Goal: Task Accomplishment & Management: Manage account settings

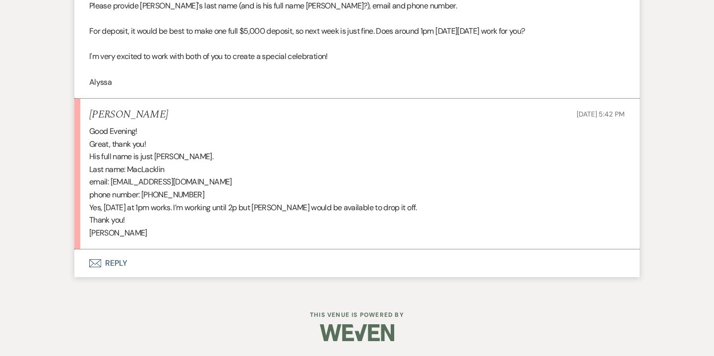
scroll to position [1174, 0]
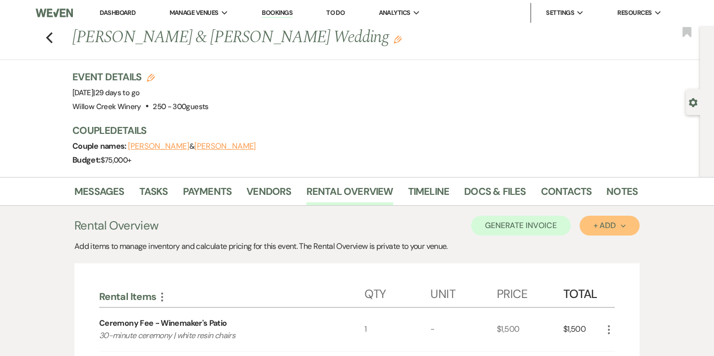
click at [621, 229] on div "+ Add Next" at bounding box center [610, 226] width 32 height 8
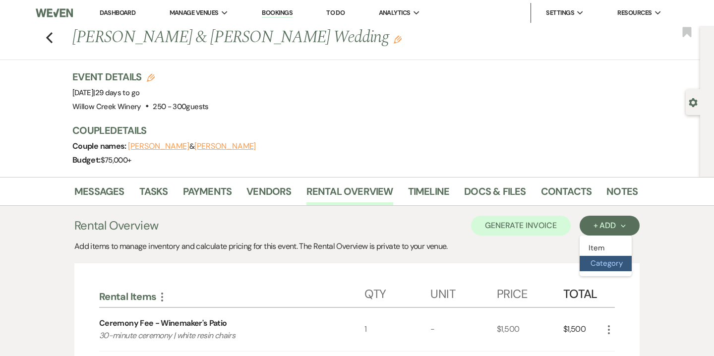
click at [607, 265] on button "Category" at bounding box center [606, 263] width 52 height 15
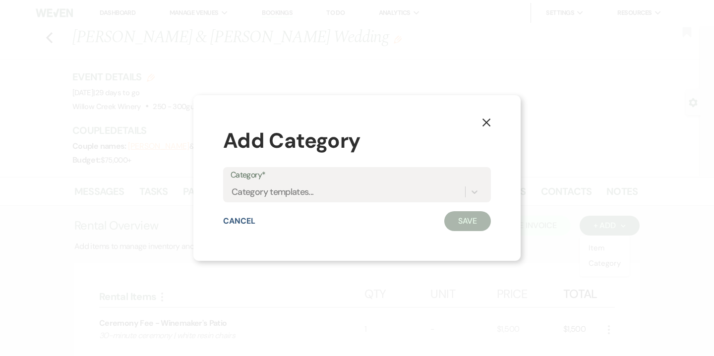
click at [384, 201] on div "Category* Category templates..." at bounding box center [357, 184] width 268 height 35
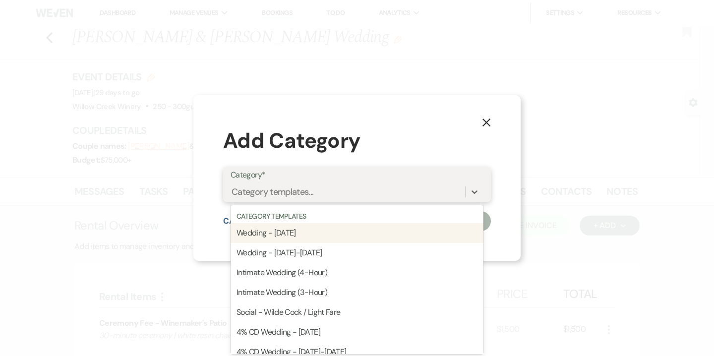
click at [383, 197] on div "Category templates..." at bounding box center [348, 191] width 235 height 17
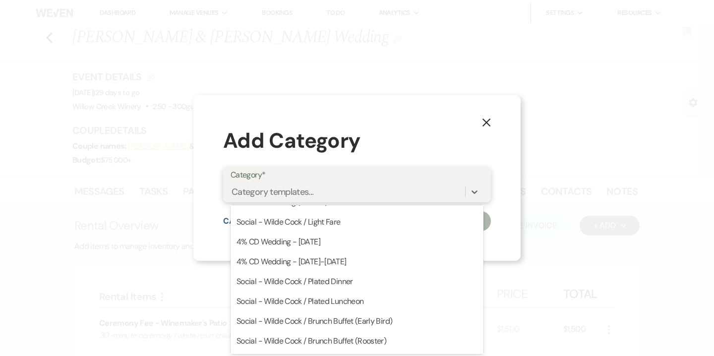
scroll to position [173, 0]
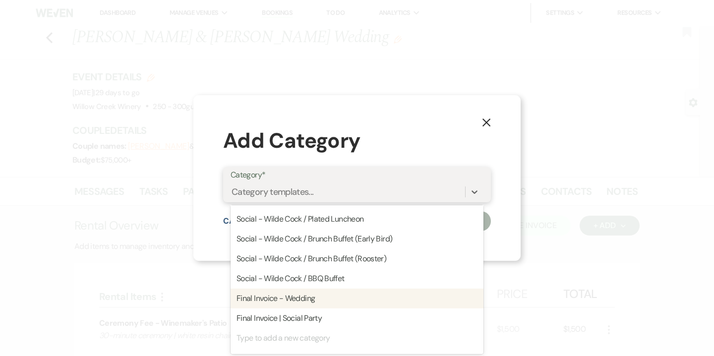
click at [314, 302] on div "Final Invoice - Wedding" at bounding box center [357, 299] width 253 height 20
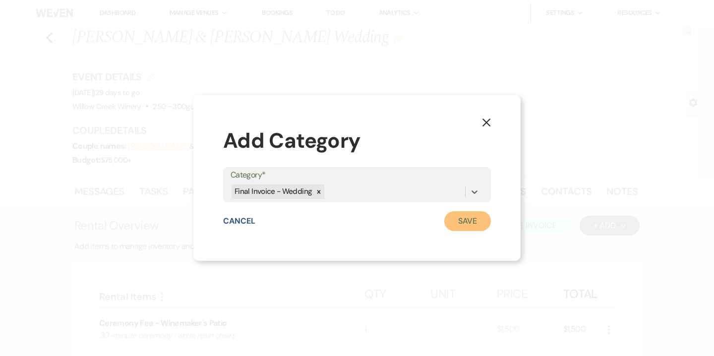
click at [474, 225] on button "Save" at bounding box center [467, 221] width 47 height 20
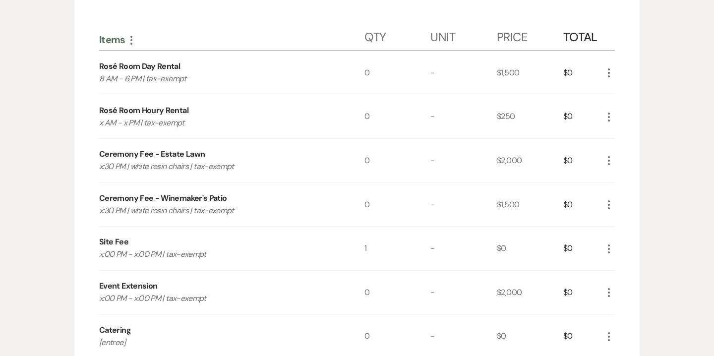
scroll to position [679, 0]
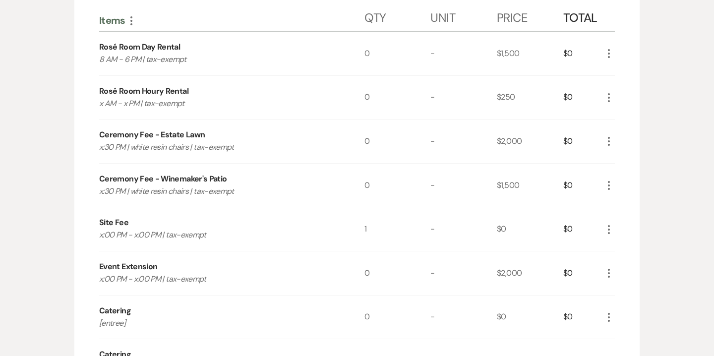
click at [610, 49] on use "button" at bounding box center [609, 53] width 2 height 9
click at [628, 71] on button "Pencil Edit" at bounding box center [629, 73] width 52 height 16
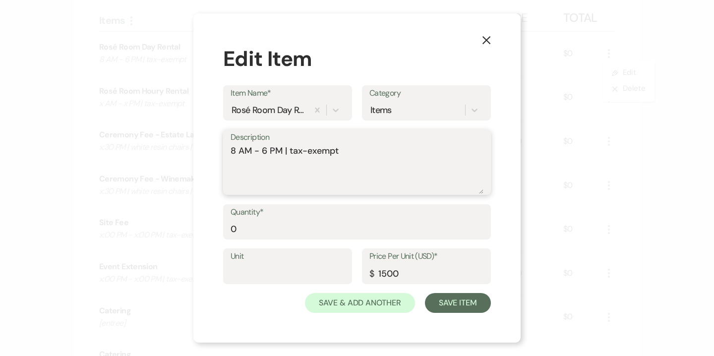
drag, startPoint x: 234, startPoint y: 151, endPoint x: 227, endPoint y: 150, distance: 7.0
click at [227, 150] on div "Description 8 AM - 6 PM | tax-exempt" at bounding box center [357, 162] width 268 height 66
type textarea "2:30 PM - 4:30 PM | tax-exempt"
drag, startPoint x: 381, startPoint y: 273, endPoint x: 372, endPoint y: 273, distance: 9.4
click at [372, 273] on div "Price Per Unit (USD)* $ 1500" at bounding box center [426, 267] width 129 height 36
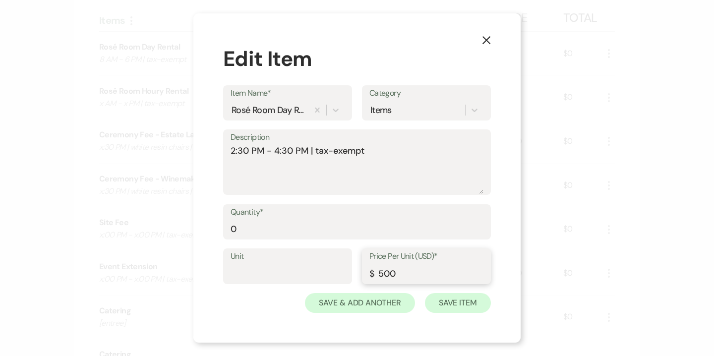
type input "500"
click at [450, 308] on button "Save Item" at bounding box center [458, 303] width 66 height 20
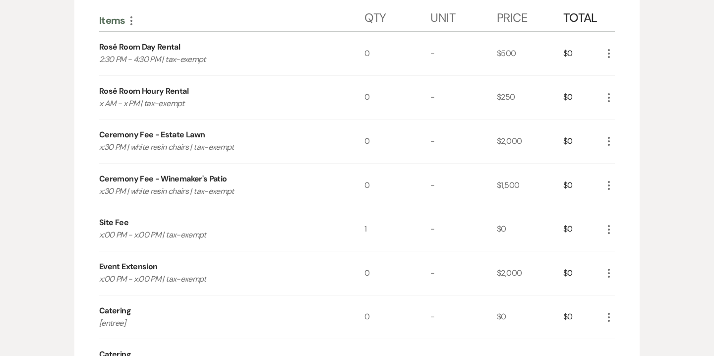
click at [608, 51] on icon "More" at bounding box center [609, 54] width 12 height 12
click at [634, 88] on button "X Delete" at bounding box center [630, 89] width 54 height 16
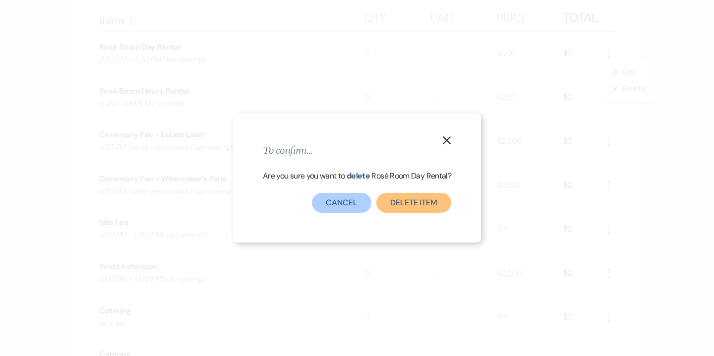
click at [422, 211] on button "Delete Item" at bounding box center [413, 203] width 75 height 20
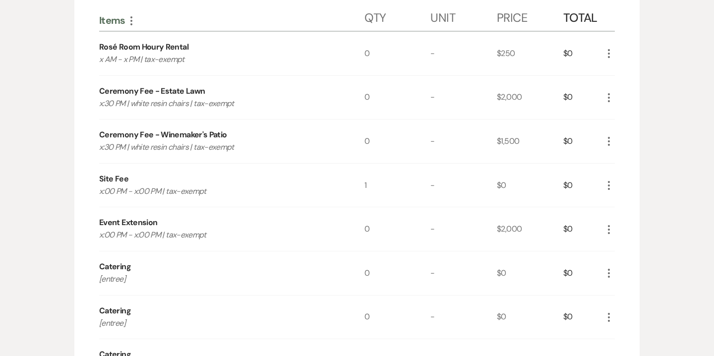
click at [610, 52] on icon "More" at bounding box center [609, 54] width 12 height 12
click at [632, 73] on button "Pencil Edit" at bounding box center [629, 73] width 52 height 16
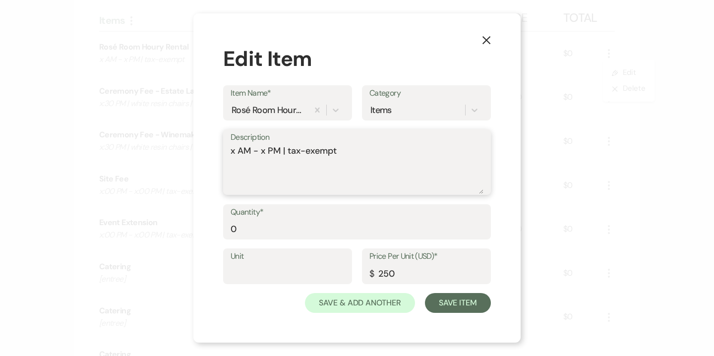
drag, startPoint x: 236, startPoint y: 149, endPoint x: 229, endPoint y: 149, distance: 6.9
click at [229, 149] on div "Description x AM - x PM | tax-exempt" at bounding box center [357, 162] width 268 height 66
click at [277, 150] on textarea "2:30 PM - x PM | tax-exempt" at bounding box center [357, 169] width 253 height 50
type textarea "2:30 PM - 4:30 PM | tax-exempt"
click at [394, 271] on input "250" at bounding box center [427, 273] width 114 height 19
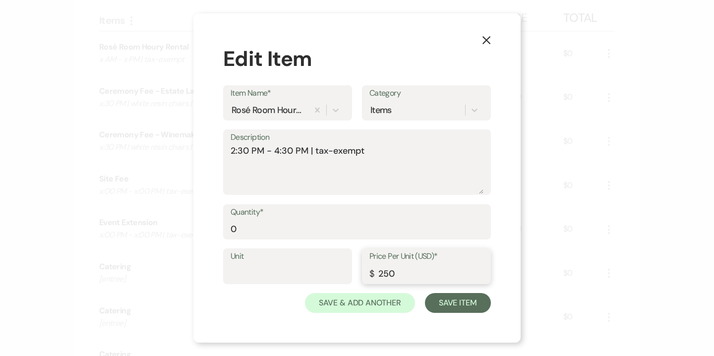
click at [394, 271] on input "250" at bounding box center [427, 273] width 114 height 19
type input "500"
click at [476, 294] on button "Save Item" at bounding box center [458, 303] width 66 height 20
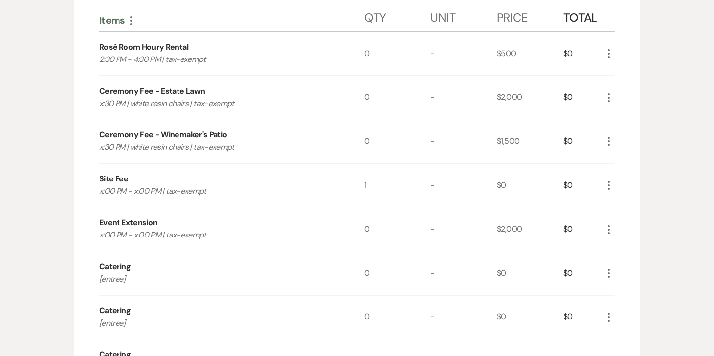
scroll to position [692, 0]
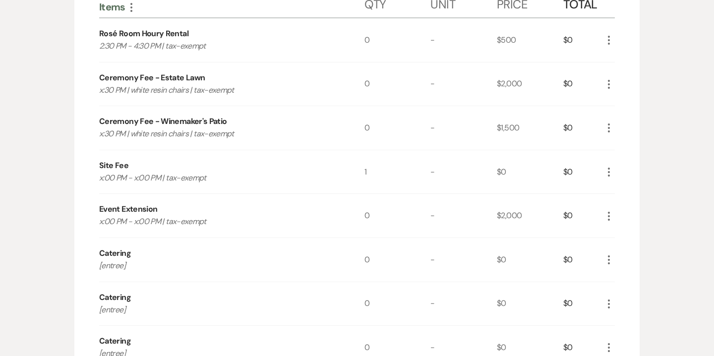
click at [610, 82] on icon "More" at bounding box center [609, 84] width 12 height 12
click at [629, 99] on button "Pencil Edit" at bounding box center [629, 104] width 52 height 16
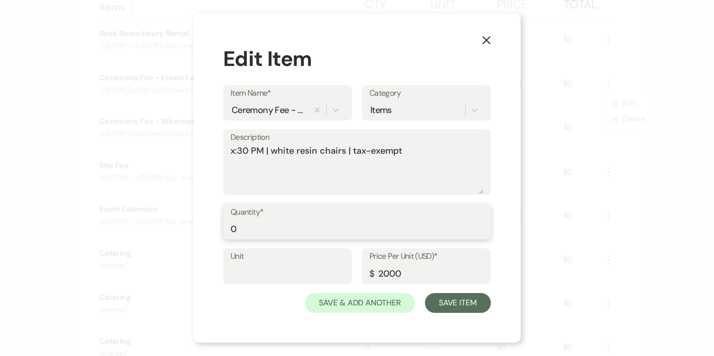
click at [234, 224] on input "0" at bounding box center [357, 228] width 253 height 19
type input "1"
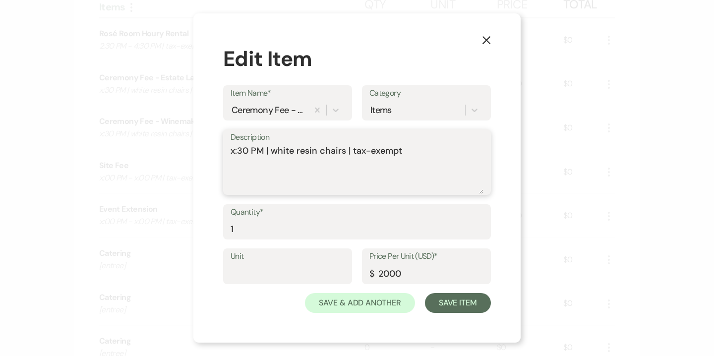
click at [233, 153] on textarea "x:30 PM | white resin chairs | tax-exempt" at bounding box center [357, 169] width 253 height 50
type textarea "4:30 PM | white resin chairs | tax-exempt"
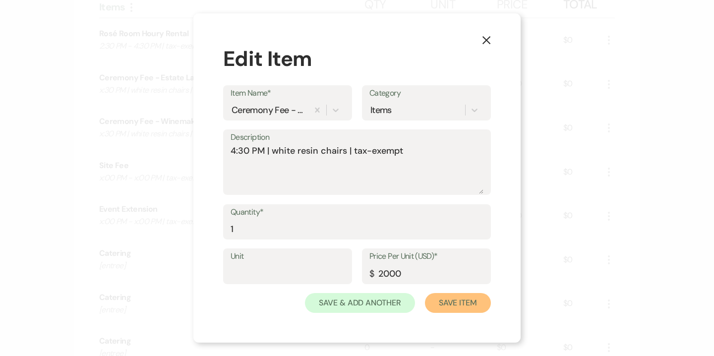
click at [442, 303] on button "Save Item" at bounding box center [458, 303] width 66 height 20
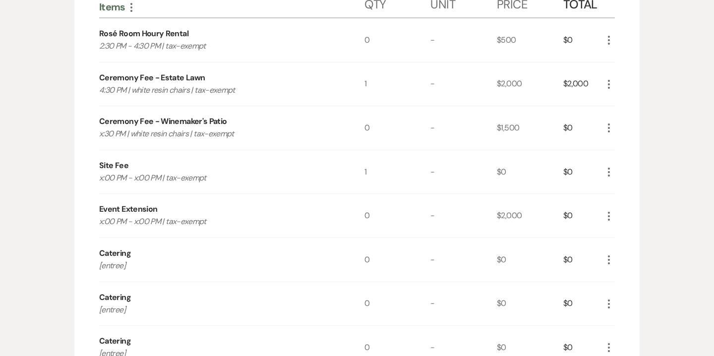
click at [610, 129] on icon "More" at bounding box center [609, 128] width 12 height 12
click at [630, 166] on button "X Delete" at bounding box center [630, 163] width 54 height 16
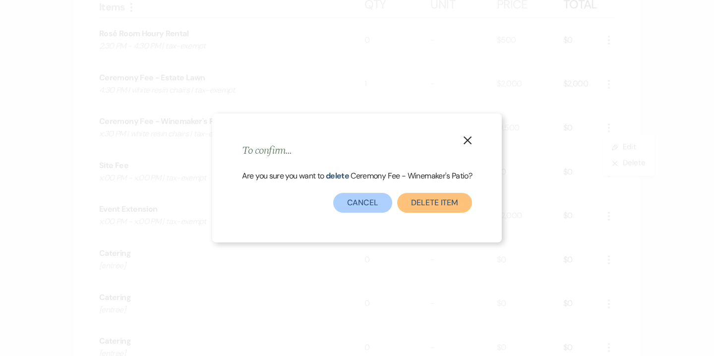
click at [451, 198] on button "Delete Item" at bounding box center [434, 203] width 75 height 20
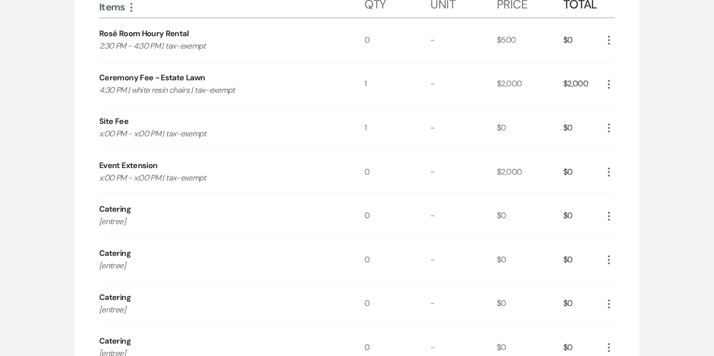
click at [611, 128] on icon "More" at bounding box center [609, 128] width 12 height 12
click at [626, 145] on button "Pencil Edit" at bounding box center [629, 147] width 52 height 16
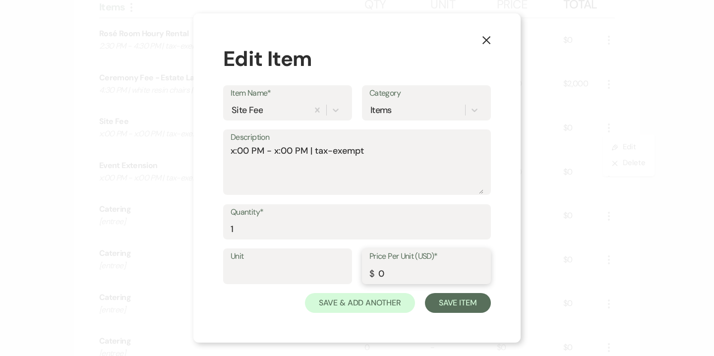
click at [384, 269] on input "0" at bounding box center [427, 273] width 114 height 19
type input "5000"
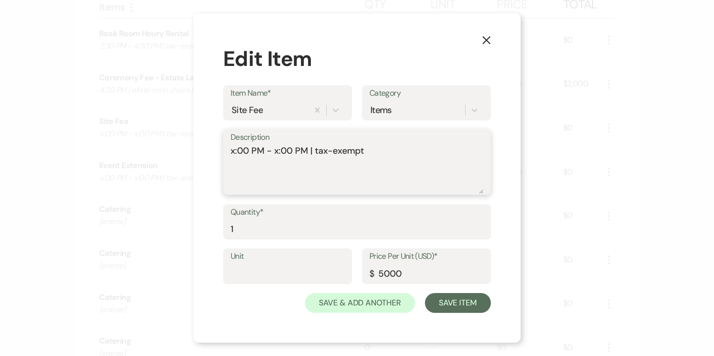
drag, startPoint x: 235, startPoint y: 152, endPoint x: 220, endPoint y: 156, distance: 15.5
click at [220, 156] on div "X Edit Item Item Name* Site Fee Category Items Description x:00 PM - x:00 PM | …" at bounding box center [356, 178] width 327 height 330
click at [278, 154] on textarea "5:00 PM - x:00 PM | tax-exempt" at bounding box center [357, 169] width 253 height 50
type textarea "5:00 PM - 10:00 PM | tax-exempt"
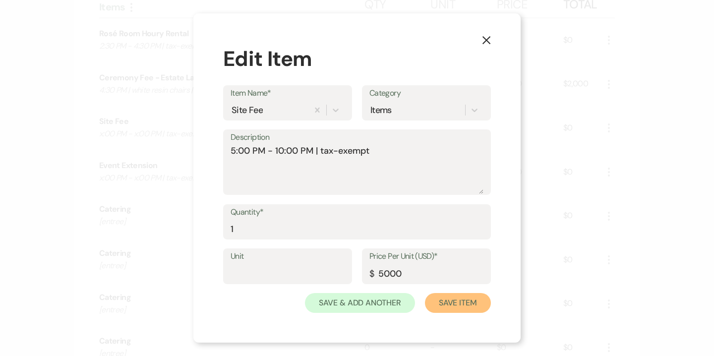
click at [457, 306] on button "Save Item" at bounding box center [458, 303] width 66 height 20
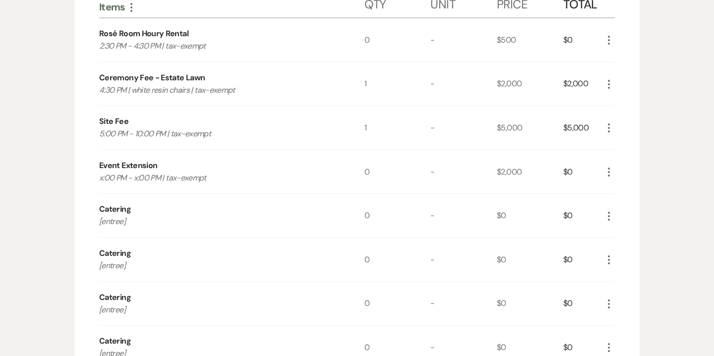
click at [610, 125] on icon "More" at bounding box center [609, 128] width 12 height 12
click at [628, 149] on button "Pencil Edit" at bounding box center [629, 147] width 52 height 16
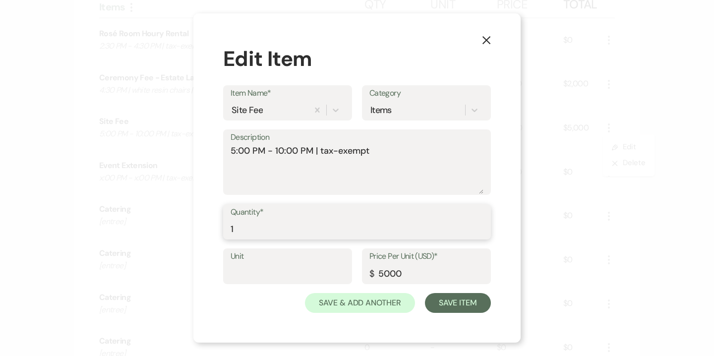
click at [277, 221] on input "1" at bounding box center [357, 228] width 253 height 19
type input "0"
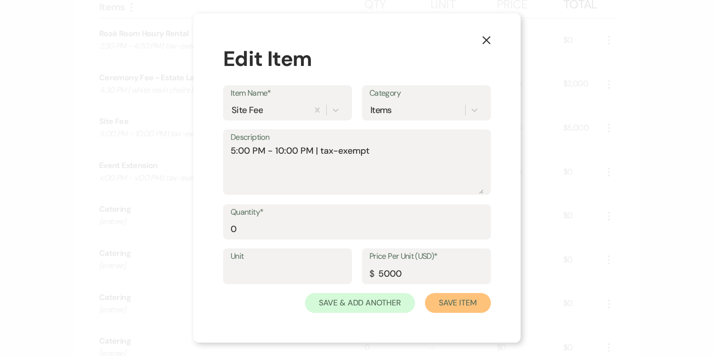
click at [440, 301] on button "Save Item" at bounding box center [458, 303] width 66 height 20
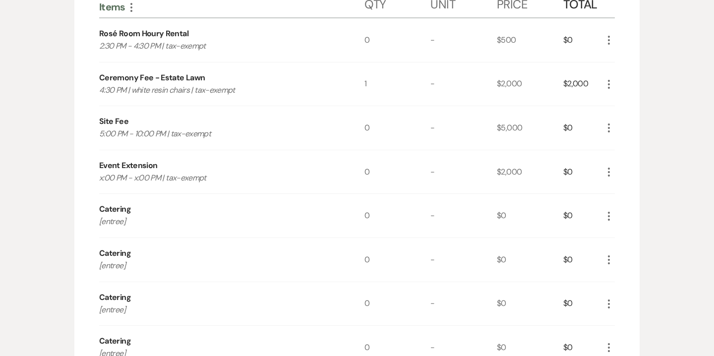
click at [611, 173] on icon "More" at bounding box center [609, 172] width 12 height 12
click at [628, 208] on button "X Delete" at bounding box center [630, 207] width 54 height 16
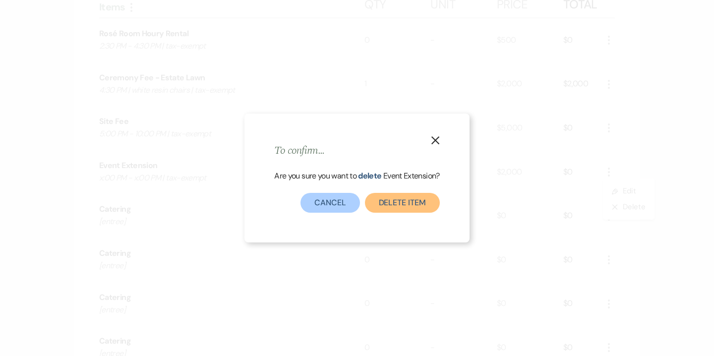
click at [424, 195] on button "Delete Item" at bounding box center [402, 203] width 75 height 20
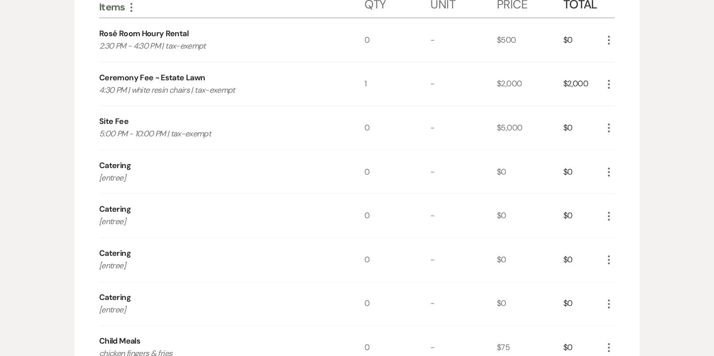
click at [609, 172] on icon "More" at bounding box center [609, 172] width 12 height 12
click at [628, 188] on button "Pencil Edit" at bounding box center [629, 192] width 52 height 16
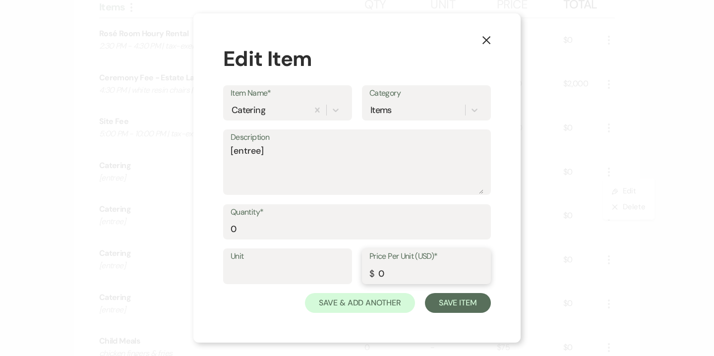
click at [389, 277] on input "0" at bounding box center [427, 273] width 114 height 19
type input "216"
click at [230, 228] on div "Quantity* 0" at bounding box center [357, 222] width 268 height 36
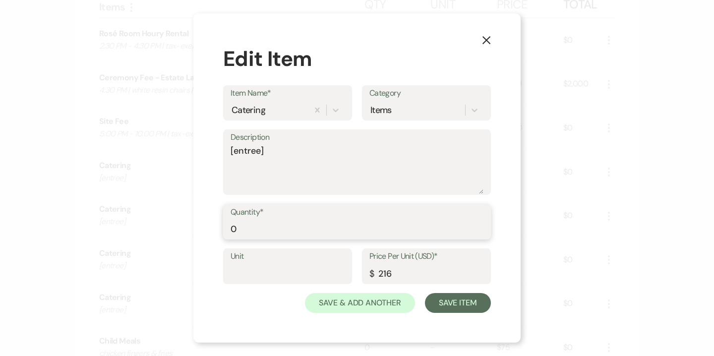
click at [239, 229] on input "0" at bounding box center [357, 228] width 253 height 19
type input "199"
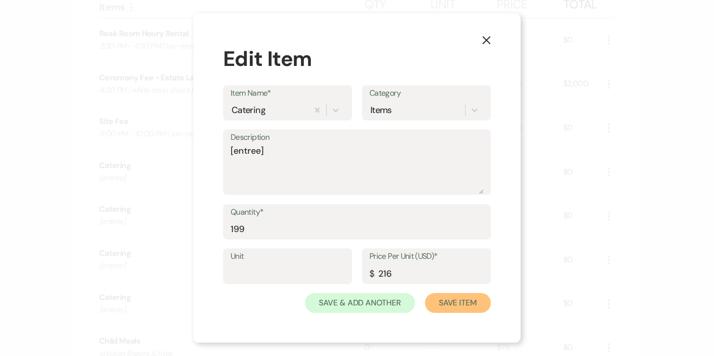
click at [470, 299] on button "Save Item" at bounding box center [458, 303] width 66 height 20
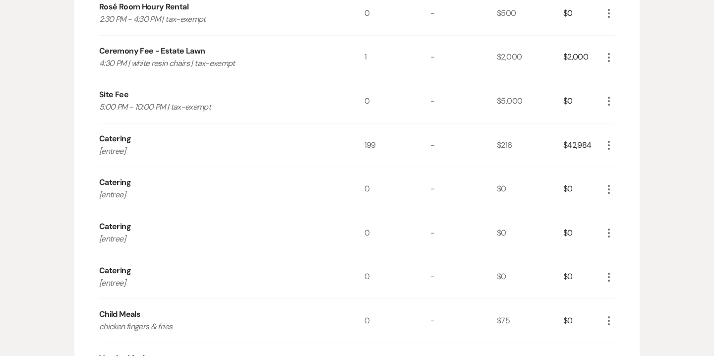
scroll to position [720, 0]
click at [610, 146] on use "button" at bounding box center [609, 144] width 2 height 9
click at [628, 166] on button "Pencil Edit" at bounding box center [629, 164] width 52 height 16
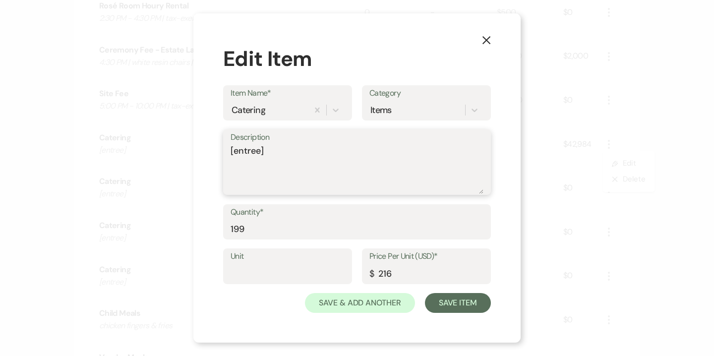
click at [256, 150] on textarea "[entree]" at bounding box center [357, 169] width 253 height 50
type textarea "Center Cut Filet Mignon"
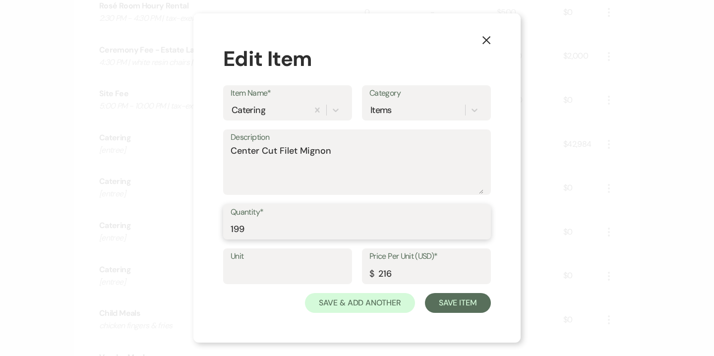
drag, startPoint x: 233, startPoint y: 228, endPoint x: 251, endPoint y: 228, distance: 17.9
click at [251, 228] on input "199" at bounding box center [357, 228] width 253 height 19
type input "100"
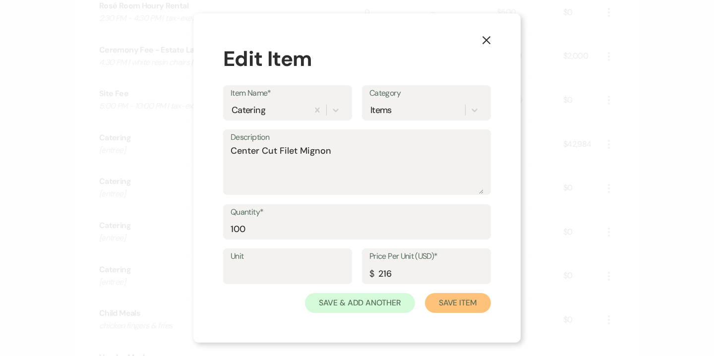
click at [451, 309] on button "Save Item" at bounding box center [458, 303] width 66 height 20
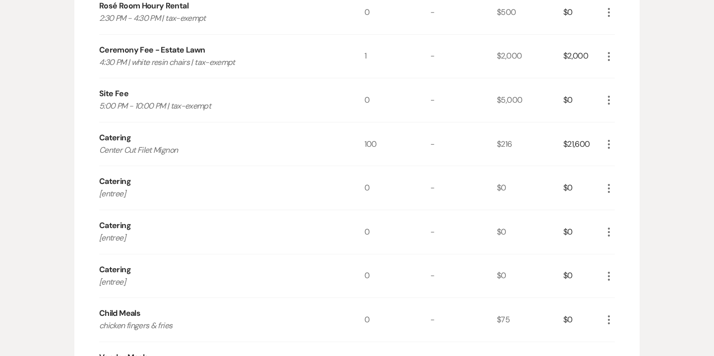
click at [606, 187] on icon "More" at bounding box center [609, 189] width 12 height 12
click at [631, 202] on button "Pencil Edit" at bounding box center [629, 208] width 52 height 16
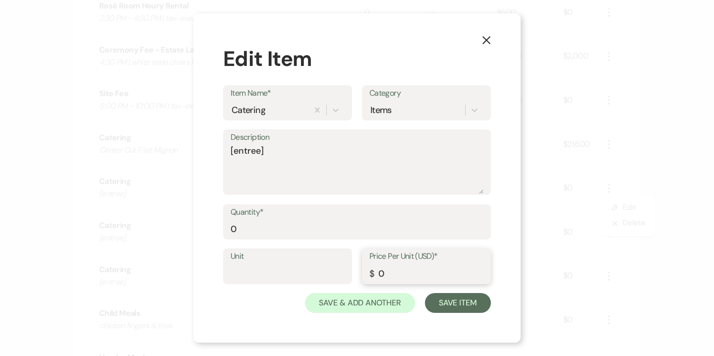
click at [383, 270] on input "0" at bounding box center [427, 273] width 114 height 19
type input "216"
click at [283, 229] on input "0" at bounding box center [357, 228] width 253 height 19
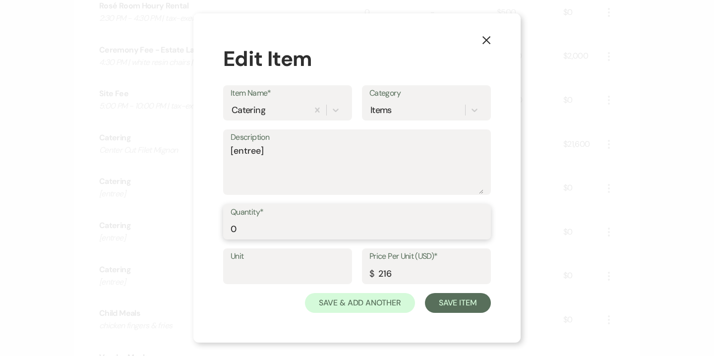
click at [283, 229] on input "0" at bounding box center [357, 228] width 253 height 19
type input "99"
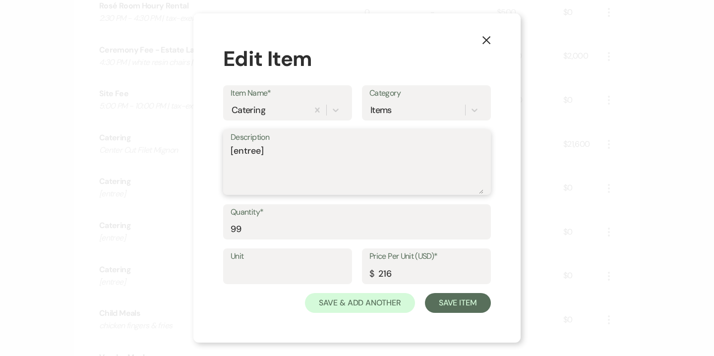
click at [250, 147] on textarea "[entree]" at bounding box center [357, 169] width 253 height 50
type textarea "Chicken Entree - TBD"
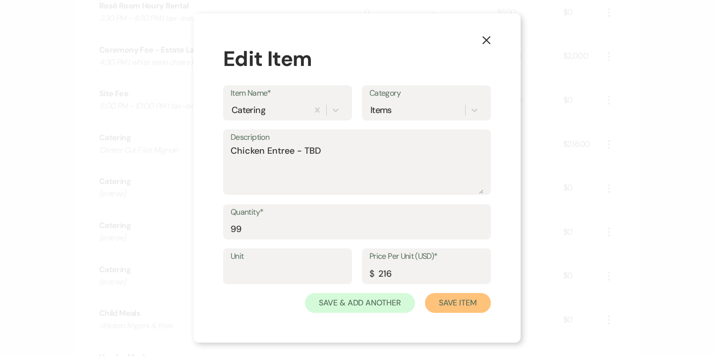
click at [443, 298] on button "Save Item" at bounding box center [458, 303] width 66 height 20
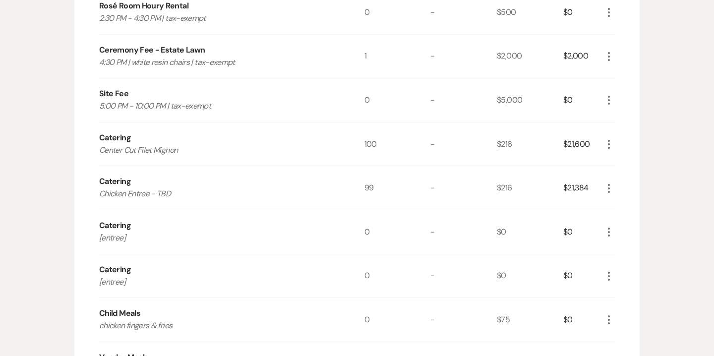
click at [610, 234] on icon "More" at bounding box center [609, 232] width 12 height 12
click at [630, 248] on button "Pencil Edit" at bounding box center [629, 252] width 52 height 16
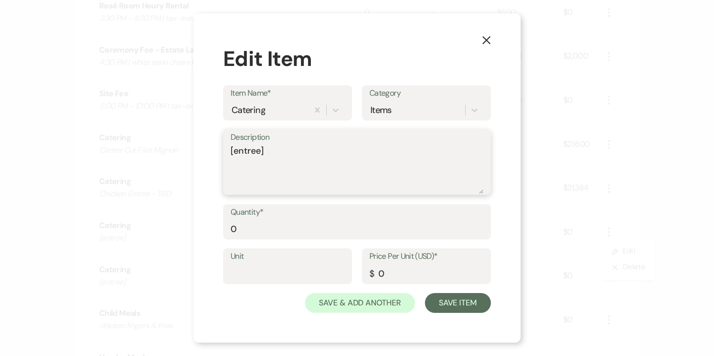
click at [245, 150] on textarea "[entree]" at bounding box center [357, 169] width 253 height 50
type textarea "B"
type textarea "Vegan Pasta Primavera"
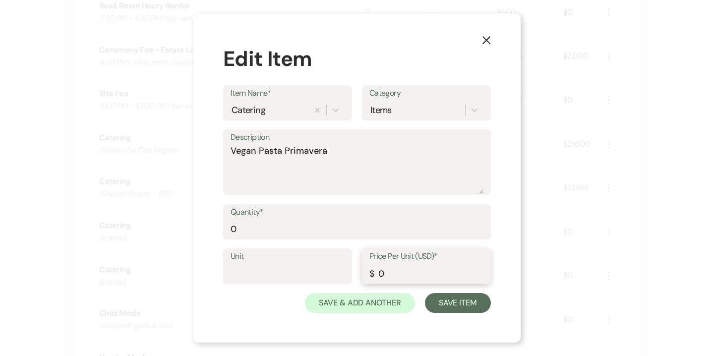
click at [391, 275] on input "0" at bounding box center [427, 273] width 114 height 19
type input "216"
click at [473, 309] on button "Save Item" at bounding box center [458, 303] width 66 height 20
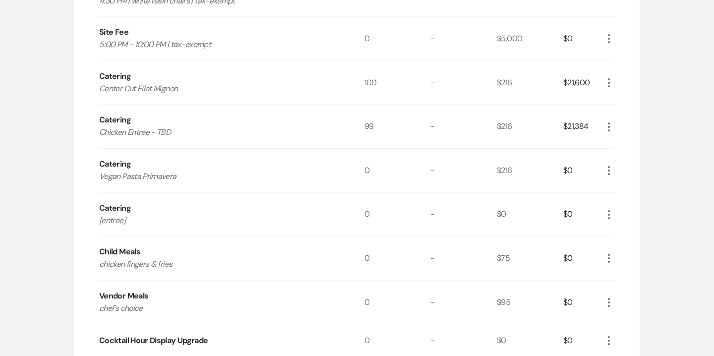
scroll to position [764, 0]
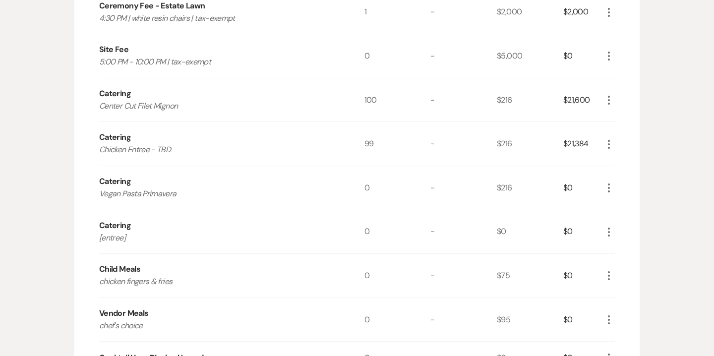
click at [610, 231] on icon "More" at bounding box center [609, 232] width 12 height 12
click at [630, 249] on button "Pencil Edit" at bounding box center [629, 252] width 52 height 16
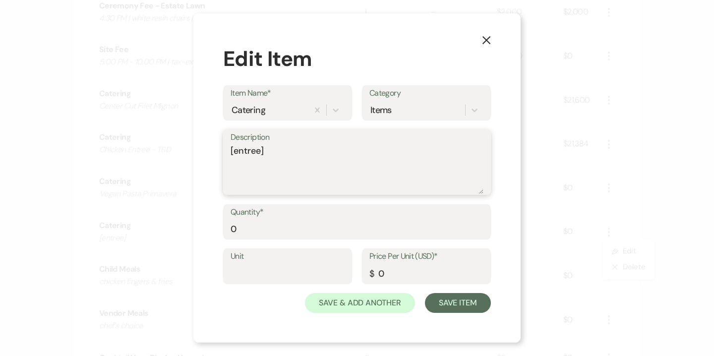
click at [258, 150] on textarea "[entree]" at bounding box center [357, 169] width 253 height 50
paste textarea "Center Cut Filet Mignon Upgrade"
type textarea "Center Cut Filet Mignon Upgrade"
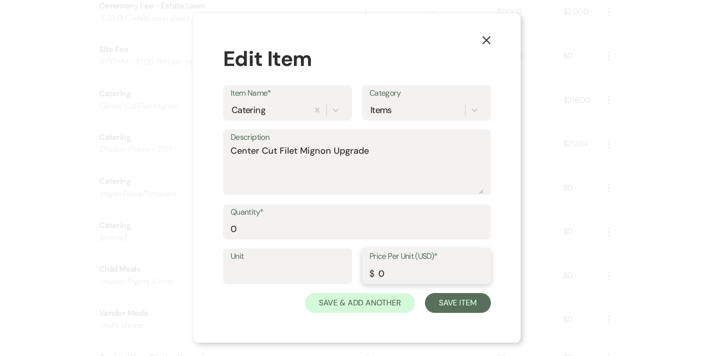
click at [384, 275] on input "0" at bounding box center [427, 273] width 114 height 19
type input "10"
click at [240, 231] on input "0" at bounding box center [357, 228] width 253 height 19
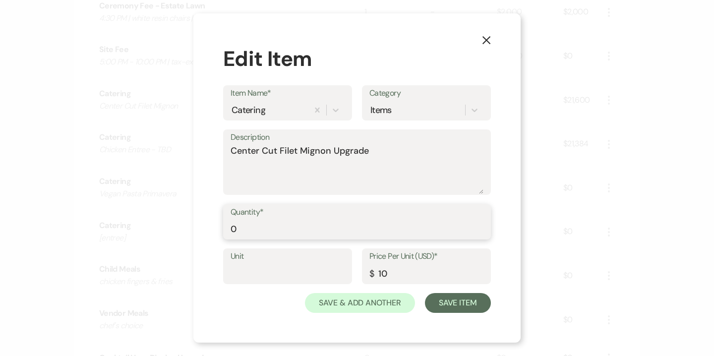
click at [240, 231] on input "0" at bounding box center [357, 228] width 253 height 19
type input "100"
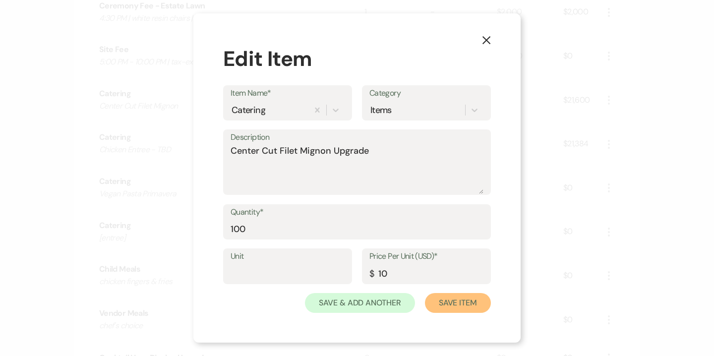
click at [460, 303] on button "Save Item" at bounding box center [458, 303] width 66 height 20
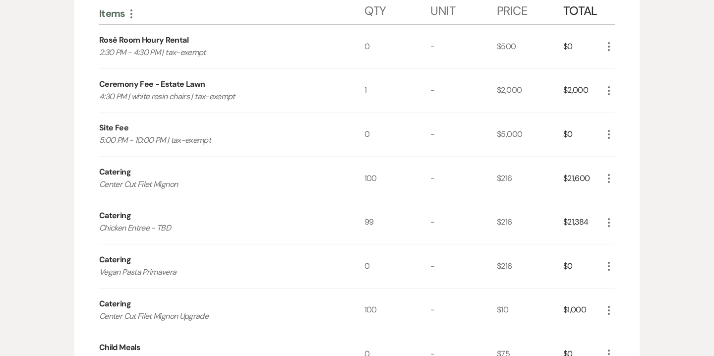
scroll to position [685, 0]
click at [612, 268] on icon "More" at bounding box center [609, 267] width 12 height 12
click at [625, 280] on button "Pencil Edit" at bounding box center [629, 287] width 52 height 16
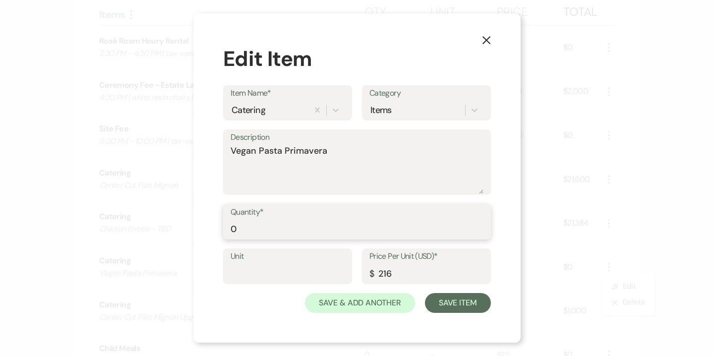
click at [259, 233] on input "0" at bounding box center [357, 228] width 253 height 19
type input "9"
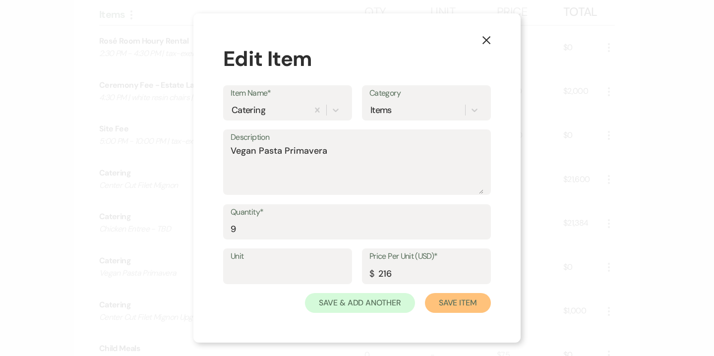
click at [448, 293] on button "Save Item" at bounding box center [458, 303] width 66 height 20
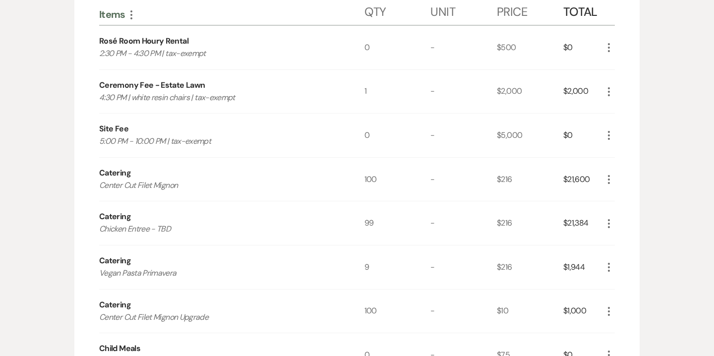
click at [605, 221] on icon "More" at bounding box center [609, 224] width 12 height 12
click at [627, 241] on button "Pencil Edit" at bounding box center [629, 243] width 52 height 16
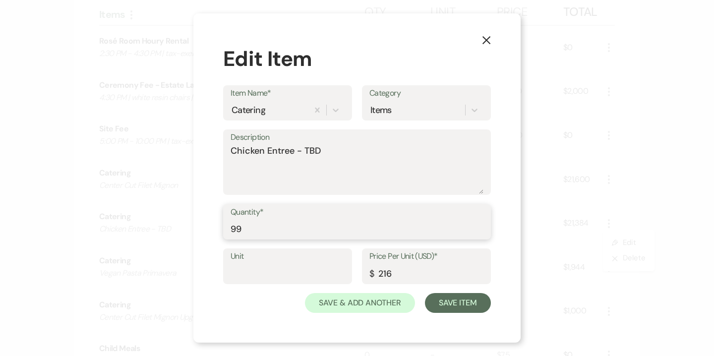
click at [239, 228] on input "99" at bounding box center [357, 228] width 253 height 19
type input "90"
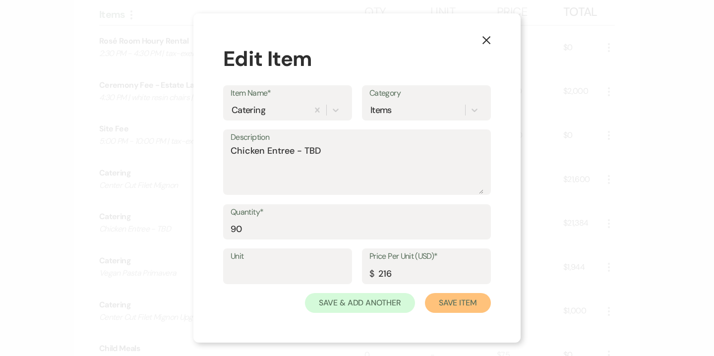
click at [462, 303] on button "Save Item" at bounding box center [458, 303] width 66 height 20
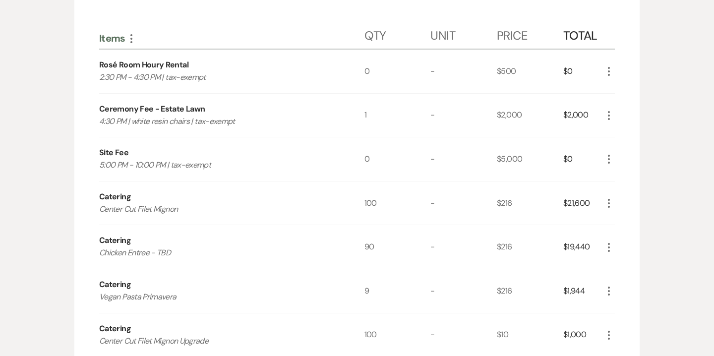
scroll to position [625, 0]
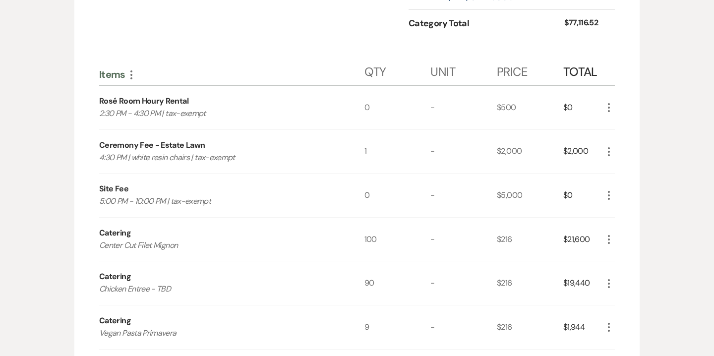
click at [610, 106] on icon "More" at bounding box center [609, 108] width 12 height 12
click at [627, 129] on button "Pencil Edit" at bounding box center [629, 127] width 52 height 16
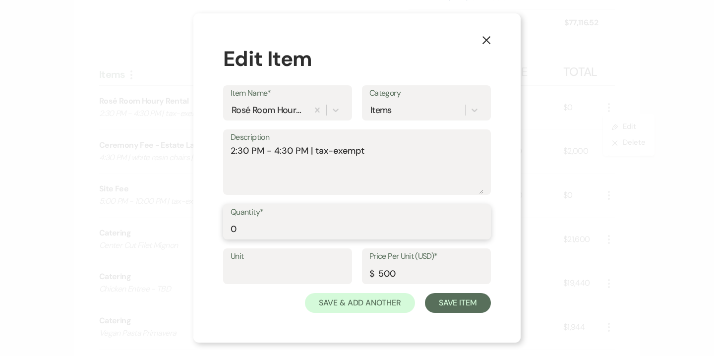
click at [257, 225] on input "0" at bounding box center [357, 228] width 253 height 19
type input "1"
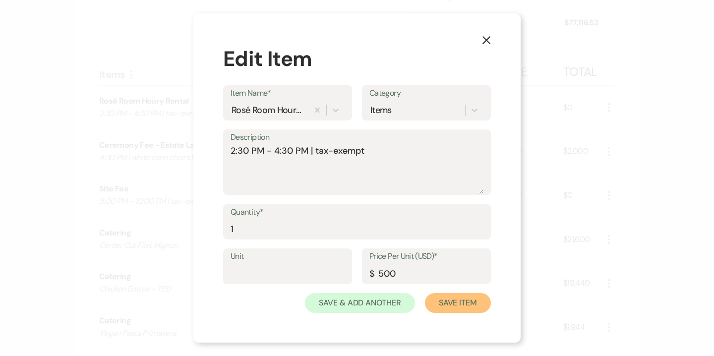
click at [460, 311] on button "Save Item" at bounding box center [458, 303] width 66 height 20
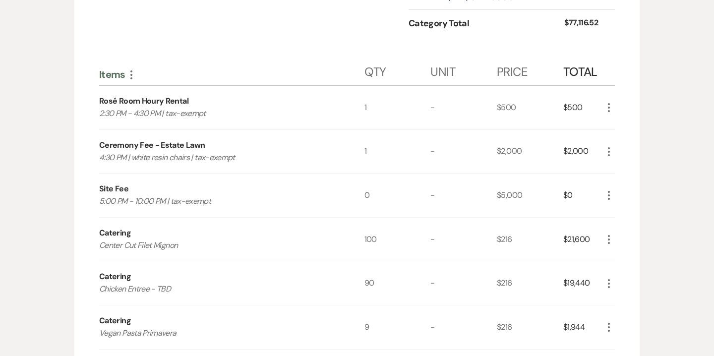
click at [611, 193] on icon "More" at bounding box center [609, 195] width 12 height 12
click at [624, 219] on button "Pencil Edit" at bounding box center [629, 215] width 52 height 16
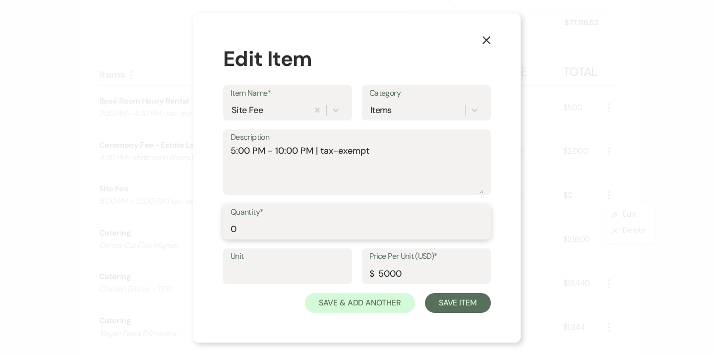
click at [281, 233] on input "0" at bounding box center [357, 228] width 253 height 19
type input "1"
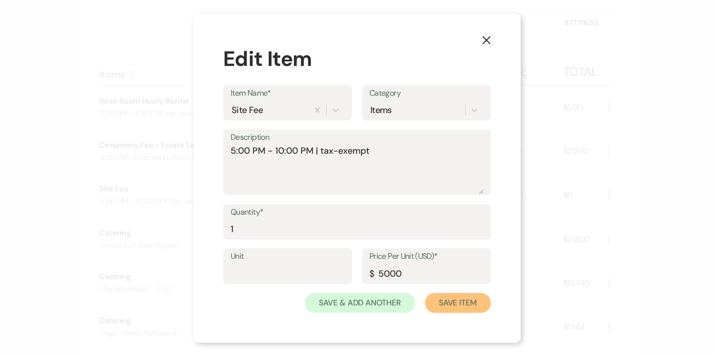
click at [477, 308] on button "Save Item" at bounding box center [458, 303] width 66 height 20
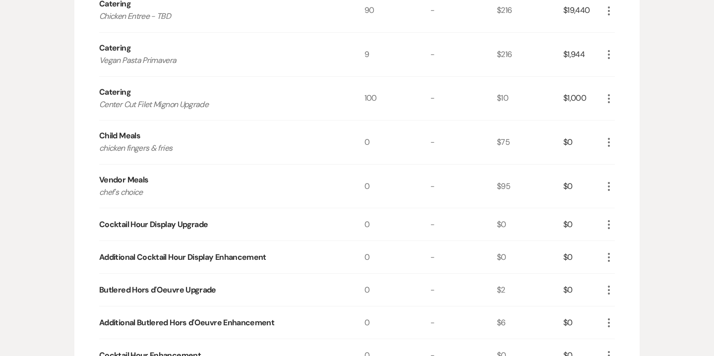
scroll to position [900, 0]
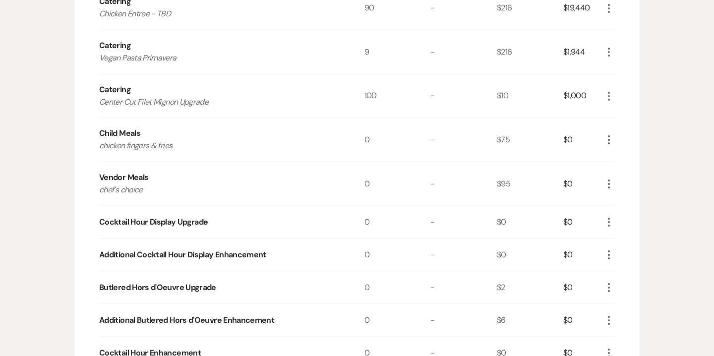
click at [609, 187] on use "button" at bounding box center [609, 184] width 2 height 9
click at [632, 203] on button "Pencil Edit" at bounding box center [629, 203] width 52 height 16
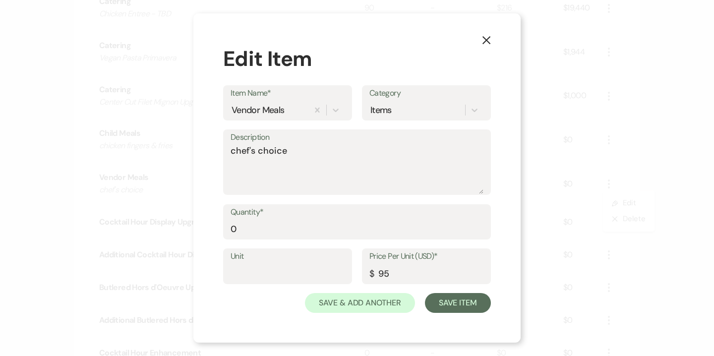
click at [488, 40] on use "button" at bounding box center [487, 40] width 8 height 8
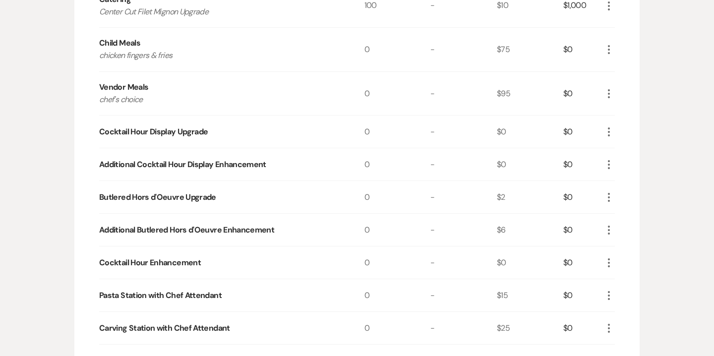
scroll to position [990, 0]
click at [607, 133] on icon "More" at bounding box center [609, 132] width 12 height 12
click at [633, 167] on button "X Delete" at bounding box center [630, 168] width 54 height 16
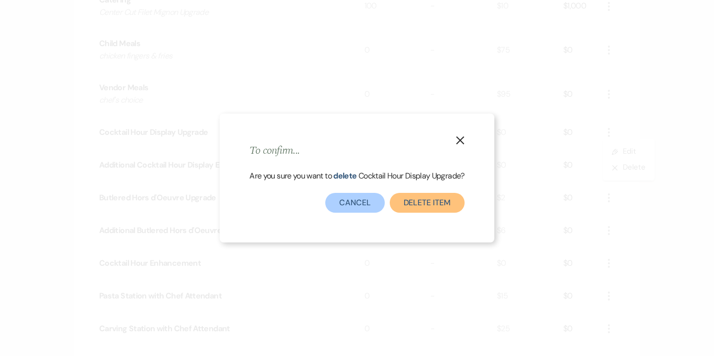
click at [426, 205] on button "Delete Item" at bounding box center [427, 203] width 75 height 20
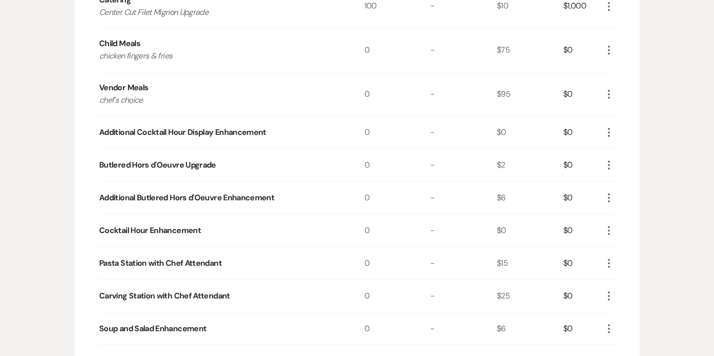
click at [607, 129] on icon "More" at bounding box center [609, 132] width 12 height 12
click at [630, 167] on button "X Delete" at bounding box center [630, 168] width 54 height 16
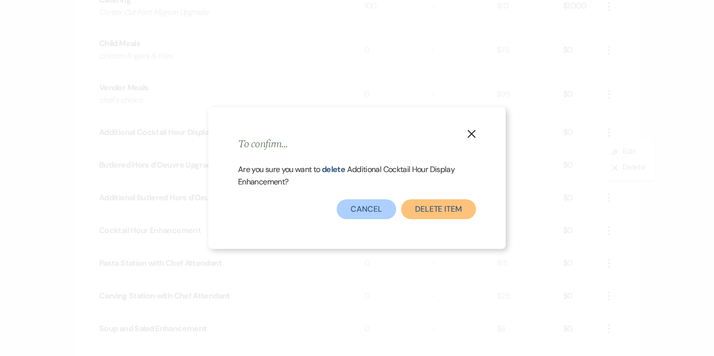
click at [441, 211] on button "Delete Item" at bounding box center [438, 209] width 75 height 20
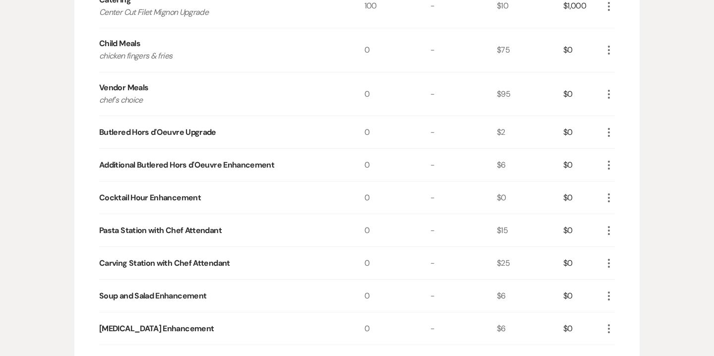
click at [611, 128] on icon "More" at bounding box center [609, 132] width 12 height 12
click at [629, 164] on button "X Delete" at bounding box center [630, 168] width 54 height 16
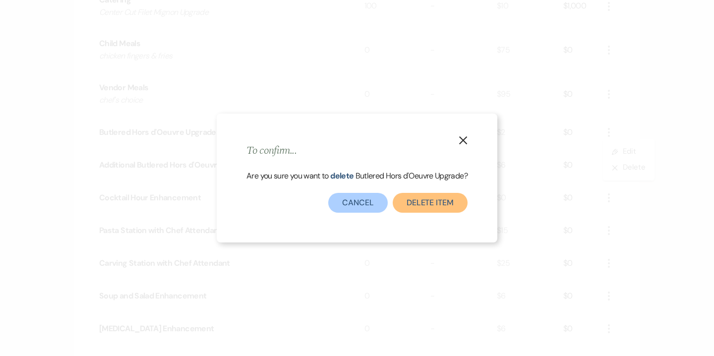
click at [454, 205] on button "Delete Item" at bounding box center [430, 203] width 75 height 20
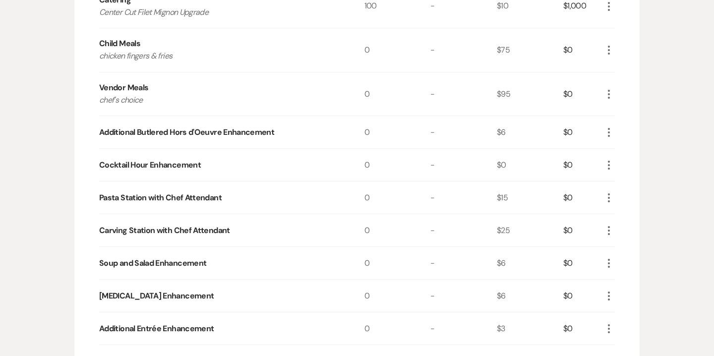
click at [610, 130] on icon "More" at bounding box center [609, 132] width 12 height 12
click at [629, 168] on button "X Delete" at bounding box center [630, 168] width 54 height 16
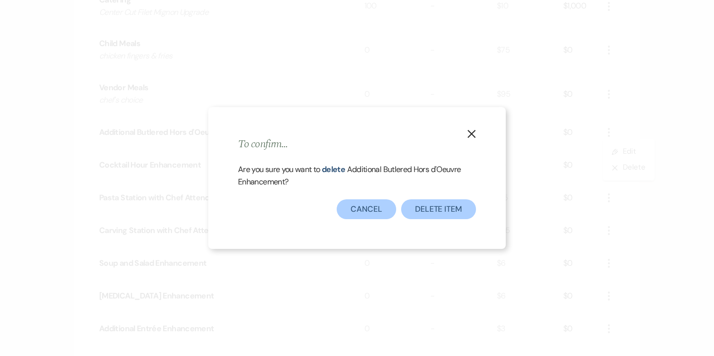
click at [475, 136] on icon "X" at bounding box center [471, 133] width 9 height 9
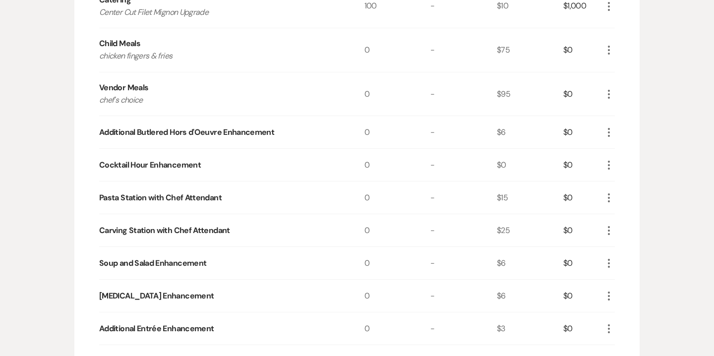
click at [611, 132] on icon "More" at bounding box center [609, 132] width 12 height 12
click at [612, 168] on icon "More" at bounding box center [609, 165] width 12 height 12
click at [632, 199] on button "X Delete" at bounding box center [630, 200] width 54 height 16
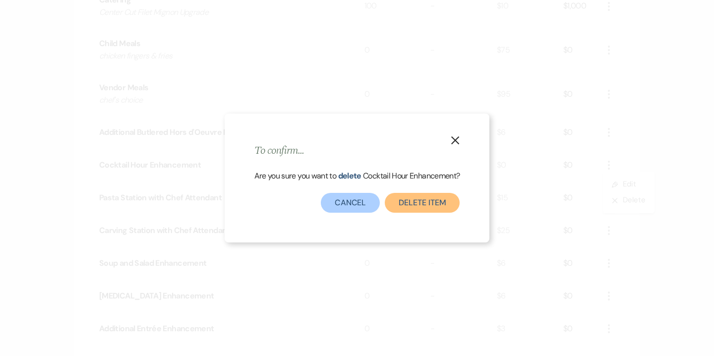
click at [449, 208] on button "Delete Item" at bounding box center [422, 203] width 75 height 20
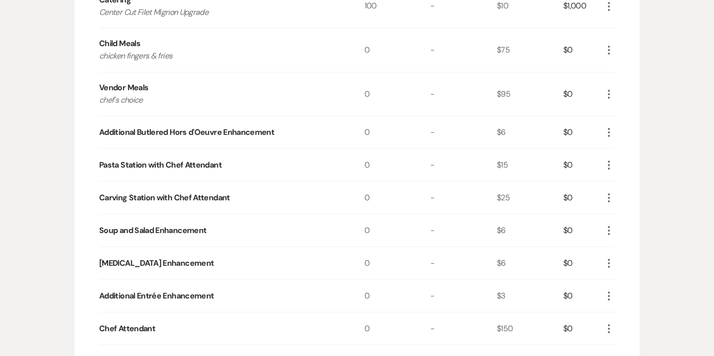
click at [610, 161] on icon "More" at bounding box center [609, 165] width 12 height 12
click at [627, 183] on button "Pencil Edit" at bounding box center [629, 185] width 52 height 16
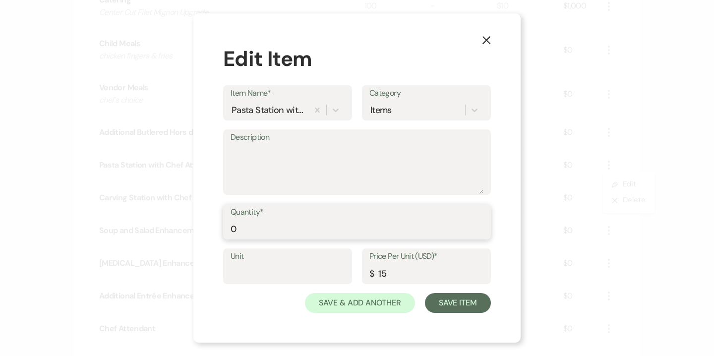
click at [257, 223] on input "0" at bounding box center [357, 228] width 253 height 19
type input "199"
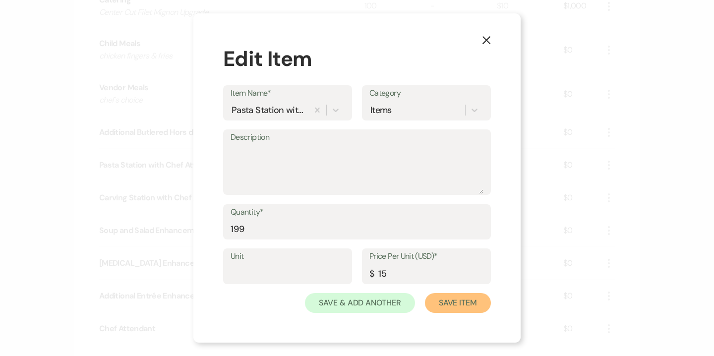
click at [448, 302] on button "Save Item" at bounding box center [458, 303] width 66 height 20
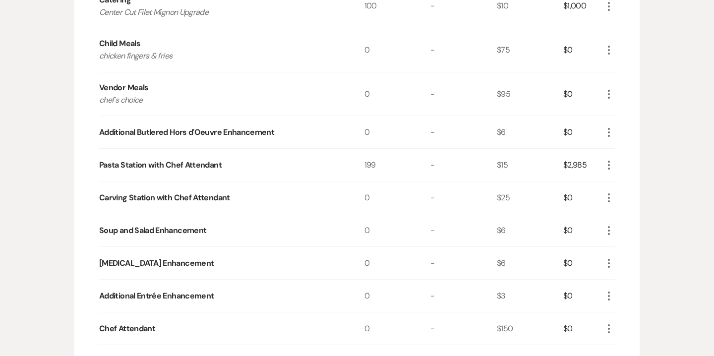
click at [608, 198] on icon "More" at bounding box center [609, 198] width 12 height 12
click at [633, 235] on button "X Delete" at bounding box center [630, 233] width 54 height 16
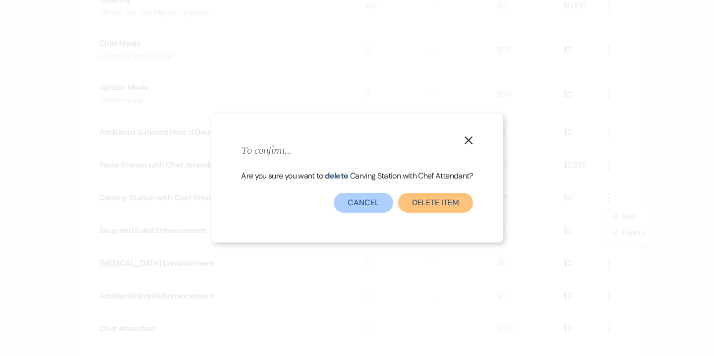
click at [429, 209] on button "Delete Item" at bounding box center [435, 203] width 75 height 20
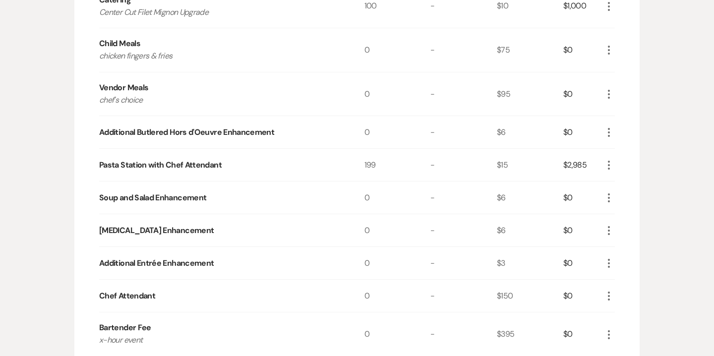
click at [609, 193] on use "button" at bounding box center [609, 197] width 2 height 9
click at [628, 230] on button "X Delete" at bounding box center [630, 233] width 54 height 16
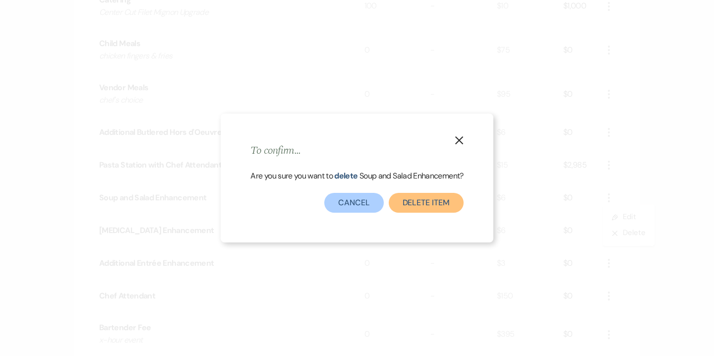
click at [447, 200] on button "Delete Item" at bounding box center [426, 203] width 75 height 20
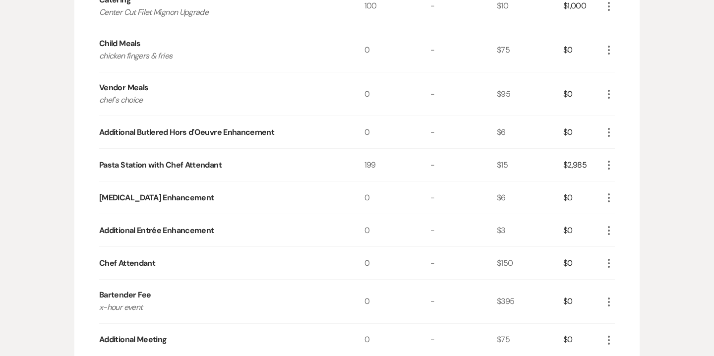
click at [608, 198] on icon "More" at bounding box center [609, 198] width 12 height 12
click at [629, 230] on button "X Delete" at bounding box center [630, 233] width 54 height 16
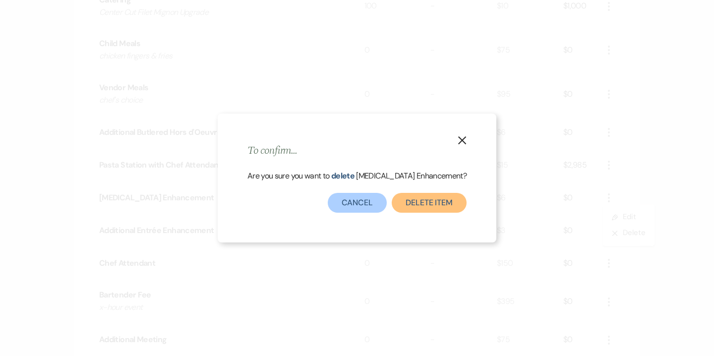
click at [438, 198] on button "Delete Item" at bounding box center [429, 203] width 75 height 20
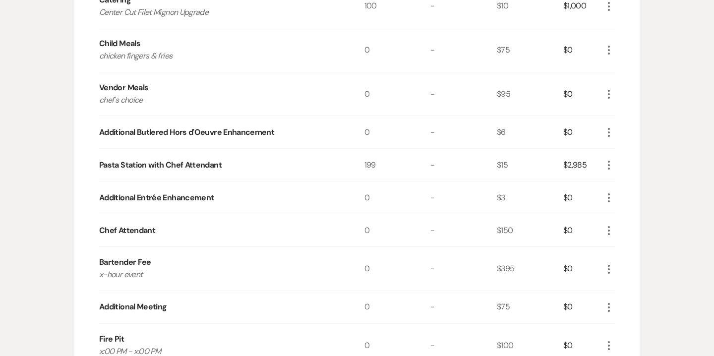
click at [609, 194] on icon "More" at bounding box center [609, 198] width 12 height 12
click at [627, 232] on button "X Delete" at bounding box center [630, 233] width 54 height 16
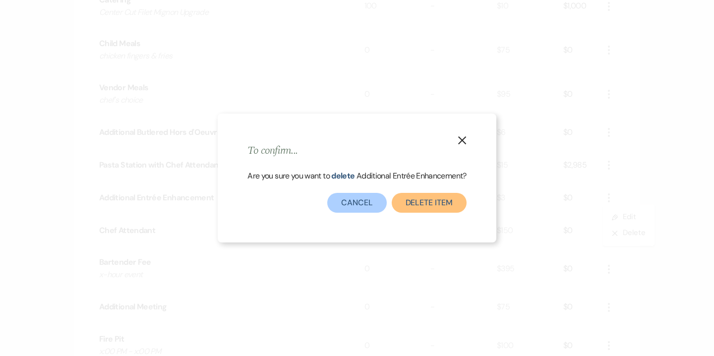
click at [418, 205] on button "Delete Item" at bounding box center [429, 203] width 75 height 20
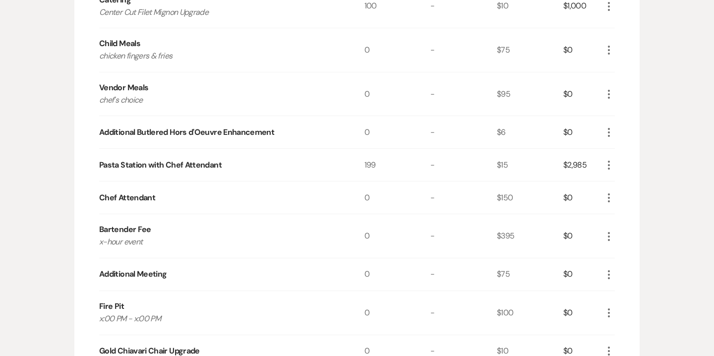
click at [607, 198] on icon "More" at bounding box center [609, 198] width 12 height 12
click at [628, 218] on button "Pencil Edit" at bounding box center [629, 217] width 52 height 16
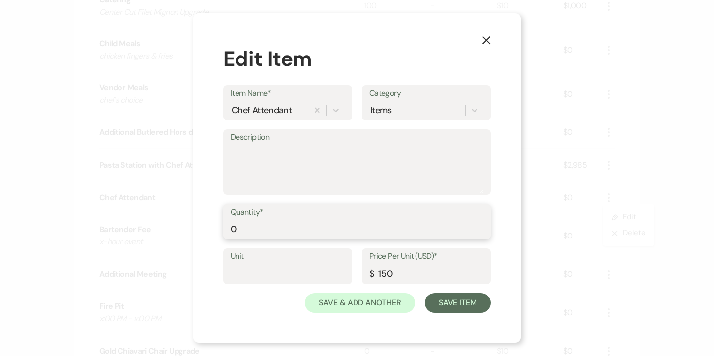
click at [247, 224] on input "0" at bounding box center [357, 228] width 253 height 19
type input "1"
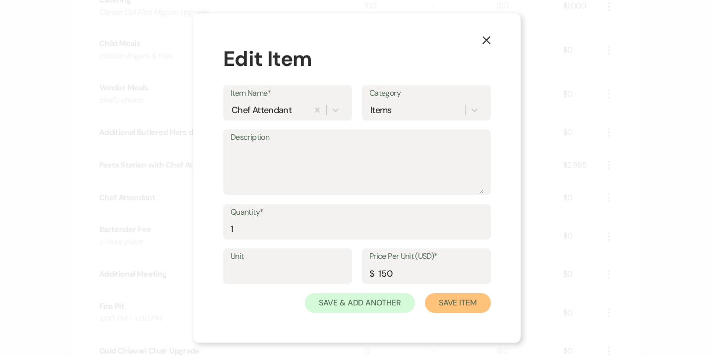
click at [453, 300] on button "Save Item" at bounding box center [458, 303] width 66 height 20
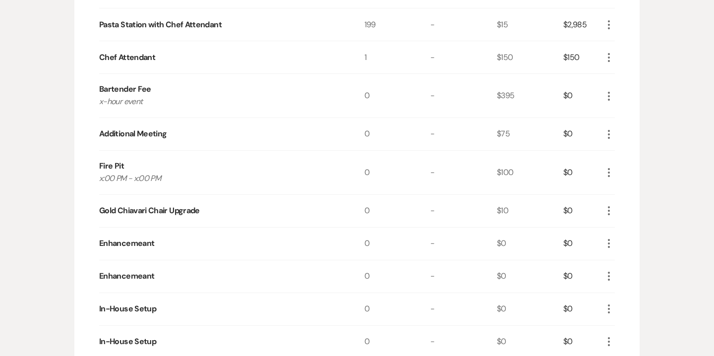
scroll to position [1029, 0]
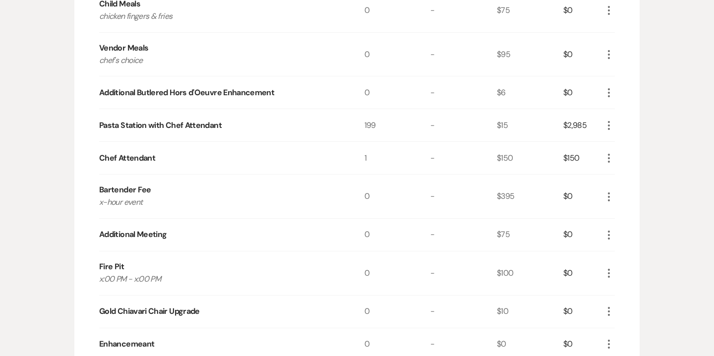
click at [608, 197] on icon "More" at bounding box center [609, 197] width 12 height 12
click at [638, 216] on button "Pencil Edit" at bounding box center [629, 216] width 52 height 16
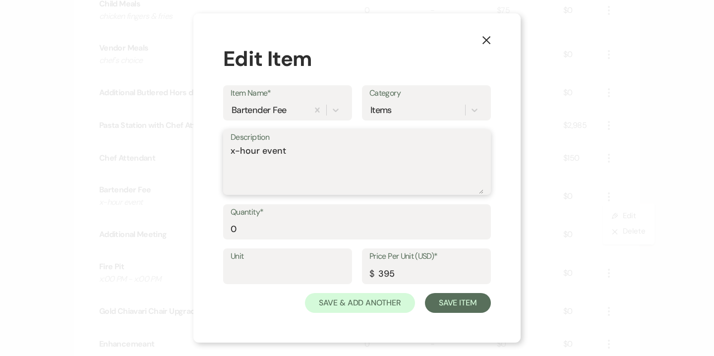
drag, startPoint x: 236, startPoint y: 151, endPoint x: 219, endPoint y: 151, distance: 16.4
click at [219, 151] on div "X Edit Item Item Name* Bartender Fee Category Items Description x-hour event Qu…" at bounding box center [356, 178] width 327 height 330
type textarea "5-hour event"
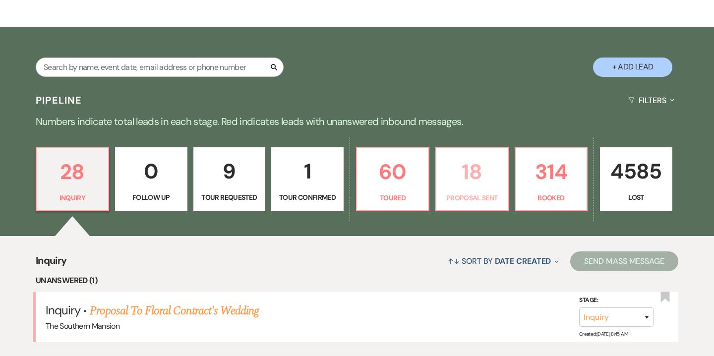
scroll to position [148, 0]
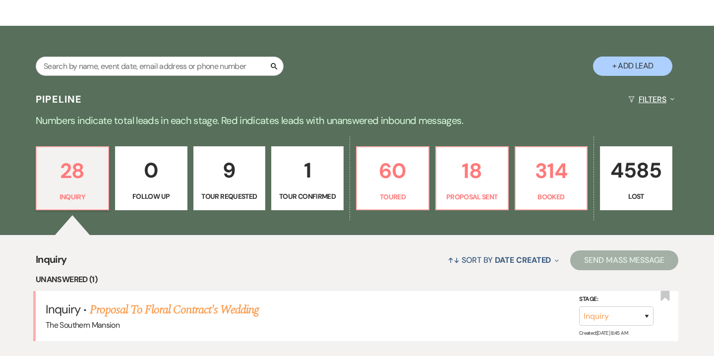
click at [660, 95] on button "Filters Expand" at bounding box center [652, 99] width 54 height 26
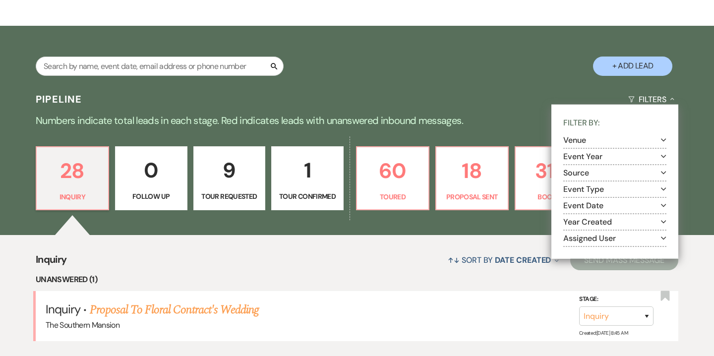
click at [596, 240] on button "Assigned User Expand" at bounding box center [615, 238] width 103 height 8
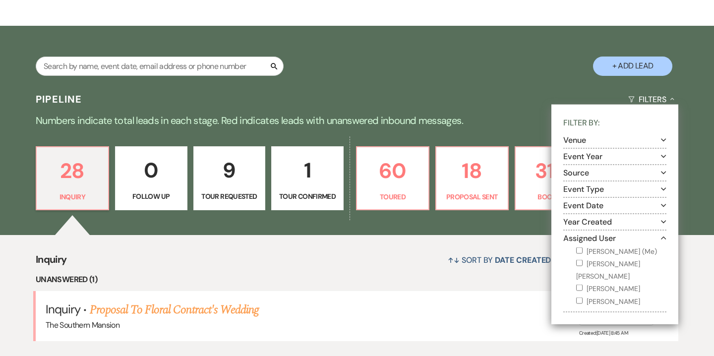
click at [588, 254] on label "Alyssa Jones (Me)" at bounding box center [621, 251] width 90 height 12
click at [583, 253] on input "Alyssa Jones (Me)" at bounding box center [579, 250] width 6 height 6
checkbox input "true"
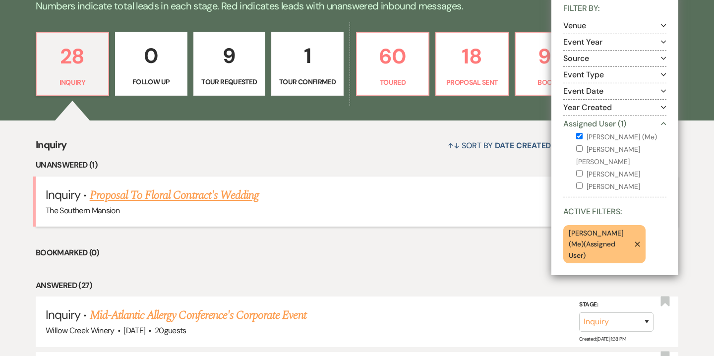
scroll to position [265, 0]
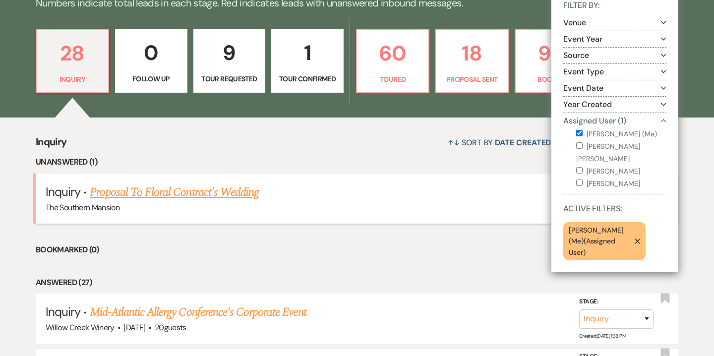
click at [246, 192] on link "Proposal To Floral Contract's Wedding" at bounding box center [174, 193] width 169 height 18
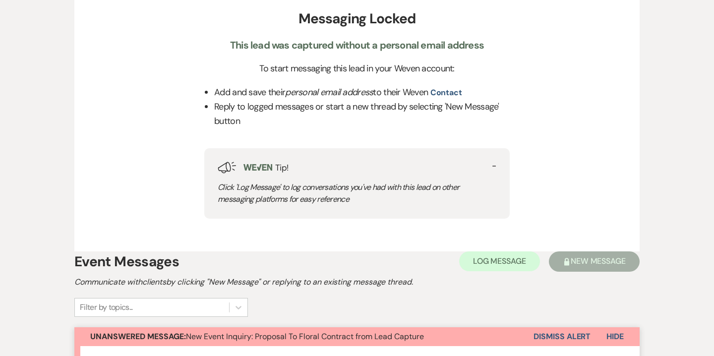
scroll to position [458, 0]
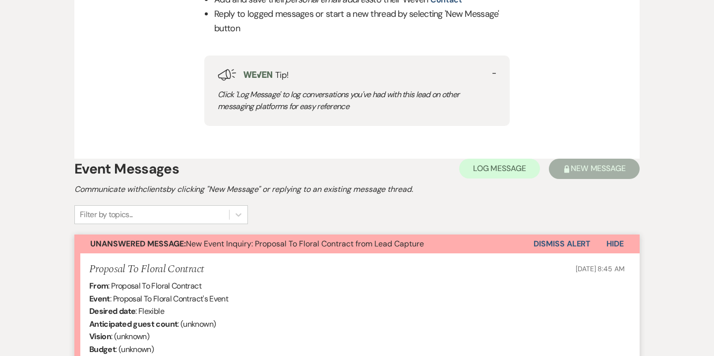
click at [561, 244] on button "Dismiss Alert" at bounding box center [562, 244] width 57 height 19
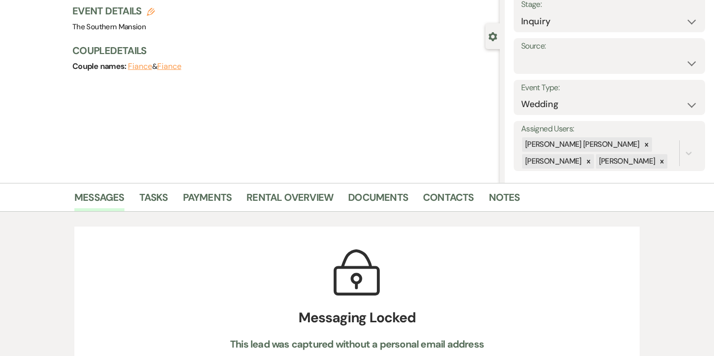
scroll to position [0, 0]
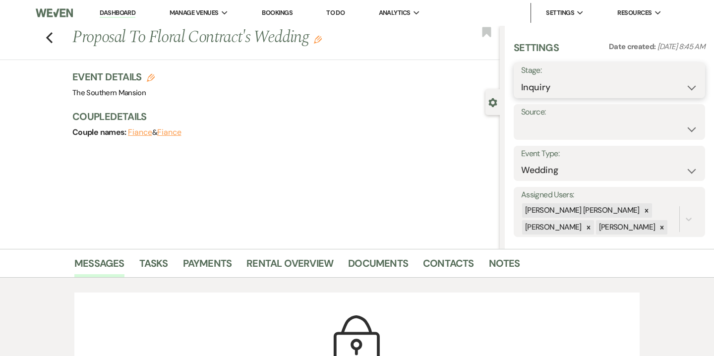
click at [569, 79] on select "Inquiry Follow Up Tour Requested Tour Confirmed Toured Proposal Sent Booked Lost" at bounding box center [609, 87] width 177 height 19
select select "8"
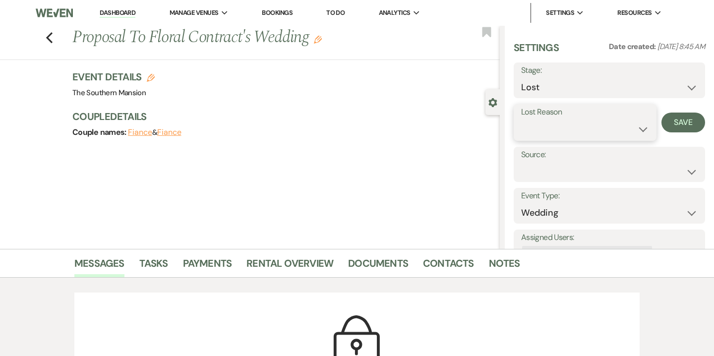
click at [564, 134] on select "Booked Elsewhere Budget Date Unavailable No Response Not a Good Match Capacity …" at bounding box center [585, 129] width 128 height 19
select select "3"
click at [680, 128] on button "Save" at bounding box center [684, 123] width 44 height 20
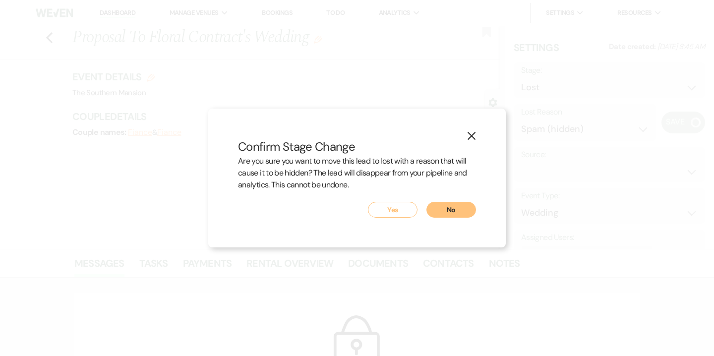
click at [410, 213] on button "Yes" at bounding box center [393, 210] width 50 height 16
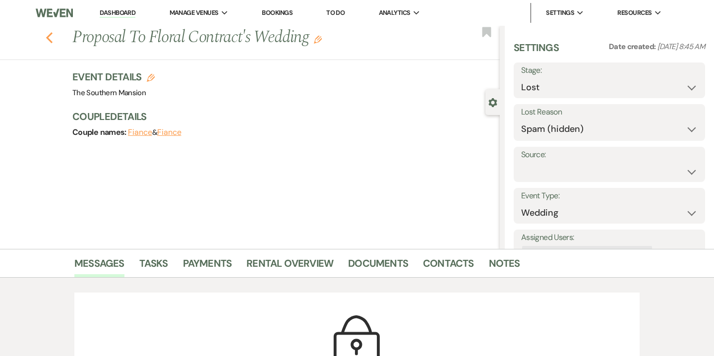
click at [53, 38] on icon "Previous" at bounding box center [49, 38] width 7 height 12
select select "8"
select select "3"
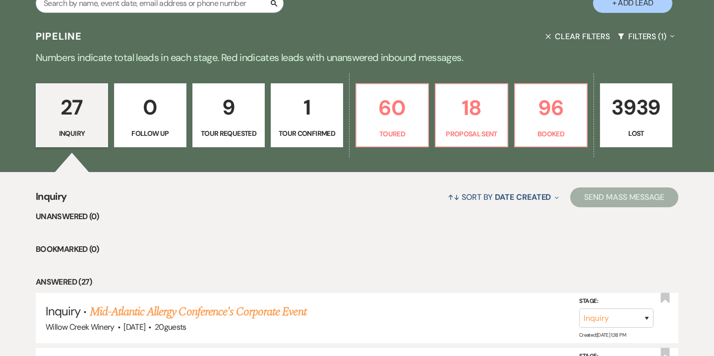
scroll to position [119, 0]
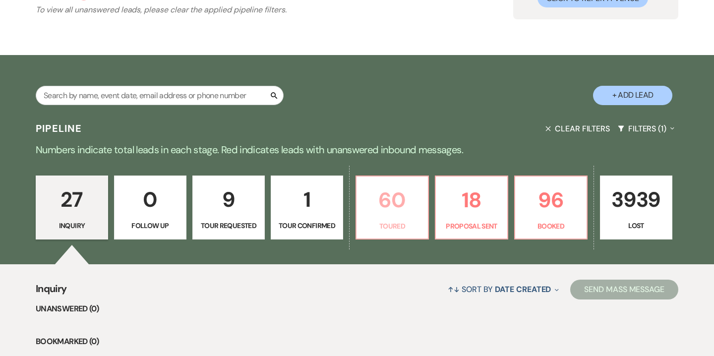
click at [399, 221] on p "Toured" at bounding box center [393, 226] width 60 height 11
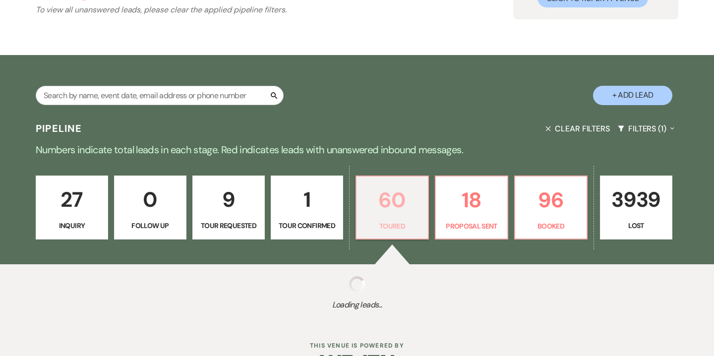
select select "5"
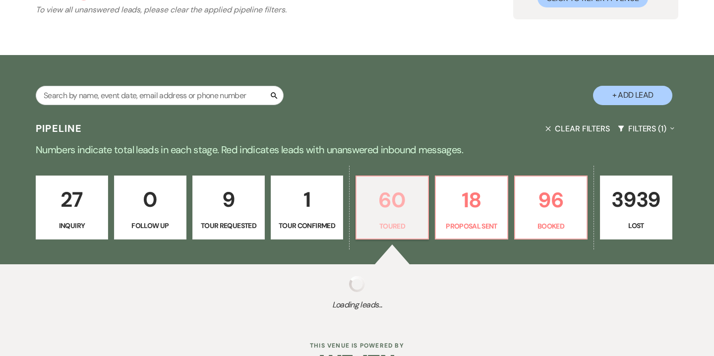
select select "5"
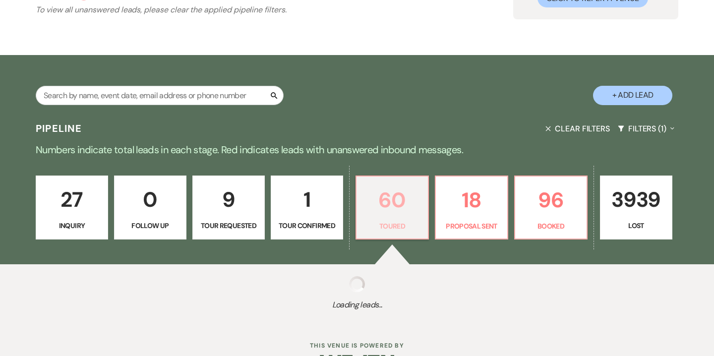
select select "5"
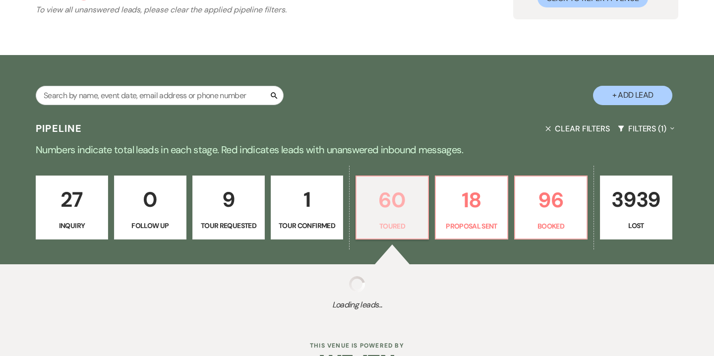
select select "5"
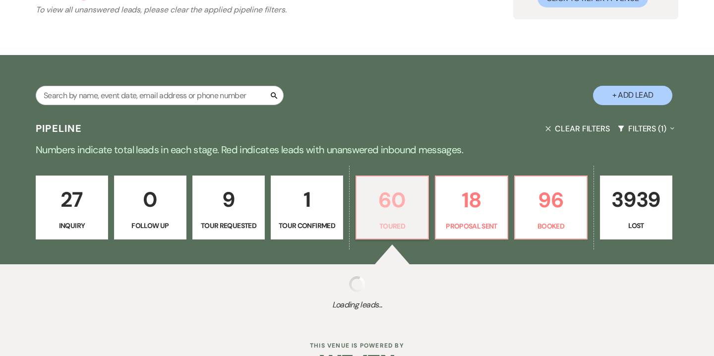
select select "5"
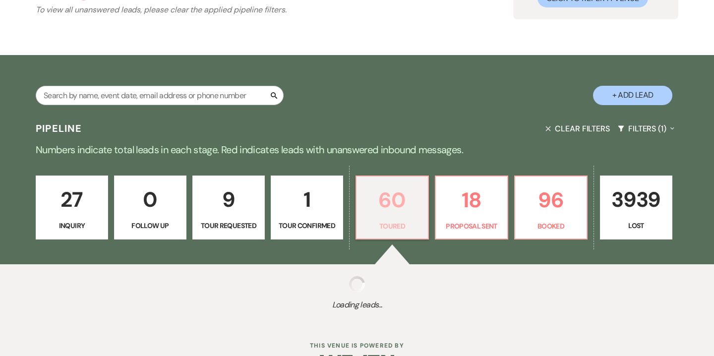
select select "5"
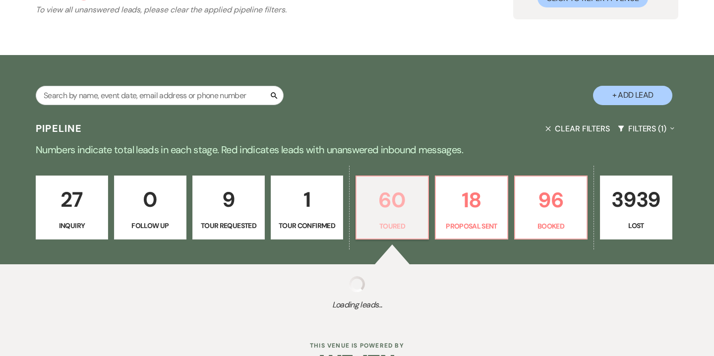
select select "5"
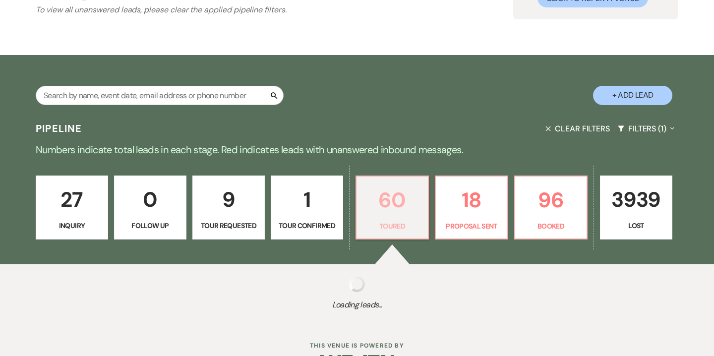
select select "5"
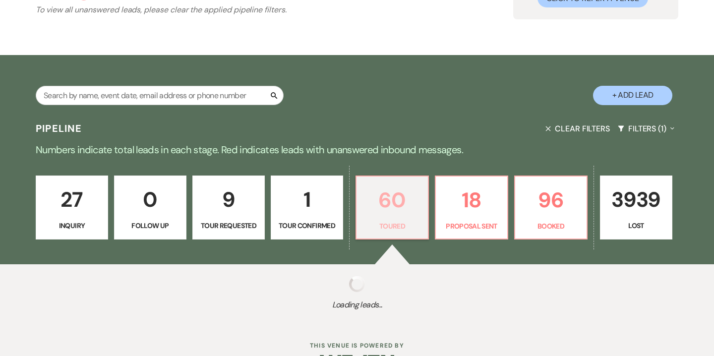
select select "5"
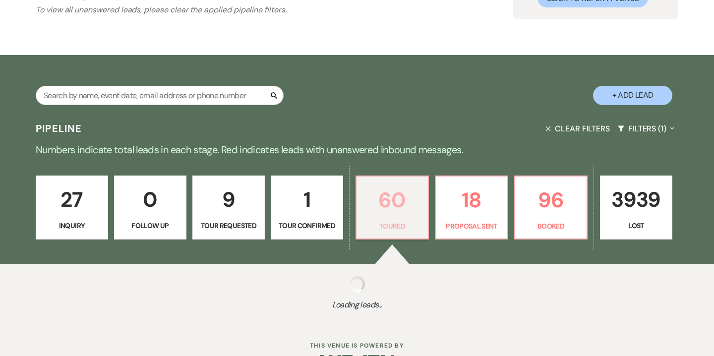
select select "5"
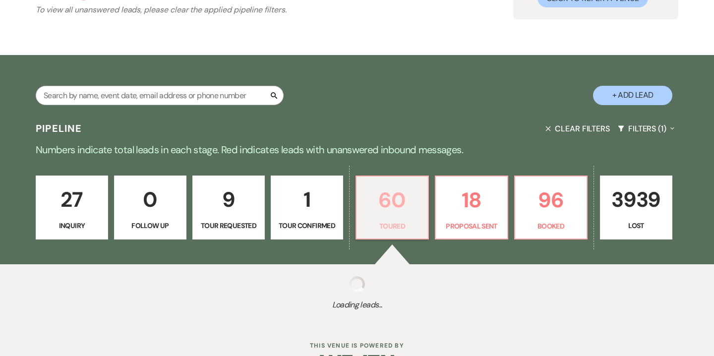
select select "5"
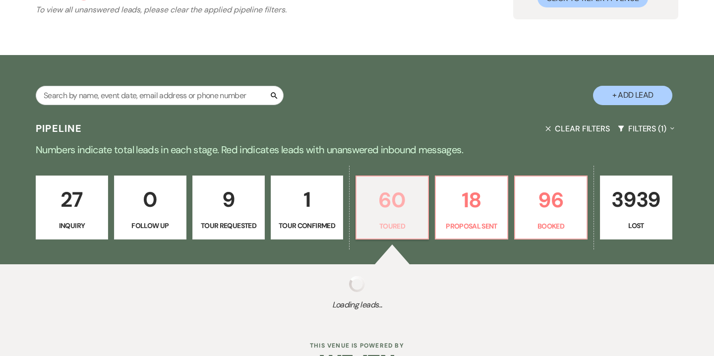
select select "5"
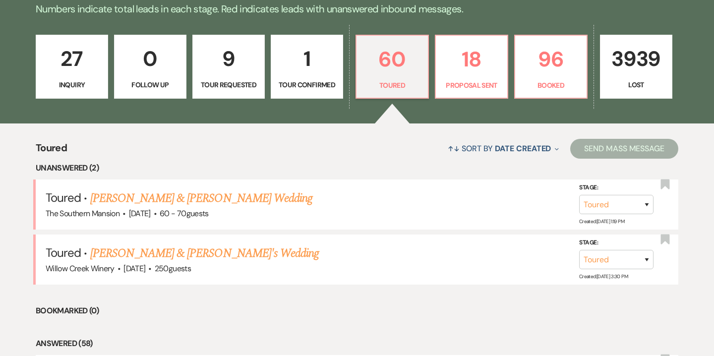
scroll to position [285, 0]
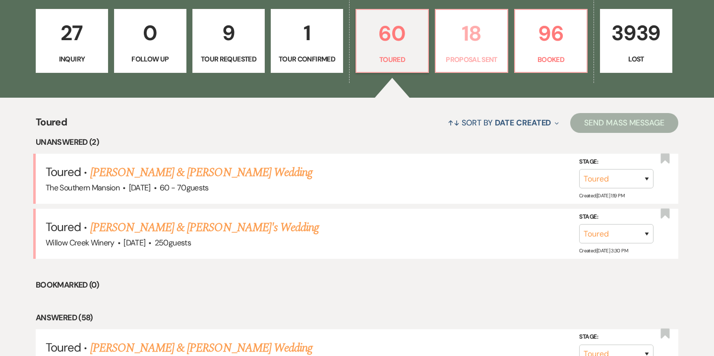
click at [463, 52] on link "18 Proposal Sent" at bounding box center [471, 41] width 73 height 64
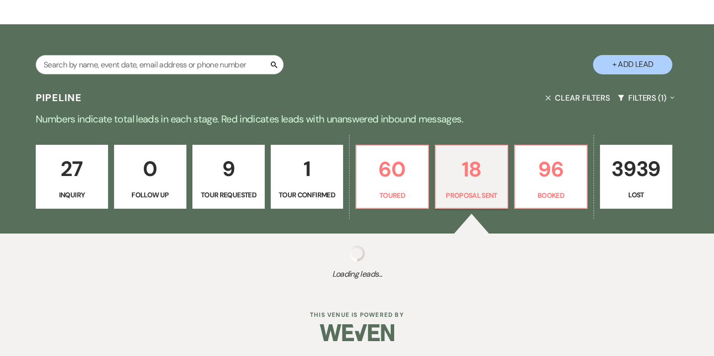
select select "6"
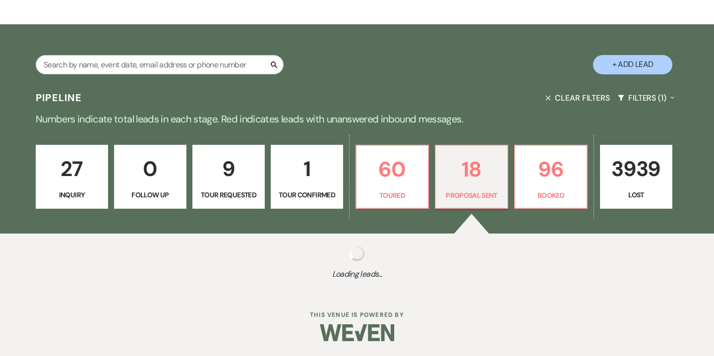
select select "6"
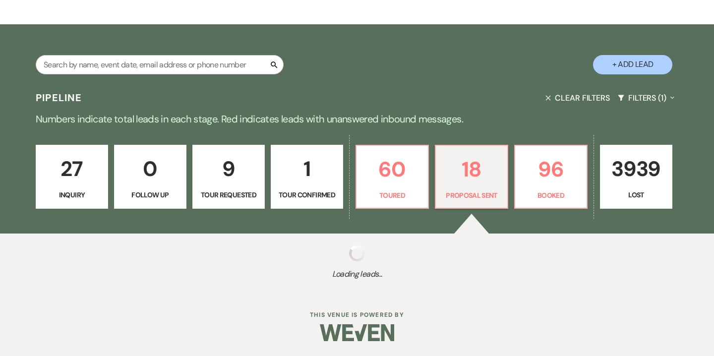
select select "6"
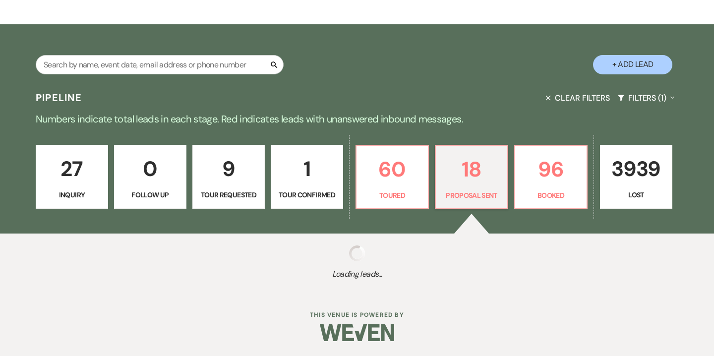
select select "6"
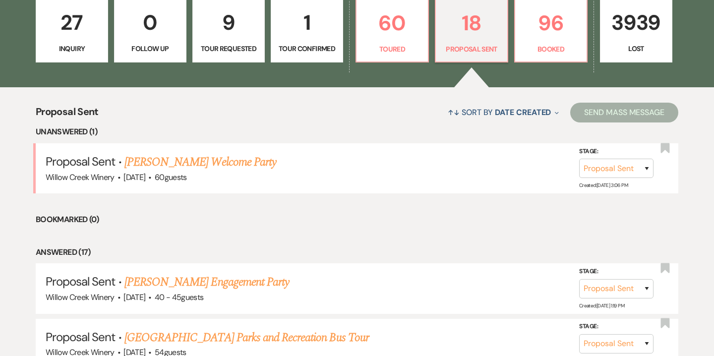
scroll to position [297, 0]
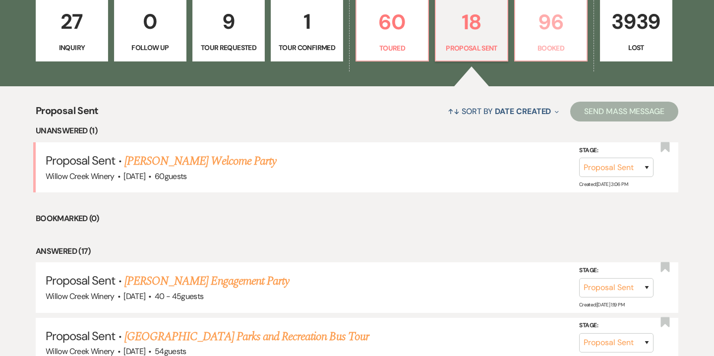
click at [540, 49] on p "Booked" at bounding box center [551, 48] width 60 height 11
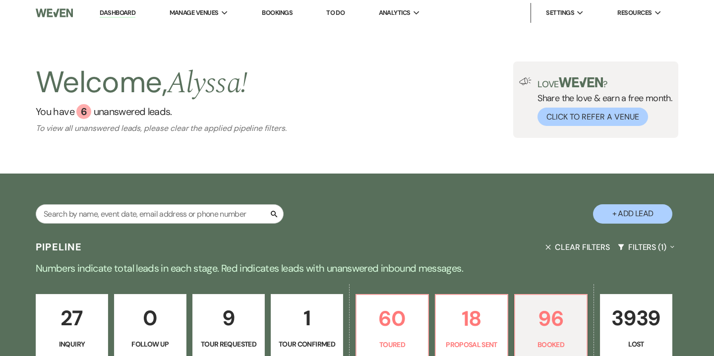
click at [273, 10] on link "Bookings" at bounding box center [277, 12] width 31 height 8
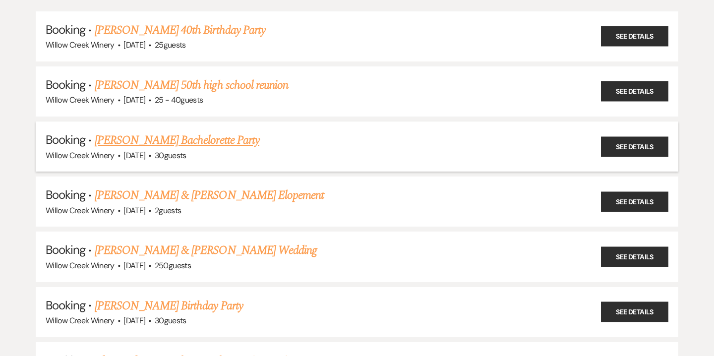
scroll to position [145, 0]
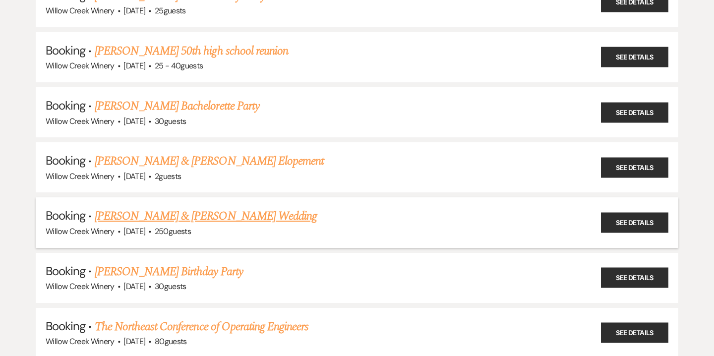
click at [187, 215] on link "Andrew O'Connell & Maura Enright's Wedding" at bounding box center [206, 216] width 222 height 18
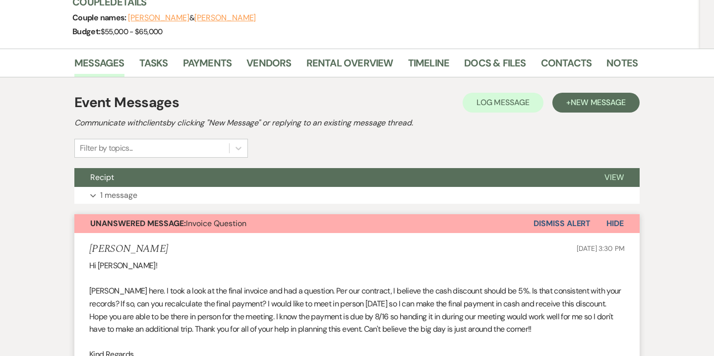
scroll to position [92, 0]
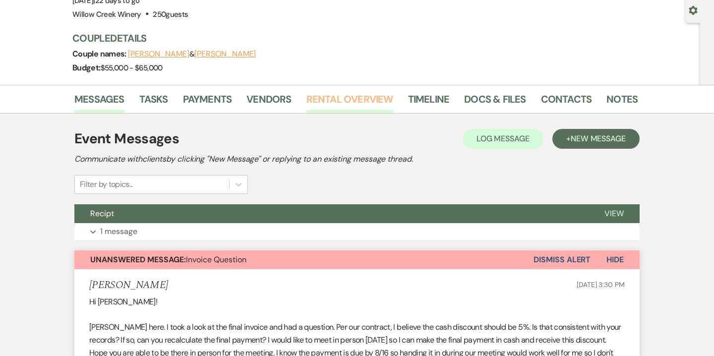
click at [378, 104] on link "Rental Overview" at bounding box center [350, 102] width 87 height 22
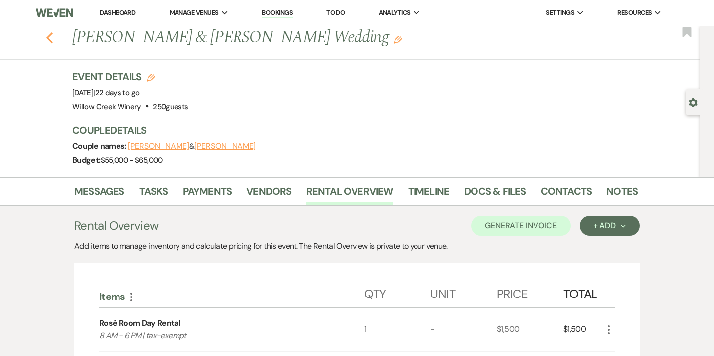
click at [49, 39] on use "button" at bounding box center [49, 37] width 6 height 11
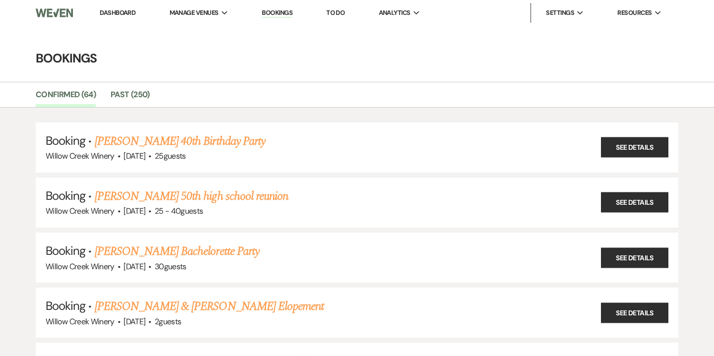
click at [126, 14] on link "Dashboard" at bounding box center [118, 12] width 36 height 8
select select "8"
select select "3"
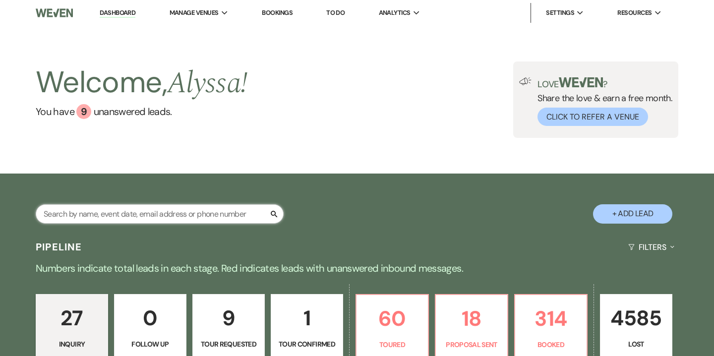
click at [207, 215] on input "text" at bounding box center [160, 213] width 248 height 19
click at [285, 6] on li "Bookings" at bounding box center [277, 13] width 41 height 20
click at [284, 14] on link "Bookings" at bounding box center [277, 12] width 31 height 8
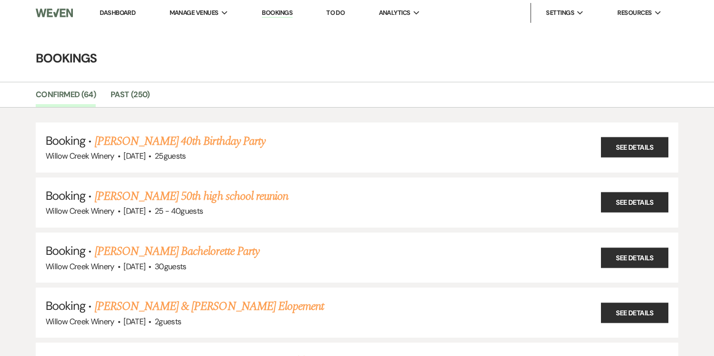
click at [108, 90] on li "Confirmed (64)" at bounding box center [73, 96] width 75 height 21
click at [130, 91] on link "Past (250)" at bounding box center [130, 97] width 39 height 19
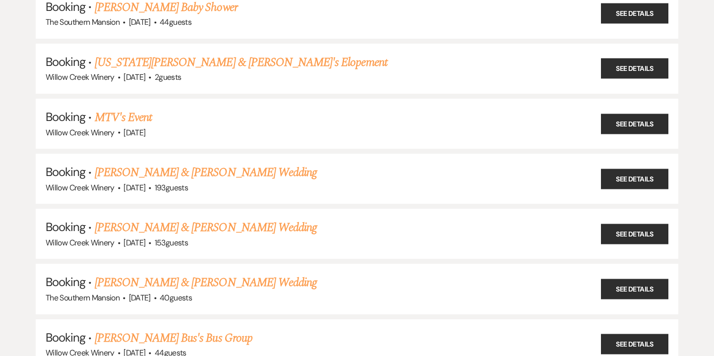
scroll to position [10122, 0]
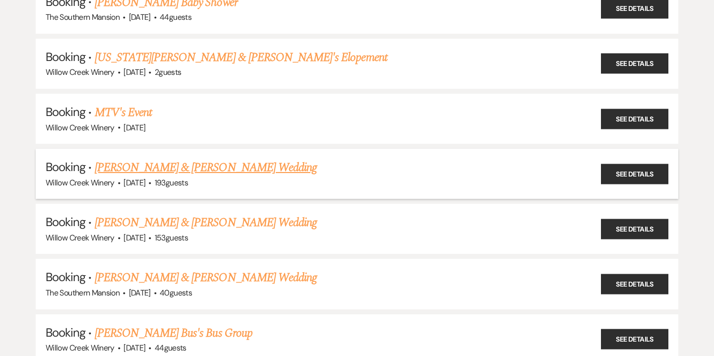
click at [195, 159] on link "Kara Galena & James Maguire's Wedding" at bounding box center [206, 168] width 222 height 18
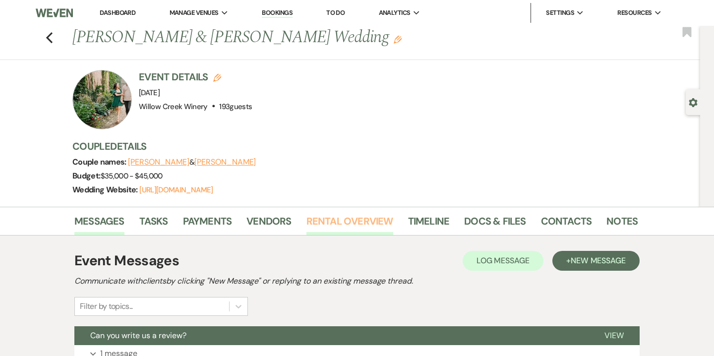
click at [369, 229] on link "Rental Overview" at bounding box center [350, 224] width 87 height 22
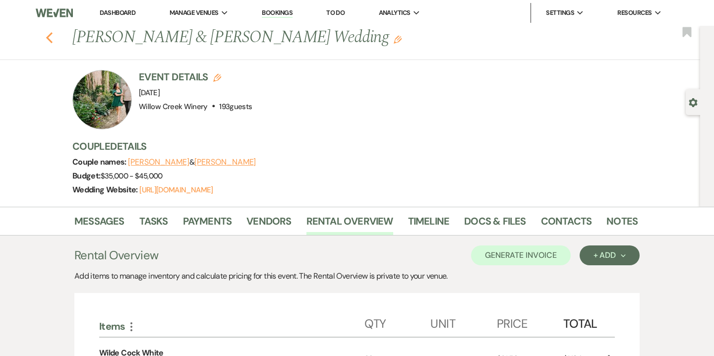
click at [53, 40] on icon "Previous" at bounding box center [49, 38] width 7 height 12
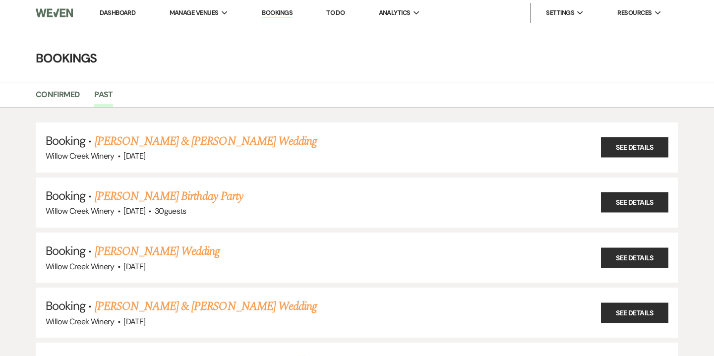
scroll to position [10122, 0]
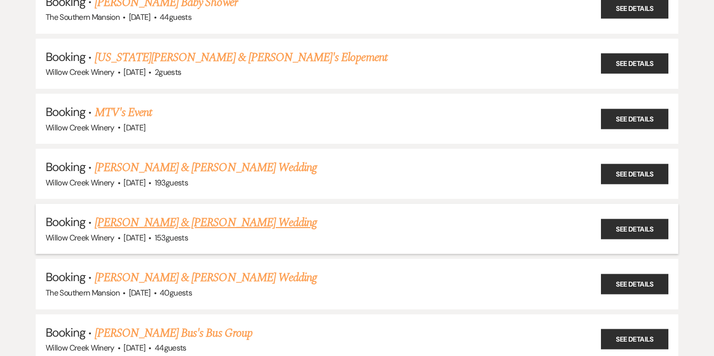
click at [189, 214] on link "Erin Ahern & Evan Phillips's Wedding" at bounding box center [206, 223] width 222 height 18
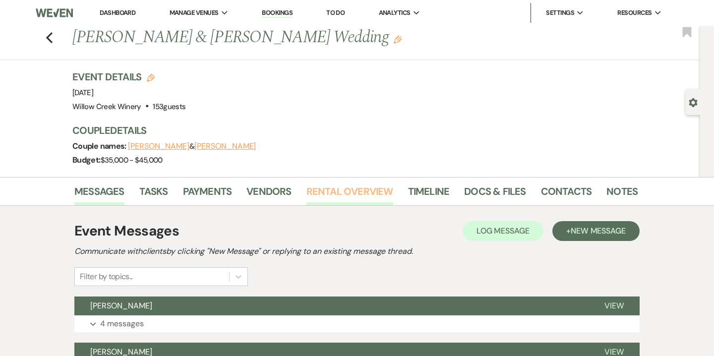
click at [376, 194] on link "Rental Overview" at bounding box center [350, 195] width 87 height 22
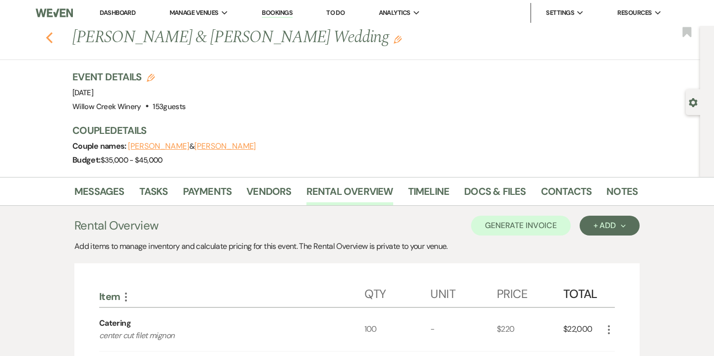
click at [53, 38] on icon "Previous" at bounding box center [49, 38] width 7 height 12
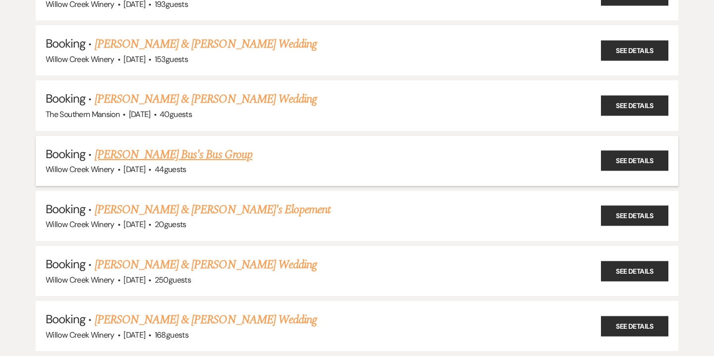
scroll to position [10358, 0]
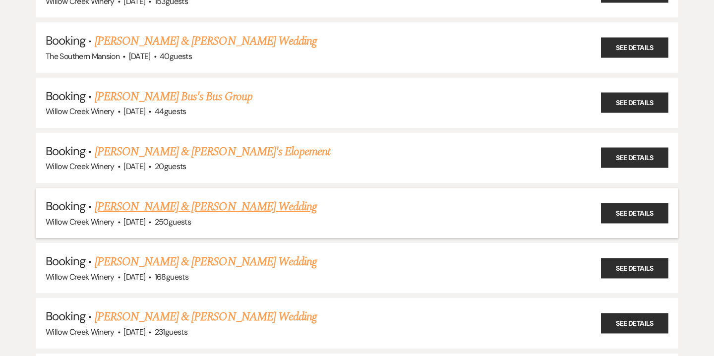
click at [236, 198] on link "Alexa Colfer & Kyle Weisberg's Wedding" at bounding box center [206, 207] width 222 height 18
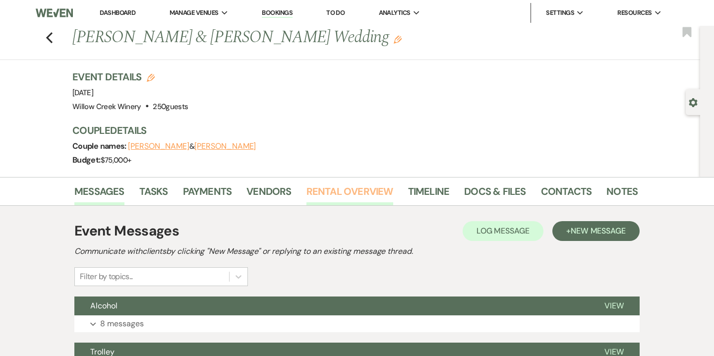
click at [352, 200] on link "Rental Overview" at bounding box center [350, 195] width 87 height 22
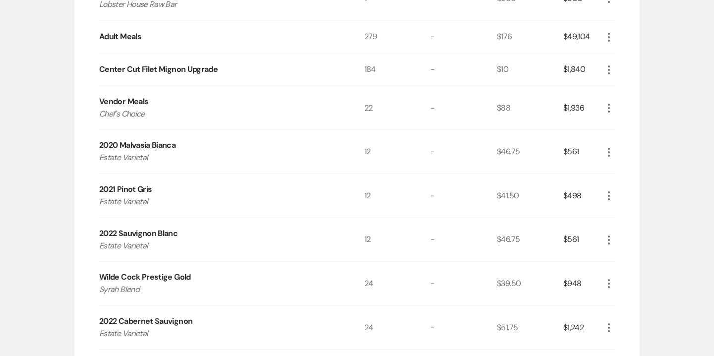
scroll to position [597, 0]
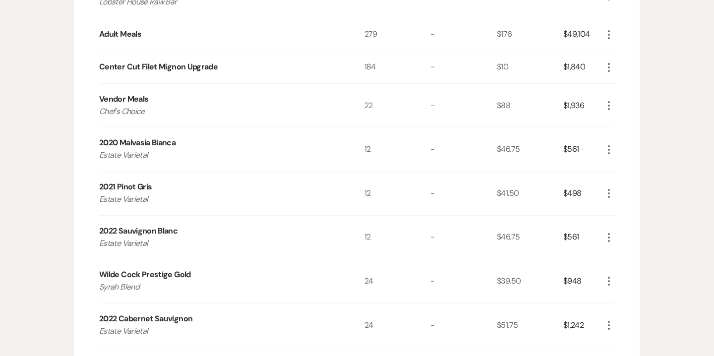
click at [175, 66] on div "Center Cut Filet Mignon Upgrade" at bounding box center [158, 67] width 119 height 12
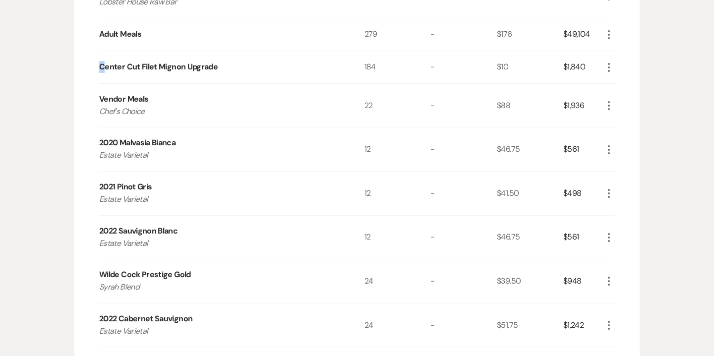
click at [175, 66] on div "Center Cut Filet Mignon Upgrade" at bounding box center [158, 67] width 119 height 12
drag, startPoint x: 219, startPoint y: 67, endPoint x: 96, endPoint y: 69, distance: 123.0
click at [96, 69] on div "Catering More Qty Unit Price Total Rosé Room 7:00 AM - 5:00 PM | tax-exempt 1 -…" at bounding box center [356, 145] width 565 height 958
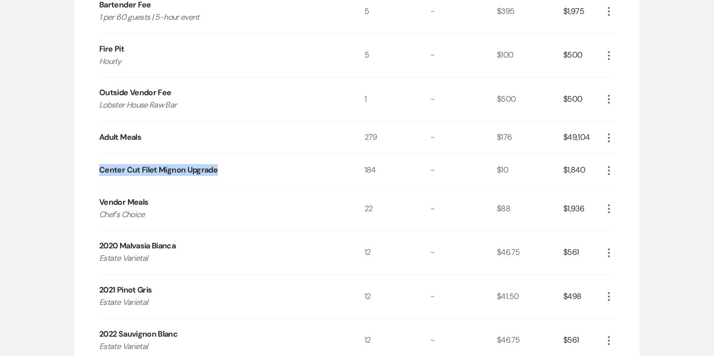
scroll to position [537, 0]
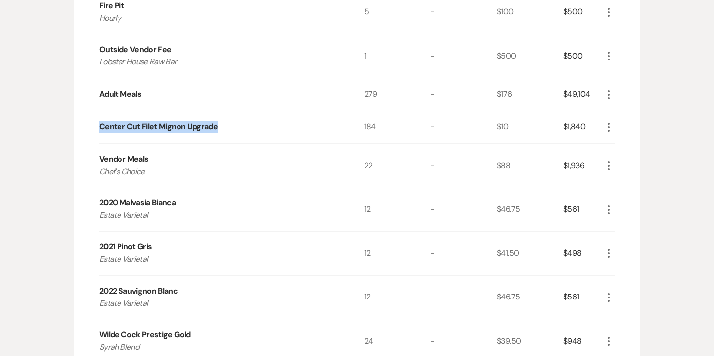
copy div "Center Cut Filet Mignon Upgrade"
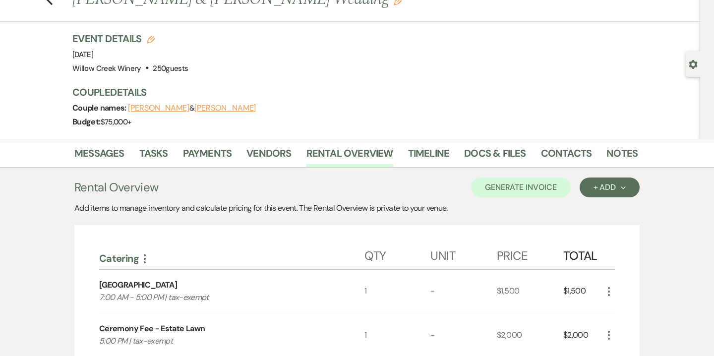
scroll to position [3, 0]
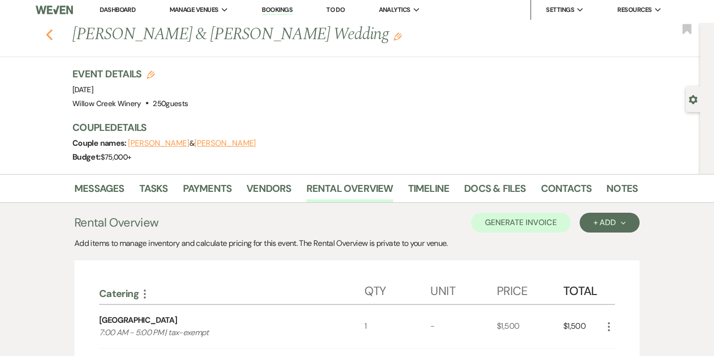
click at [50, 34] on icon "Previous" at bounding box center [49, 35] width 7 height 12
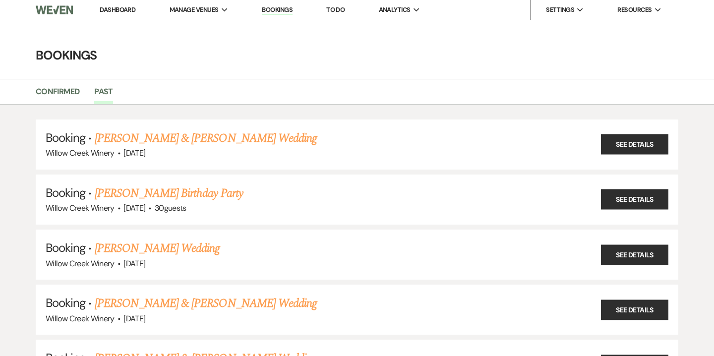
scroll to position [10358, 0]
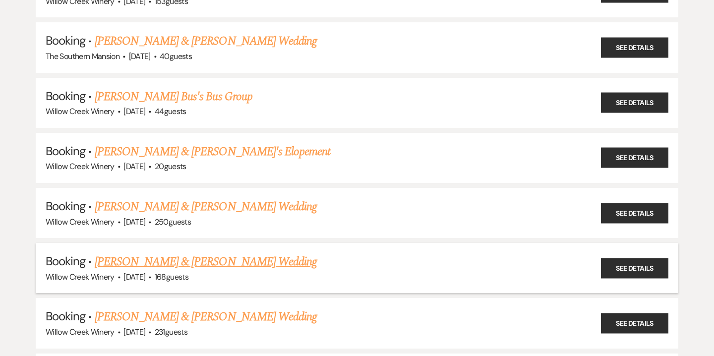
click at [248, 253] on link "Michael Kleissler & Nicole Visco's Wedding" at bounding box center [206, 262] width 222 height 18
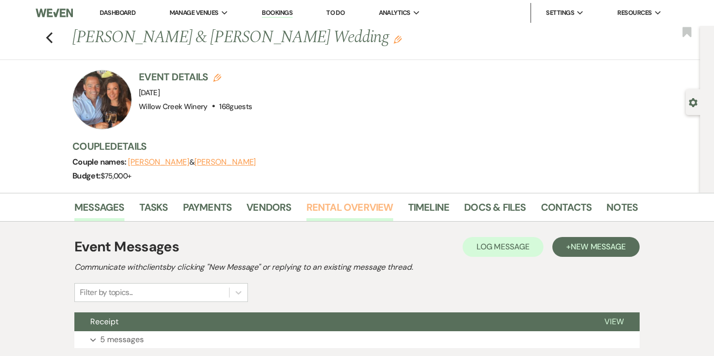
click at [366, 214] on link "Rental Overview" at bounding box center [350, 210] width 87 height 22
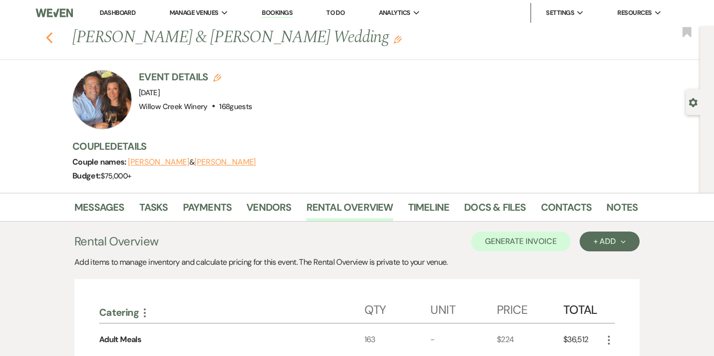
click at [51, 35] on icon "Previous" at bounding box center [49, 38] width 7 height 12
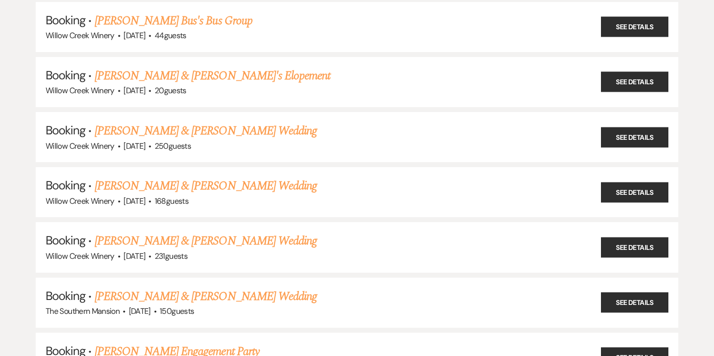
scroll to position [10474, 0]
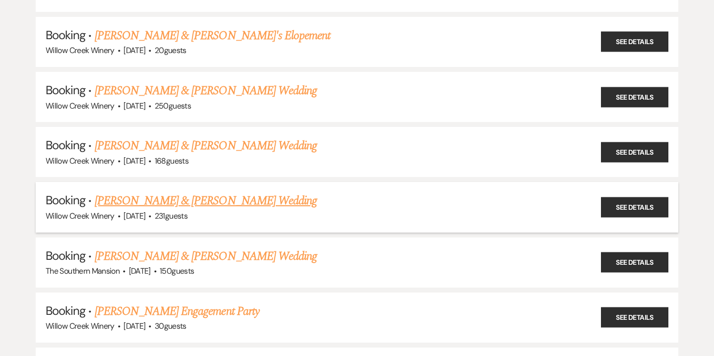
click at [233, 192] on link "Ben Greenberg & Ryan Tegeler's Wedding" at bounding box center [206, 201] width 222 height 18
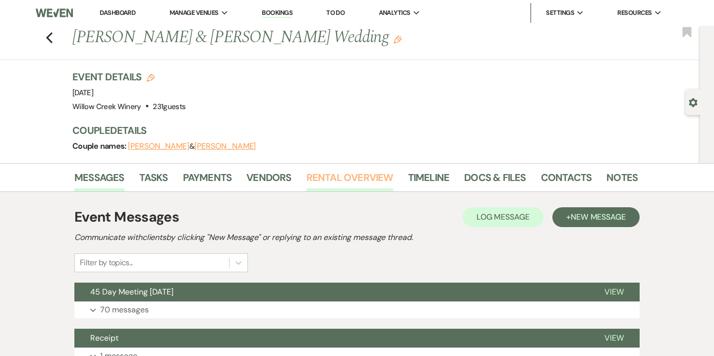
click at [338, 181] on link "Rental Overview" at bounding box center [350, 181] width 87 height 22
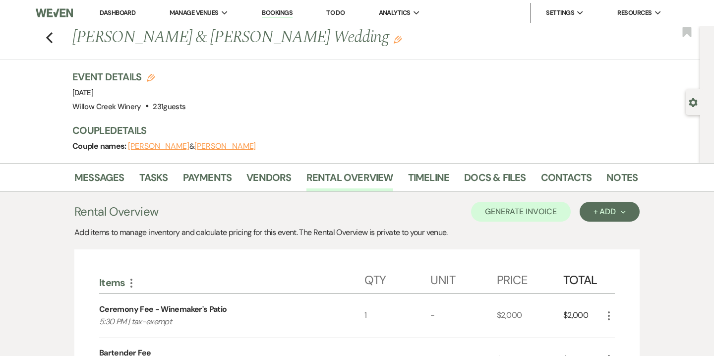
click at [125, 18] on li "Dashboard" at bounding box center [118, 13] width 46 height 20
click at [127, 15] on link "Dashboard" at bounding box center [118, 12] width 36 height 8
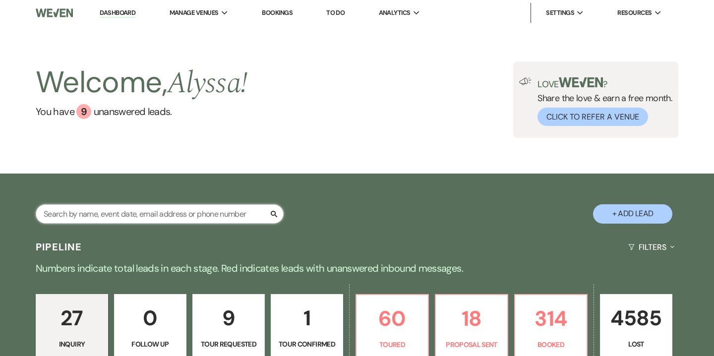
click at [226, 214] on input "text" at bounding box center [160, 213] width 248 height 19
type input "cavallo"
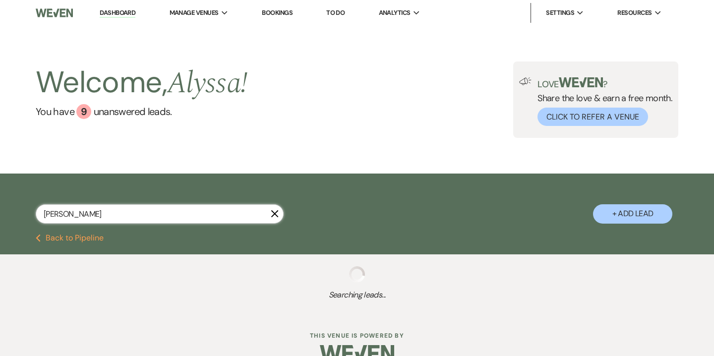
select select "8"
select select "5"
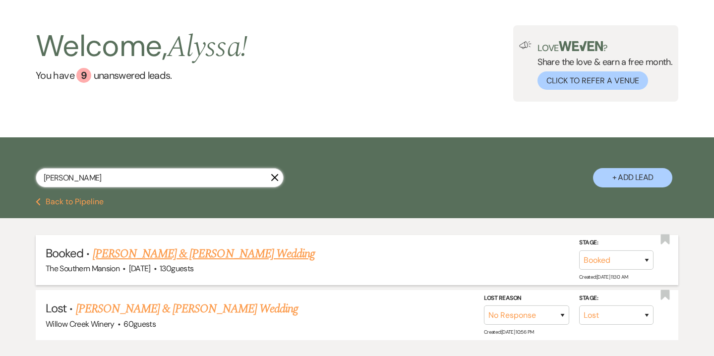
scroll to position [37, 0]
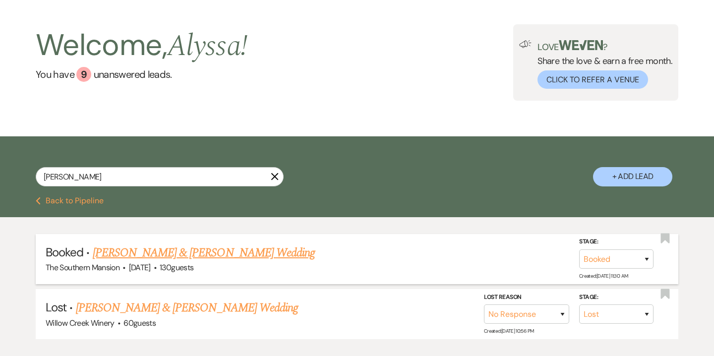
click at [176, 257] on link "Jason Cox & Jamie Cavallo's Wedding" at bounding box center [204, 253] width 222 height 18
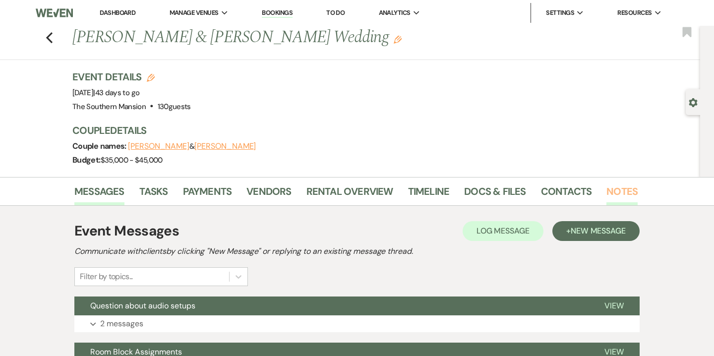
click at [610, 191] on link "Notes" at bounding box center [622, 195] width 31 height 22
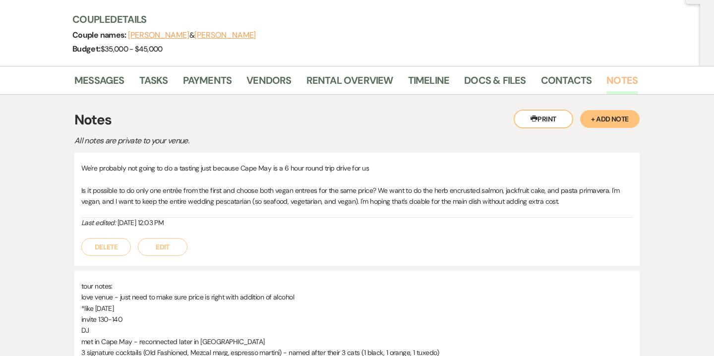
scroll to position [113, 0]
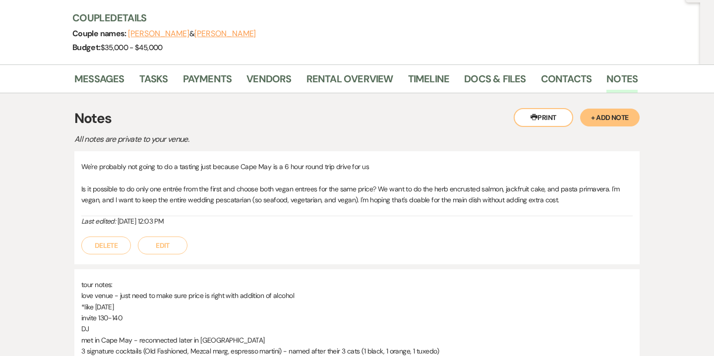
click at [457, 264] on div "We're probably not going to do a tasting just because Cape May is a 6 hour roun…" at bounding box center [356, 339] width 565 height 376
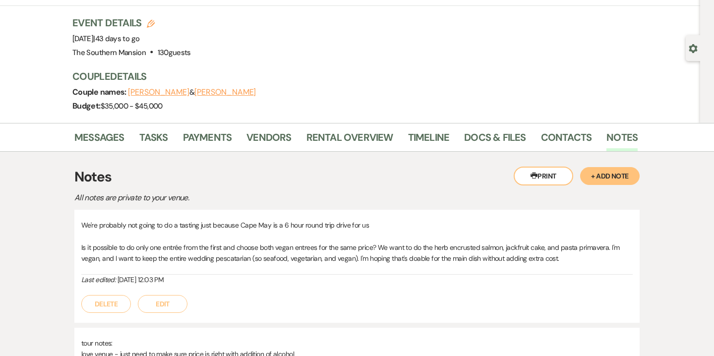
scroll to position [58, 0]
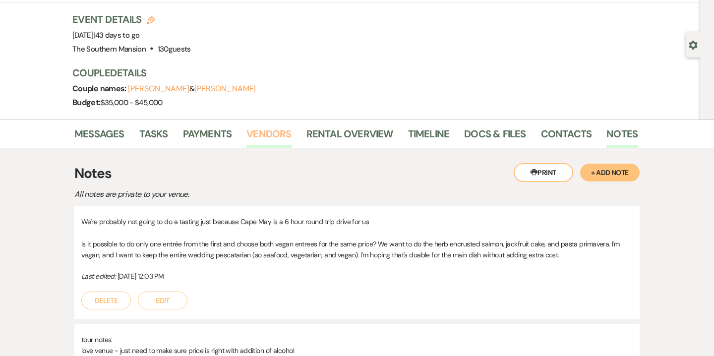
click at [279, 138] on link "Vendors" at bounding box center [269, 137] width 45 height 22
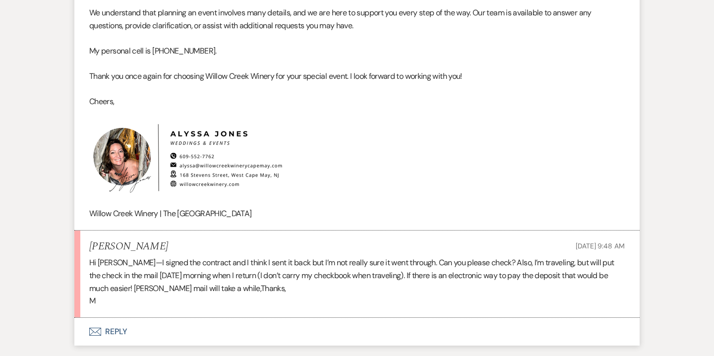
scroll to position [1954, 0]
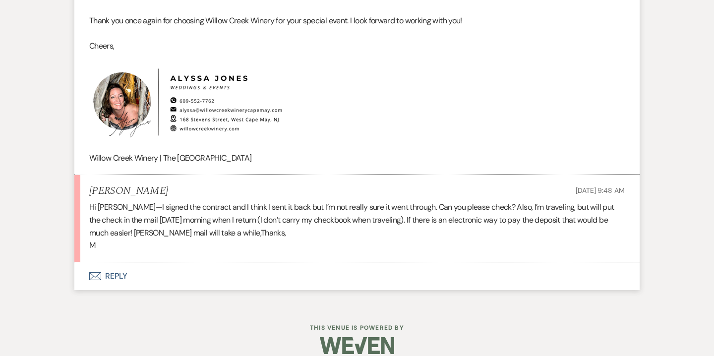
click at [119, 262] on button "Envelope Reply" at bounding box center [356, 276] width 565 height 28
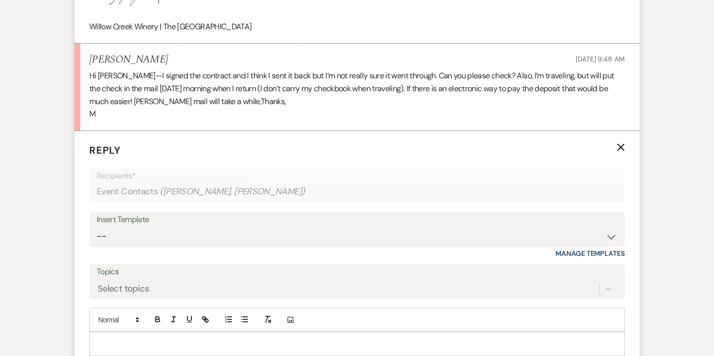
scroll to position [2087, 0]
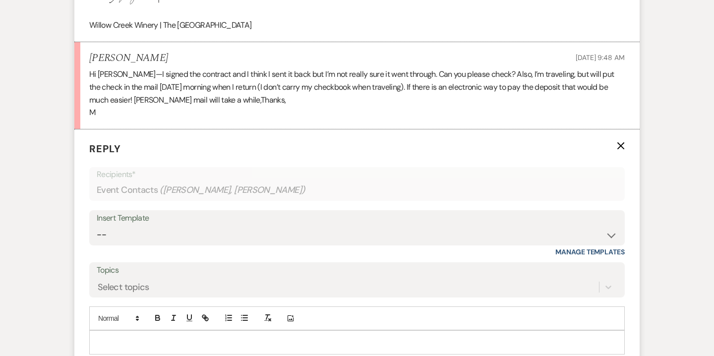
click at [243, 337] on p at bounding box center [357, 342] width 520 height 11
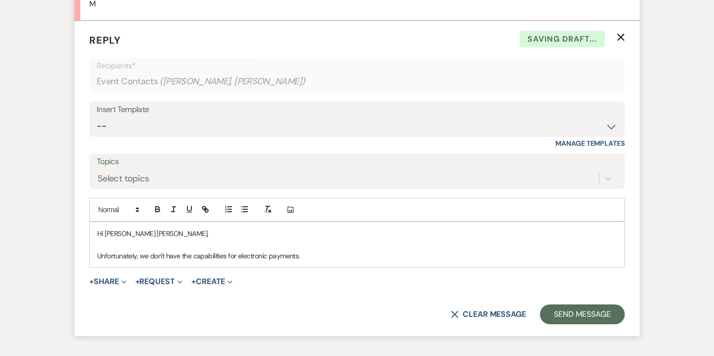
scroll to position [2198, 0]
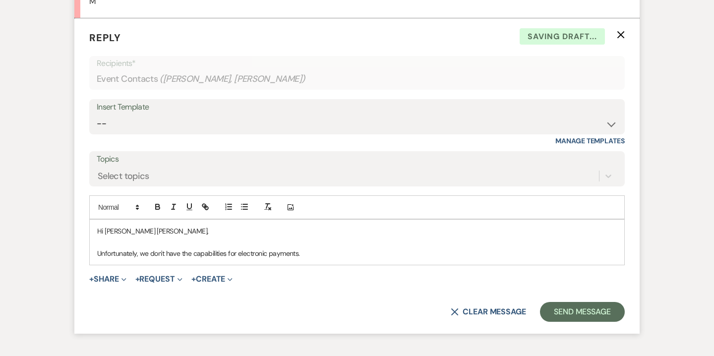
click at [99, 248] on p "Unfortunately, we don't have the capabilities for electronic payments." at bounding box center [357, 253] width 520 height 11
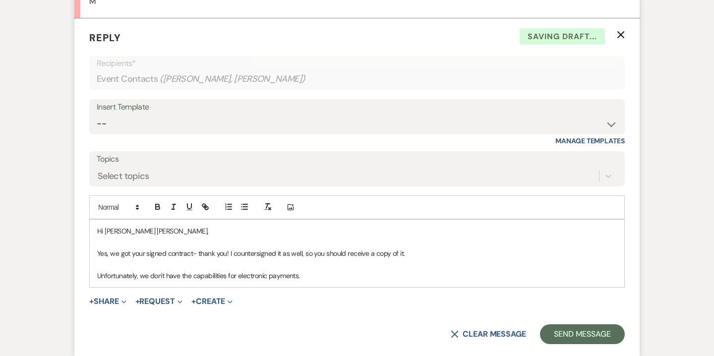
click at [320, 270] on p "Unfortunately, we don't have the capabilities for electronic payments." at bounding box center [357, 275] width 520 height 11
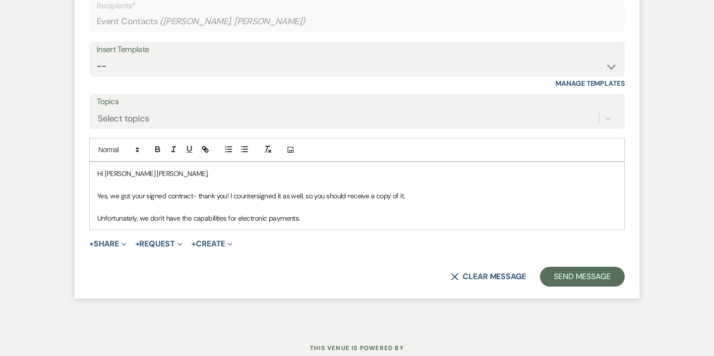
scroll to position [2256, 0]
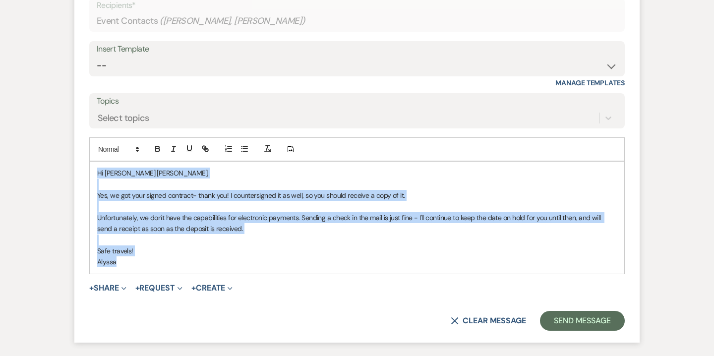
drag, startPoint x: 99, startPoint y: 156, endPoint x: 135, endPoint y: 245, distance: 96.1
click at [135, 245] on div "Hi Mary Anne, Yes, we got your signed contract- thank you! I countersigned it a…" at bounding box center [357, 218] width 535 height 112
copy div "Hi Mary Anne, Yes, we got your signed contract- thank you! I countersigned it a…"
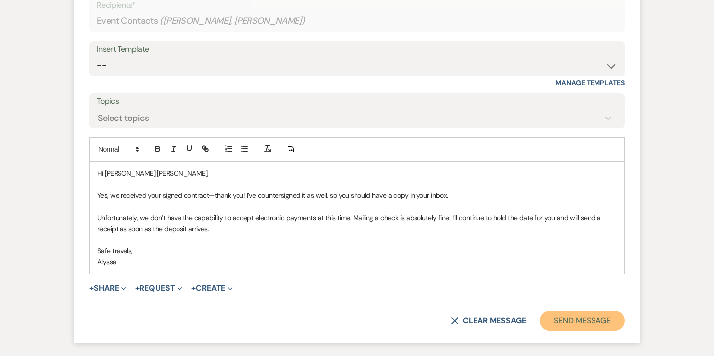
click at [596, 311] on button "Send Message" at bounding box center [582, 321] width 85 height 20
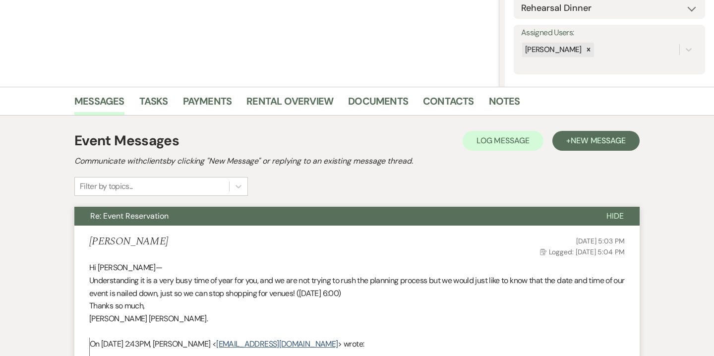
scroll to position [0, 0]
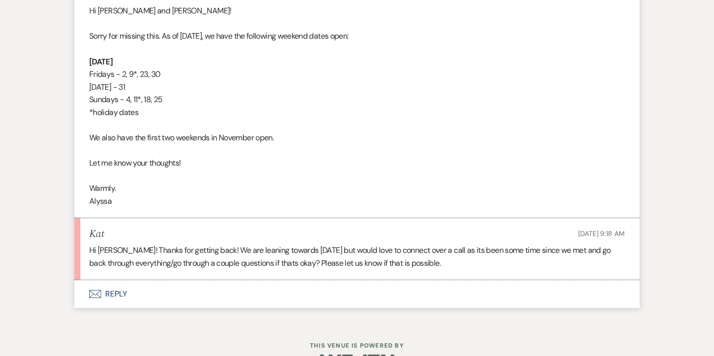
scroll to position [1826, 0]
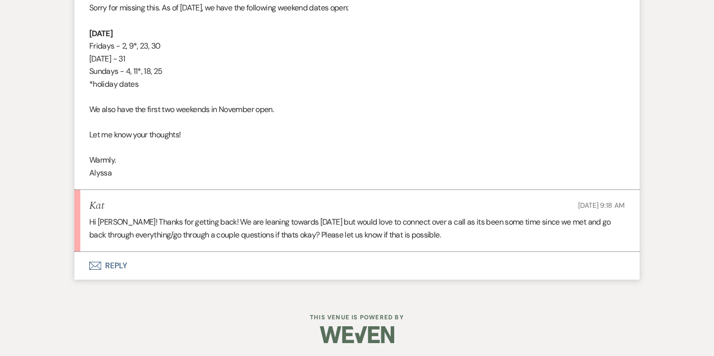
click at [119, 278] on button "Envelope Reply" at bounding box center [356, 266] width 565 height 28
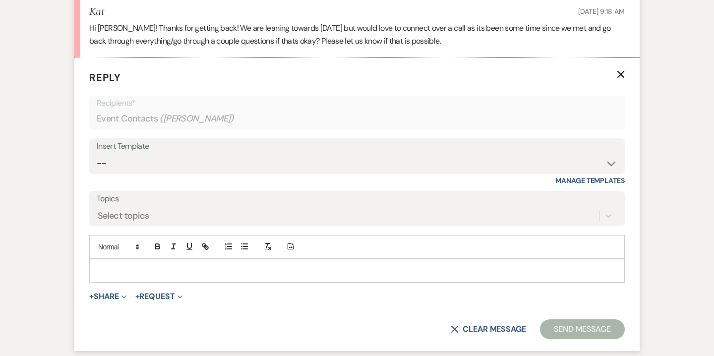
scroll to position [2021, 0]
click at [136, 275] on p at bounding box center [357, 269] width 520 height 11
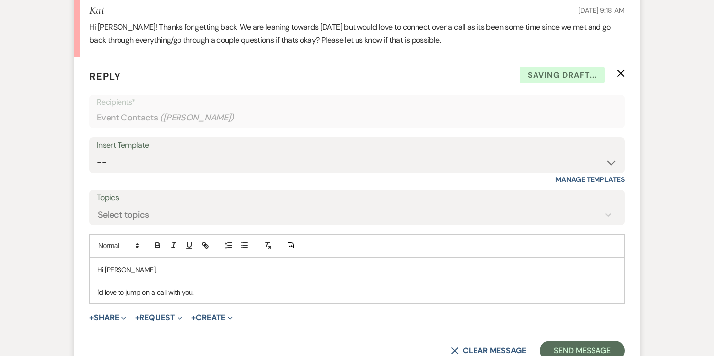
click at [97, 298] on p "I'd love to jump on a call with you." at bounding box center [357, 292] width 520 height 11
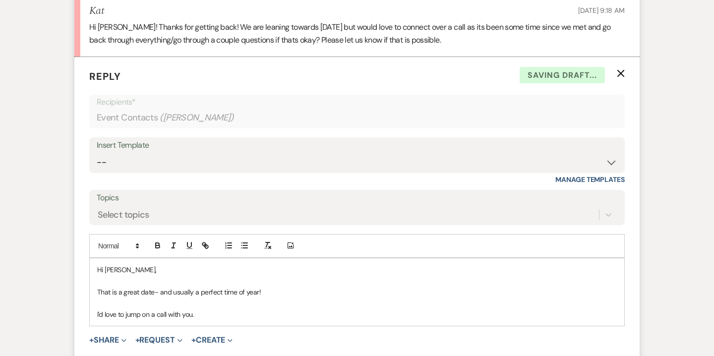
click at [222, 320] on p "I'd love to jump on a call with you." at bounding box center [357, 314] width 520 height 11
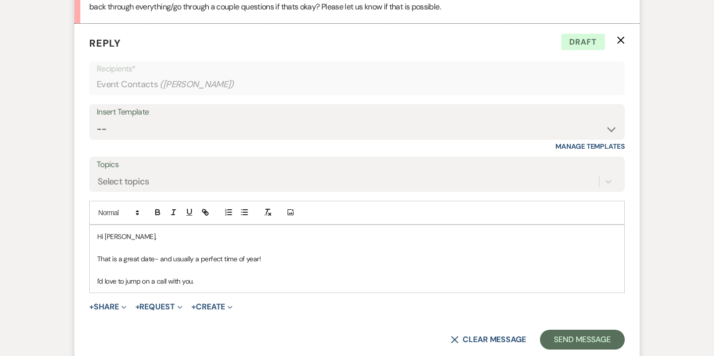
scroll to position [2055, 0]
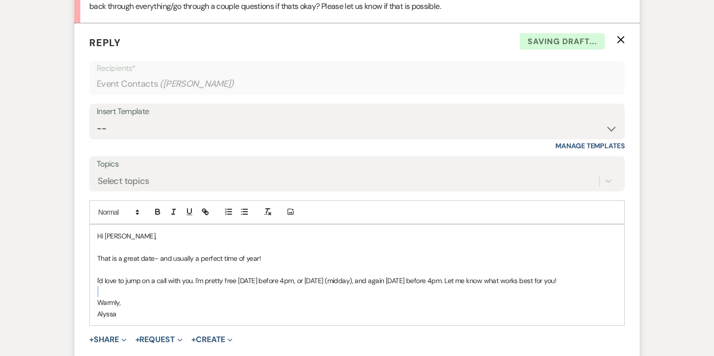
drag, startPoint x: 131, startPoint y: 309, endPoint x: 93, endPoint y: 310, distance: 38.7
click at [93, 310] on div "Hi Kat, That is a great date- and usually a perfect time of year! I'd love to j…" at bounding box center [357, 275] width 535 height 101
drag, startPoint x: 134, startPoint y: 314, endPoint x: 80, endPoint y: 314, distance: 54.6
click at [80, 314] on form "Reply X Saving draft... Recipients* Event Contacts ( Kat, Chris ) Insert Templa…" at bounding box center [356, 209] width 565 height 372
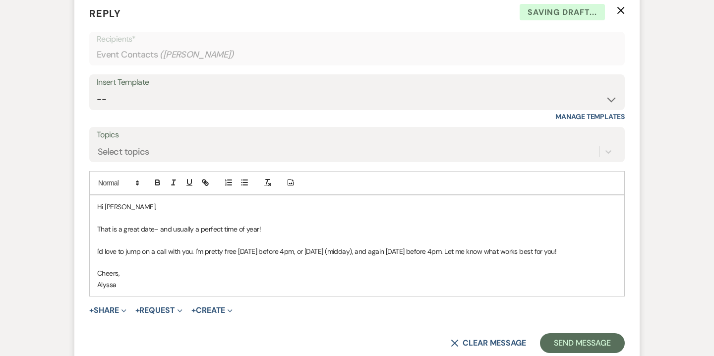
scroll to position [2086, 0]
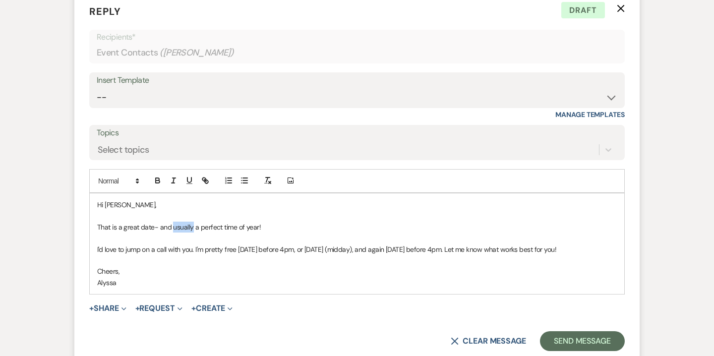
drag, startPoint x: 171, startPoint y: 241, endPoint x: 191, endPoint y: 243, distance: 20.4
click at [191, 233] on p "That is a great date- and usually a perfect time of year!" at bounding box center [357, 227] width 520 height 11
click at [223, 233] on p "That is a great date- and a perfect time of year!" at bounding box center [357, 227] width 520 height 11
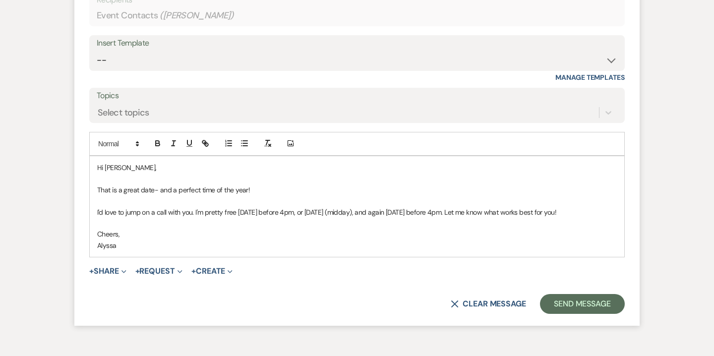
scroll to position [2137, 0]
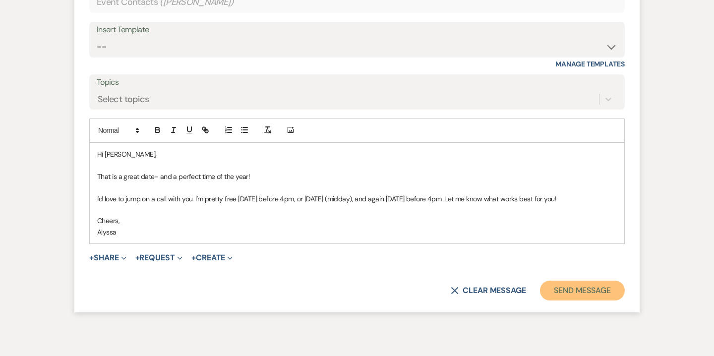
click at [593, 301] on button "Send Message" at bounding box center [582, 291] width 85 height 20
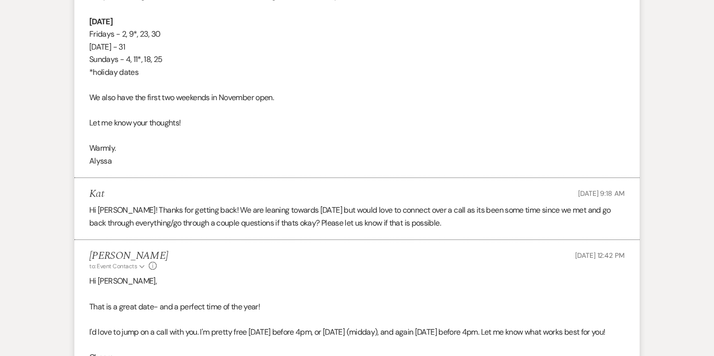
scroll to position [1413, 0]
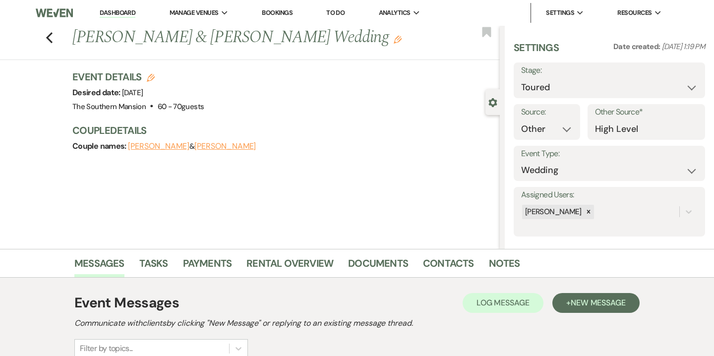
select select "5"
select select "14"
click at [152, 76] on icon "Edit" at bounding box center [151, 78] width 8 height 8
select select "641"
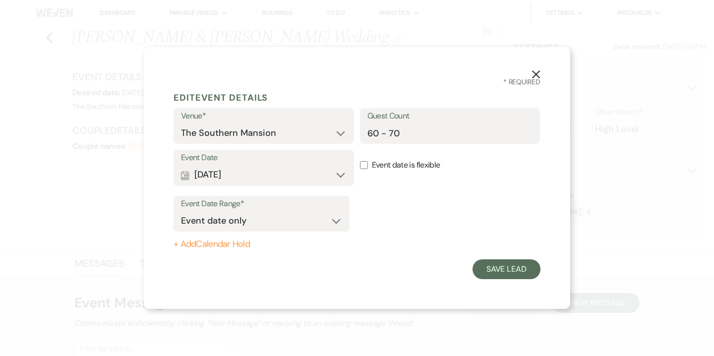
click at [226, 246] on button "+ Add Calendar Hold" at bounding box center [262, 245] width 176 height 10
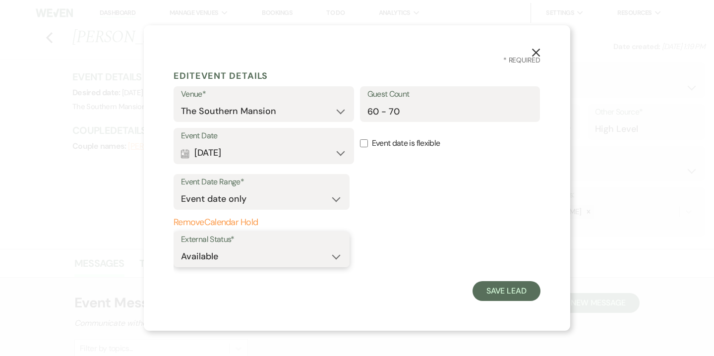
click at [333, 260] on select "Available Unavailable" at bounding box center [261, 256] width 161 height 19
select select "false"
click at [509, 303] on div "X * Required Edit Event Details Venue* [GEOGRAPHIC_DATA] [GEOGRAPHIC_DATA] Gues…" at bounding box center [357, 178] width 427 height 306
click at [507, 298] on button "Save Lead" at bounding box center [507, 291] width 68 height 20
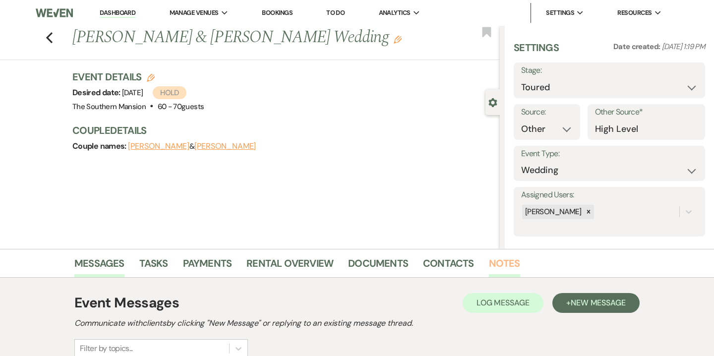
click at [505, 271] on link "Notes" at bounding box center [504, 266] width 31 height 22
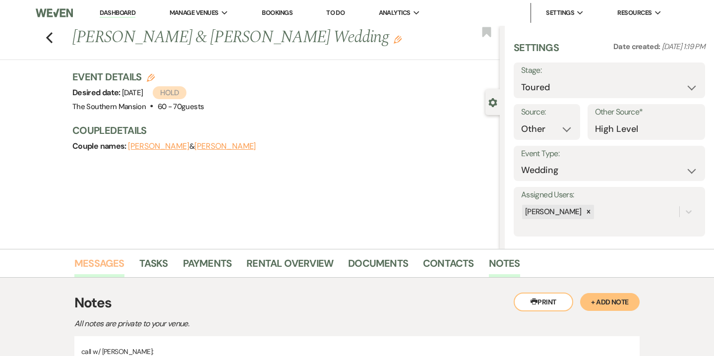
click at [108, 267] on link "Messages" at bounding box center [99, 266] width 50 height 22
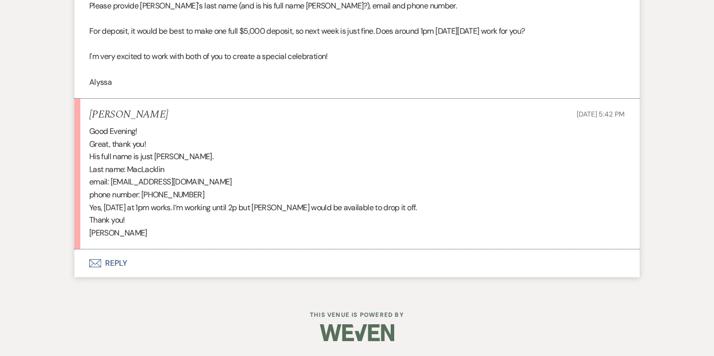
scroll to position [1173, 0]
drag, startPoint x: 128, startPoint y: 171, endPoint x: 171, endPoint y: 173, distance: 43.2
click at [171, 173] on p "Last name: MacLacklin" at bounding box center [357, 169] width 536 height 13
copy p "MacLacklin"
drag, startPoint x: 111, startPoint y: 181, endPoint x: 204, endPoint y: 182, distance: 93.3
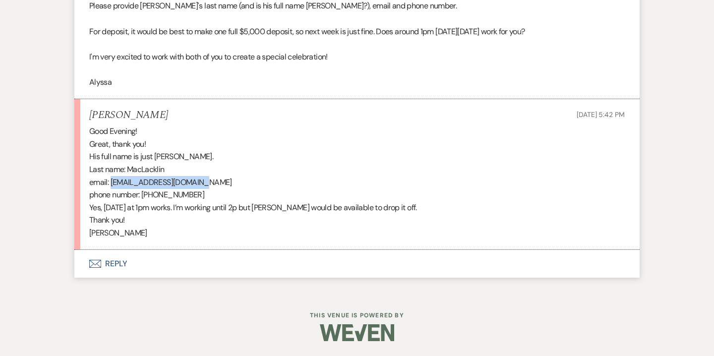
click at [204, 182] on p "email: [EMAIL_ADDRESS][DOMAIN_NAME]" at bounding box center [357, 182] width 536 height 13
copy p "[EMAIL_ADDRESS][DOMAIN_NAME]"
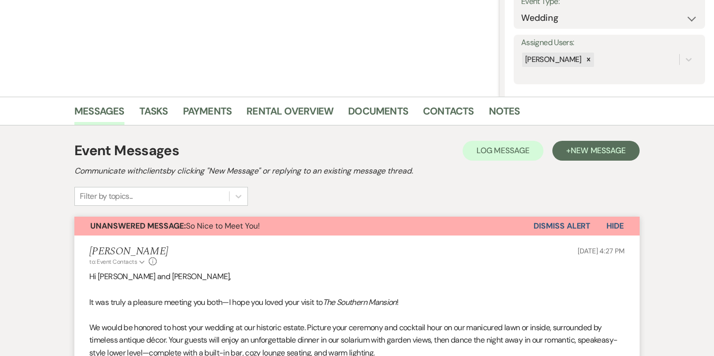
scroll to position [26, 0]
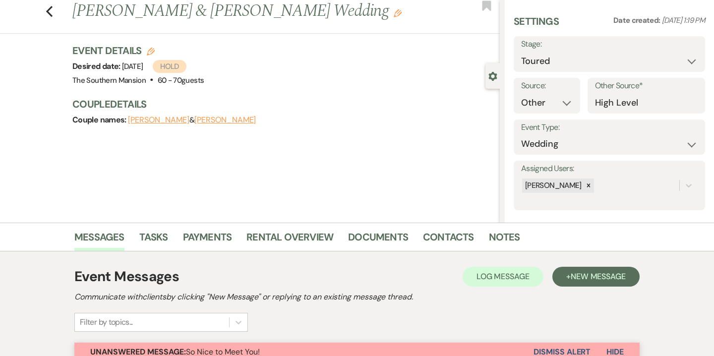
click at [458, 219] on div "Previous [PERSON_NAME] & [PERSON_NAME] Wedding Edit Bookmark Gear Settings Sett…" at bounding box center [250, 111] width 500 height 223
click at [458, 241] on link "Contacts" at bounding box center [448, 240] width 51 height 22
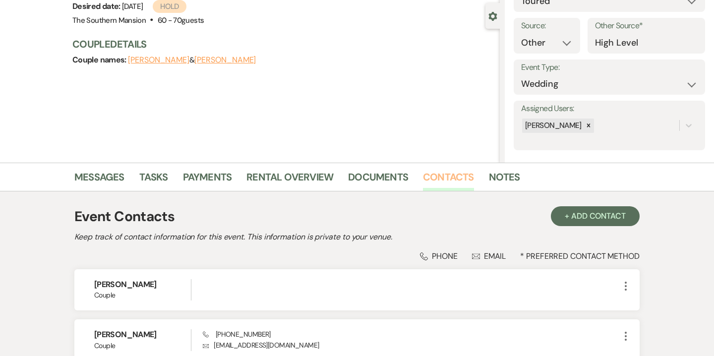
scroll to position [179, 0]
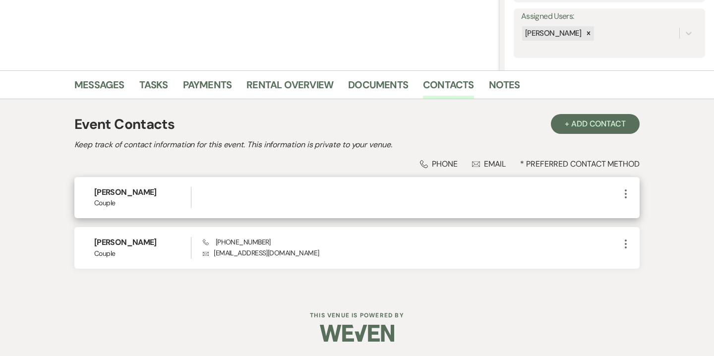
click at [624, 191] on icon "More" at bounding box center [626, 194] width 12 height 12
click at [648, 214] on button "Pencil Edit" at bounding box center [649, 213] width 59 height 17
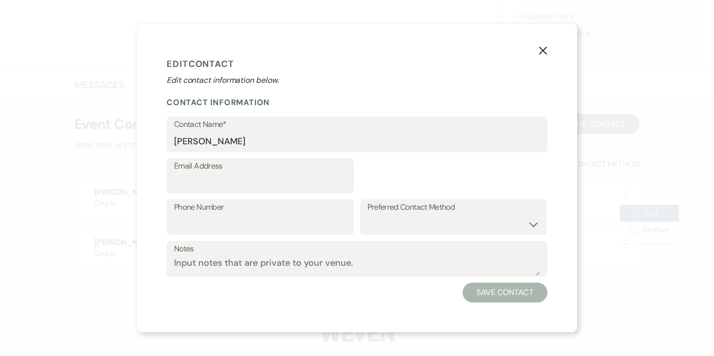
select select "1"
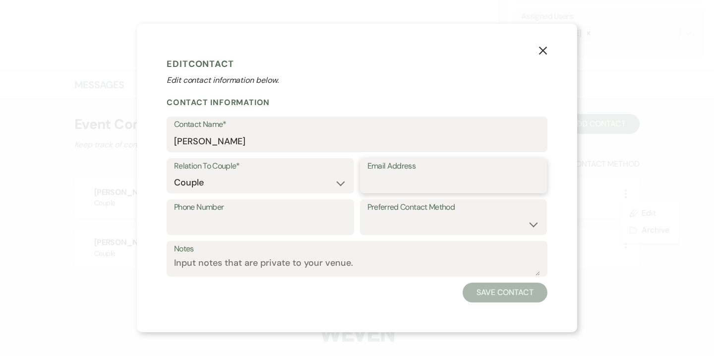
click at [385, 185] on input "Email Address" at bounding box center [454, 182] width 173 height 19
paste input "[EMAIL_ADDRESS][DOMAIN_NAME]"
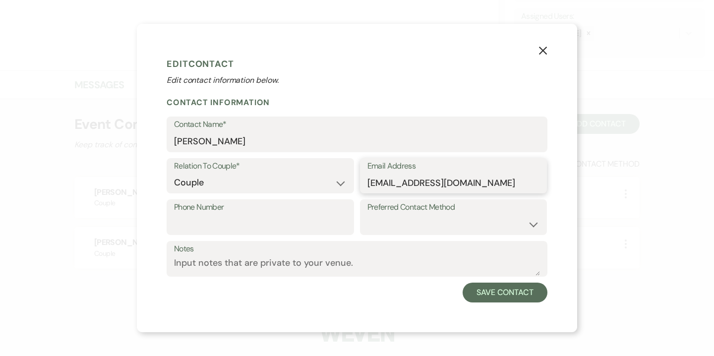
type input "[EMAIL_ADDRESS][DOMAIN_NAME]"
click at [251, 144] on input "[PERSON_NAME]" at bounding box center [357, 141] width 366 height 19
paste input "MacLacklin"
type input "[PERSON_NAME]"
click at [214, 223] on input "Phone Number" at bounding box center [260, 224] width 173 height 19
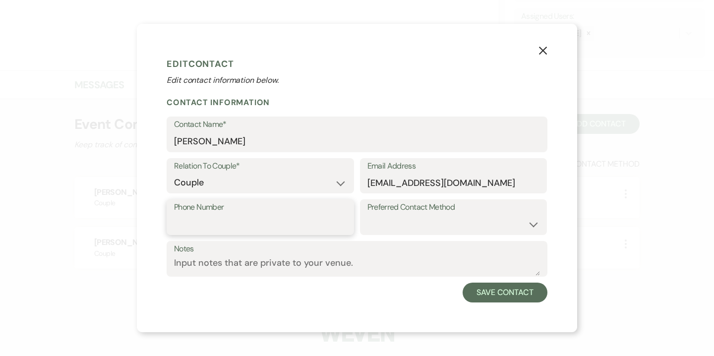
paste input "2157783592"
type input "2157783592"
click at [513, 295] on button "Save Contact" at bounding box center [505, 293] width 85 height 20
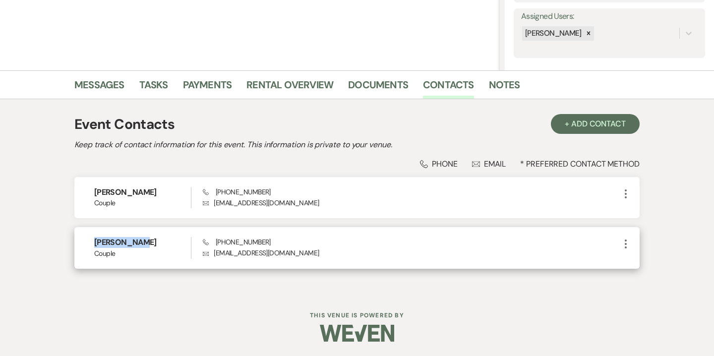
drag, startPoint x: 95, startPoint y: 244, endPoint x: 155, endPoint y: 244, distance: 59.5
click at [155, 244] on h6 "[PERSON_NAME]" at bounding box center [142, 242] width 97 height 11
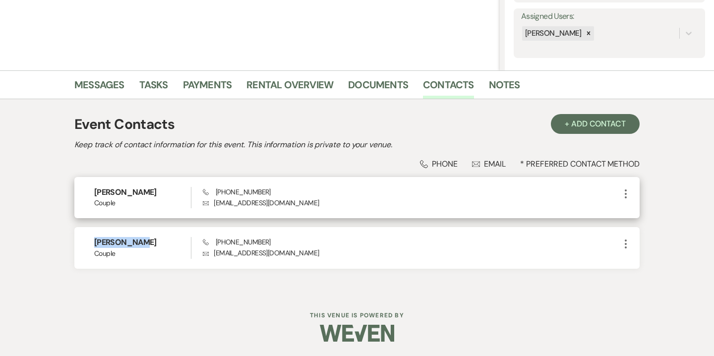
drag, startPoint x: 95, startPoint y: 190, endPoint x: 168, endPoint y: 194, distance: 72.5
click at [168, 194] on h6 "[PERSON_NAME]" at bounding box center [142, 192] width 97 height 11
copy h6 "[PERSON_NAME]"
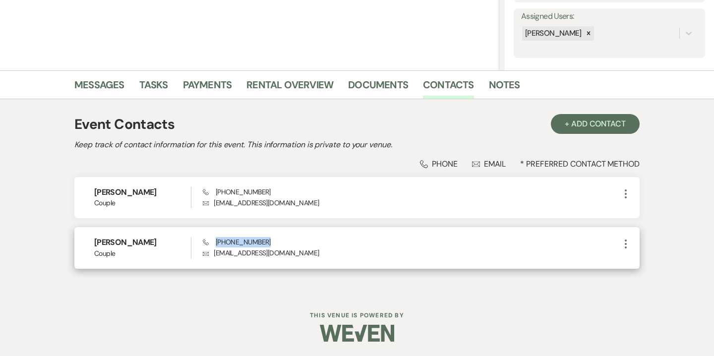
drag, startPoint x: 215, startPoint y: 243, endPoint x: 272, endPoint y: 242, distance: 57.5
click at [272, 242] on div "Phone [PHONE_NUMBER] Envelope [EMAIL_ADDRESS][DOMAIN_NAME]" at bounding box center [411, 247] width 417 height 21
copy span "[PHONE_NUMBER]"
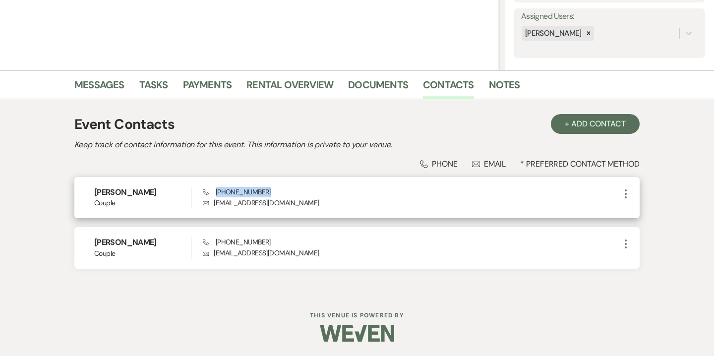
drag, startPoint x: 216, startPoint y: 191, endPoint x: 263, endPoint y: 191, distance: 46.6
click at [263, 191] on div "Phone [PHONE_NUMBER] Envelope [EMAIL_ADDRESS][DOMAIN_NAME]" at bounding box center [411, 197] width 417 height 21
copy span "[PHONE_NUMBER]"
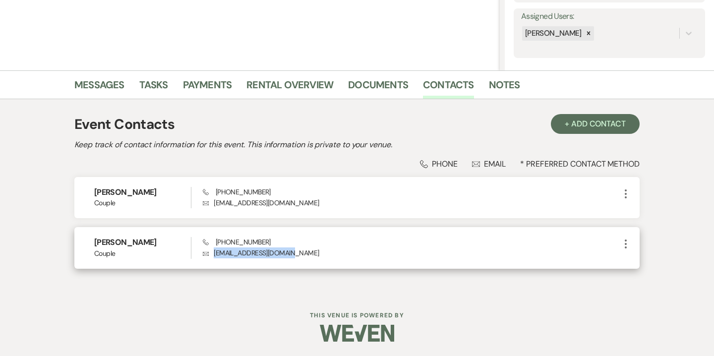
drag, startPoint x: 215, startPoint y: 253, endPoint x: 304, endPoint y: 252, distance: 88.8
click at [304, 252] on p "Envelope [EMAIL_ADDRESS][DOMAIN_NAME]" at bounding box center [411, 253] width 417 height 11
copy p "[EMAIL_ADDRESS][DOMAIN_NAME]"
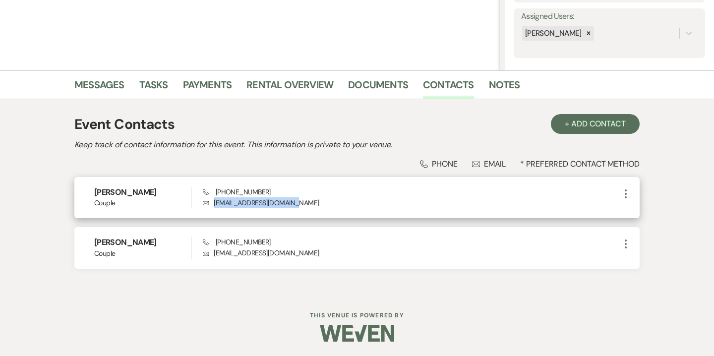
drag, startPoint x: 215, startPoint y: 203, endPoint x: 301, endPoint y: 211, distance: 86.7
click at [301, 211] on div "[PERSON_NAME] Couple Phone [PHONE_NUMBER] Envelope [EMAIL_ADDRESS][DOMAIN_NAME]…" at bounding box center [356, 197] width 565 height 41
copy p "[EMAIL_ADDRESS][DOMAIN_NAME]"
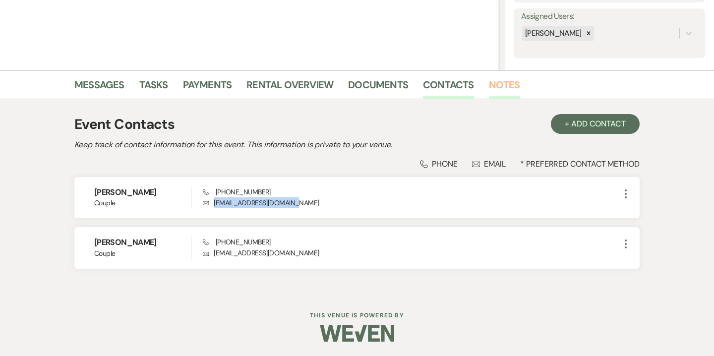
click at [502, 90] on link "Notes" at bounding box center [504, 88] width 31 height 22
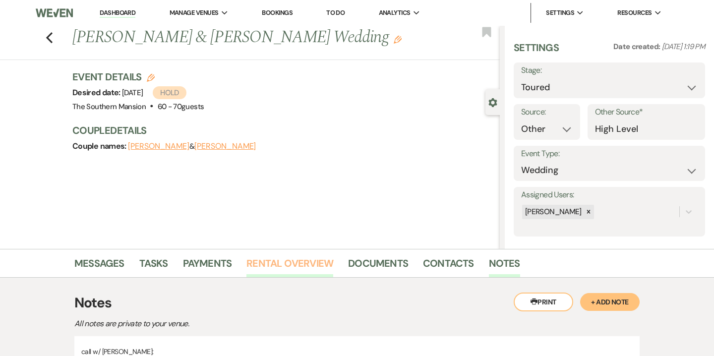
click at [276, 272] on link "Rental Overview" at bounding box center [290, 266] width 87 height 22
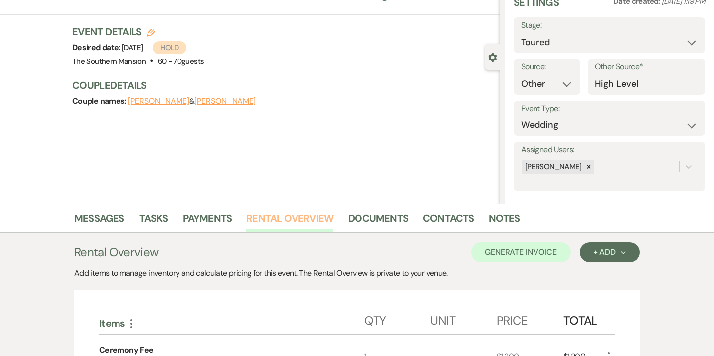
scroll to position [293, 0]
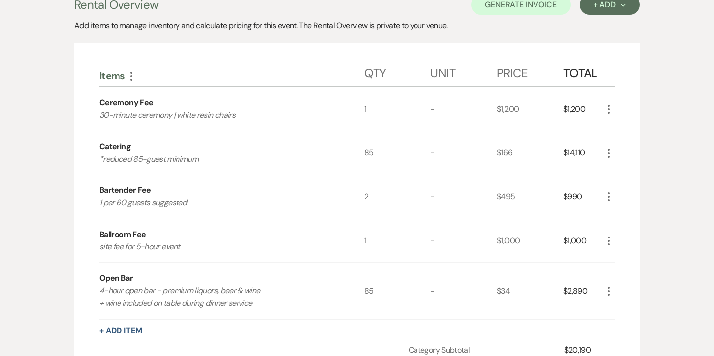
click at [608, 153] on icon "More" at bounding box center [609, 153] width 12 height 12
click at [635, 175] on button "Pencil Edit" at bounding box center [629, 173] width 52 height 16
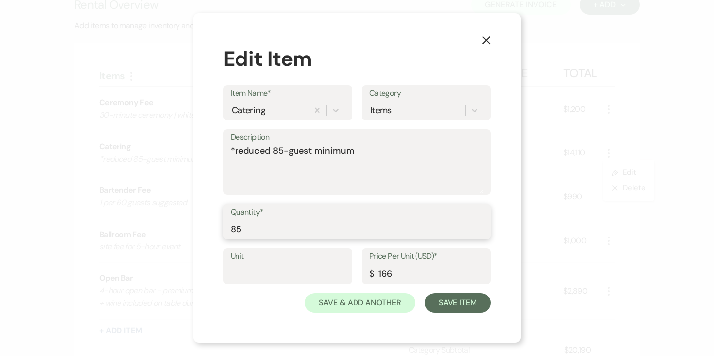
click at [235, 230] on input "85" at bounding box center [357, 228] width 253 height 19
type input "75"
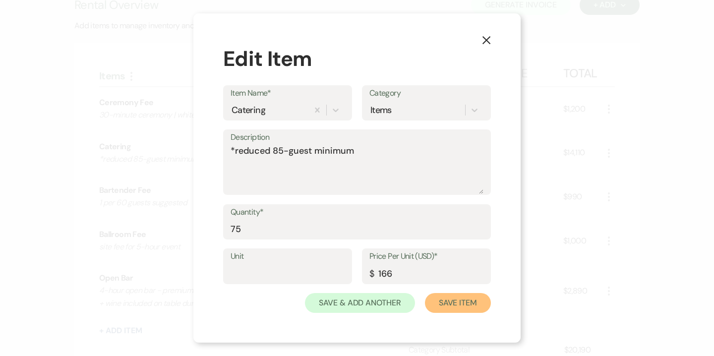
click at [456, 301] on button "Save Item" at bounding box center [458, 303] width 66 height 20
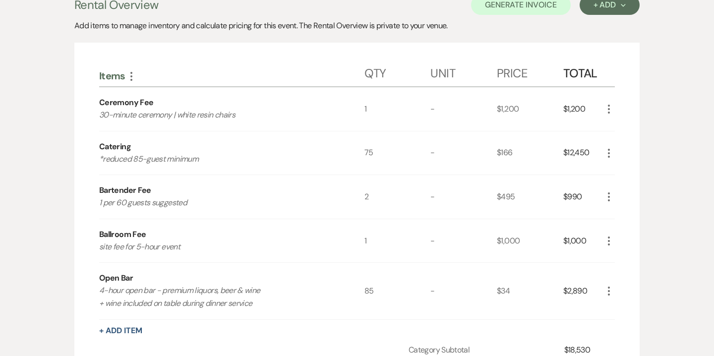
click at [614, 295] on icon "More" at bounding box center [609, 291] width 12 height 12
click at [627, 305] on button "Pencil Edit" at bounding box center [629, 311] width 52 height 16
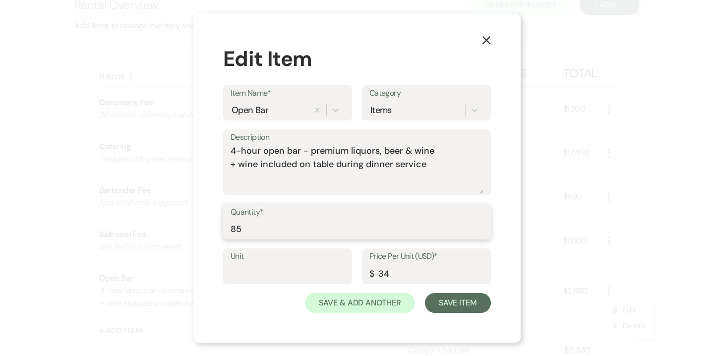
click at [230, 230] on div "Quantity* 85" at bounding box center [357, 222] width 268 height 36
type input "75"
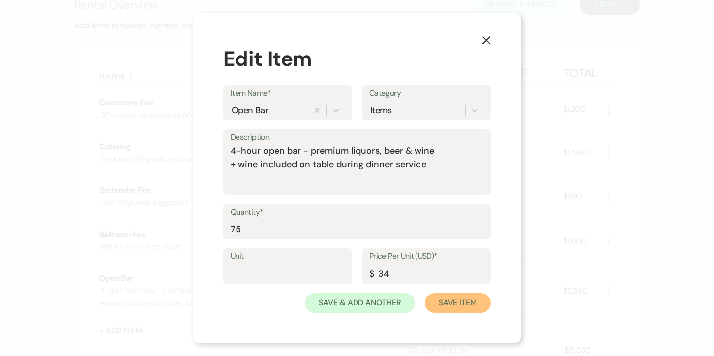
click at [460, 308] on button "Save Item" at bounding box center [458, 303] width 66 height 20
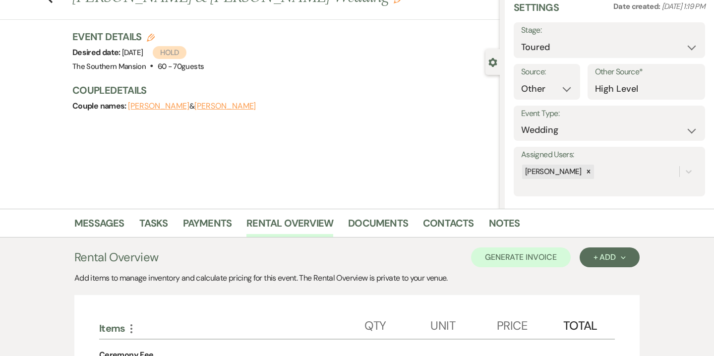
scroll to position [0, 0]
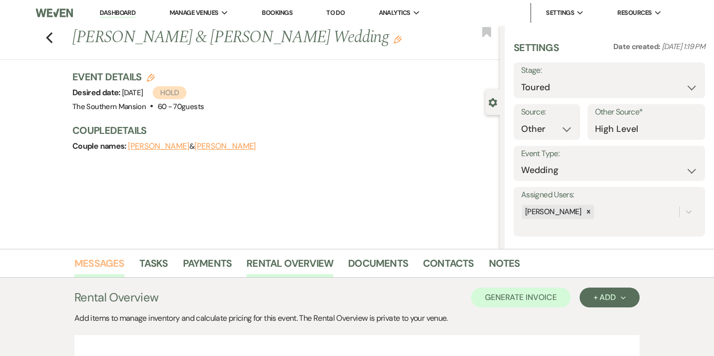
click at [105, 259] on link "Messages" at bounding box center [99, 266] width 50 height 22
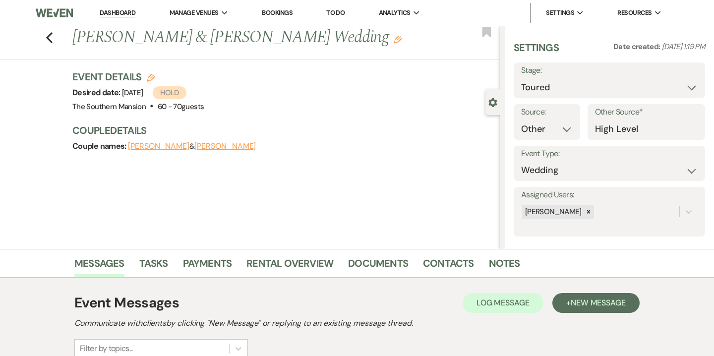
click at [153, 75] on icon "Edit" at bounding box center [151, 78] width 8 height 8
select select "641"
select select "false"
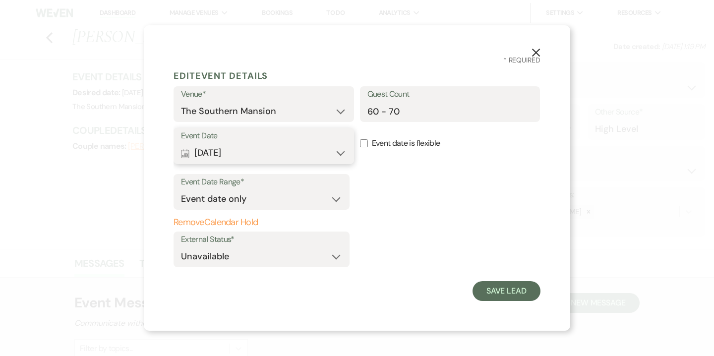
click at [249, 154] on button "Calendar Sep 25, 2026 Expand" at bounding box center [264, 153] width 166 height 20
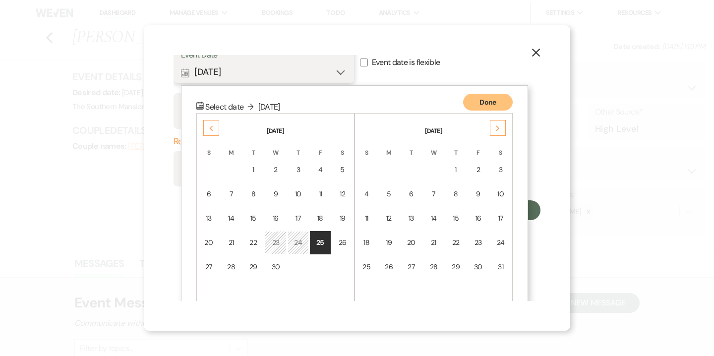
scroll to position [100, 0]
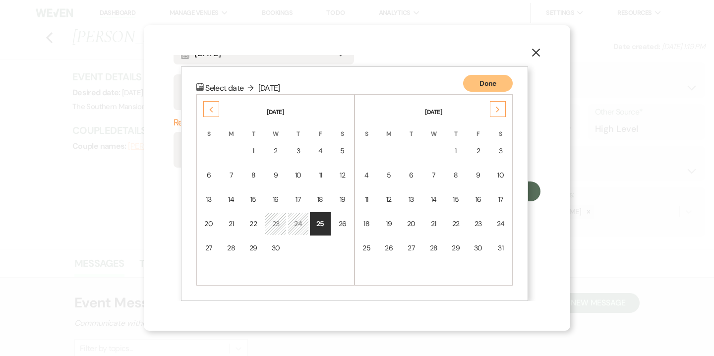
click at [206, 104] on div "Previous" at bounding box center [211, 109] width 16 height 16
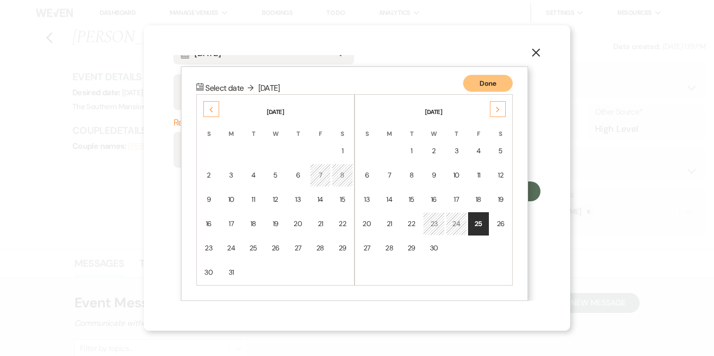
click at [531, 56] on button "X" at bounding box center [536, 51] width 15 height 17
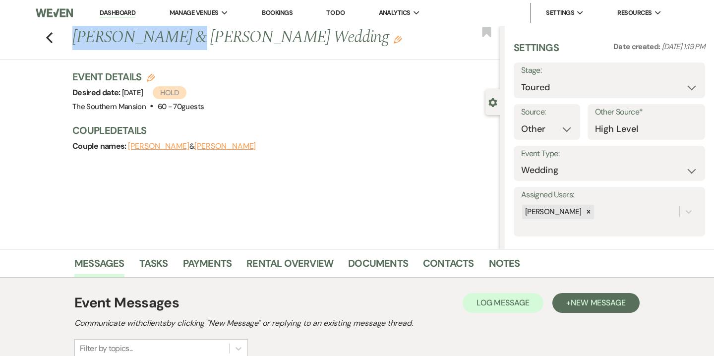
drag, startPoint x: 73, startPoint y: 37, endPoint x: 176, endPoint y: 41, distance: 102.8
click at [176, 41] on h1 "John MacLacklin & Amy Trabold's Wedding Edit" at bounding box center [241, 38] width 338 height 24
copy h1 "John MacLacklin"
click at [497, 273] on link "Notes" at bounding box center [504, 266] width 31 height 22
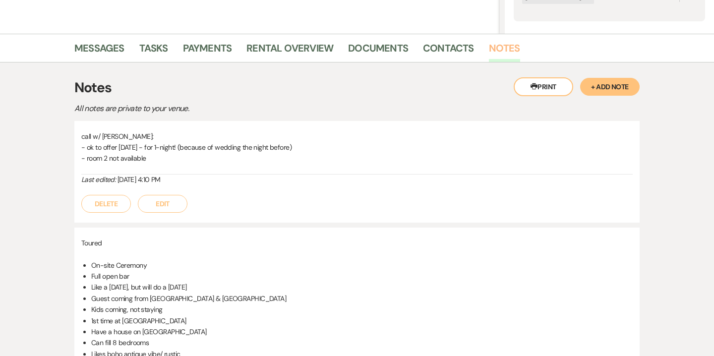
scroll to position [216, 0]
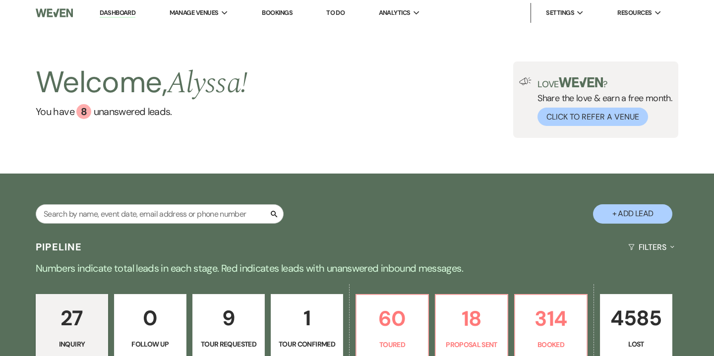
click at [160, 204] on div at bounding box center [160, 213] width 248 height 19
click at [160, 213] on input "text" at bounding box center [160, 213] width 248 height 19
type input "angeline"
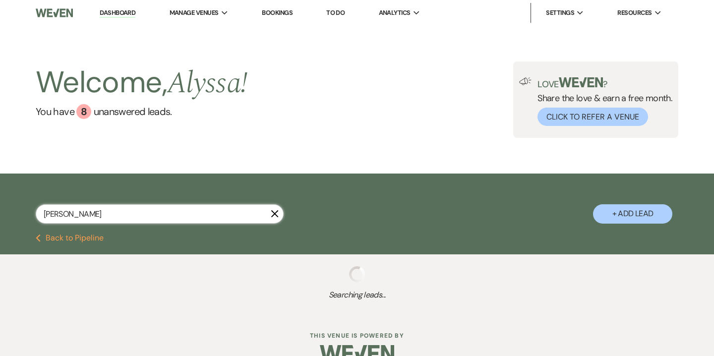
select select "5"
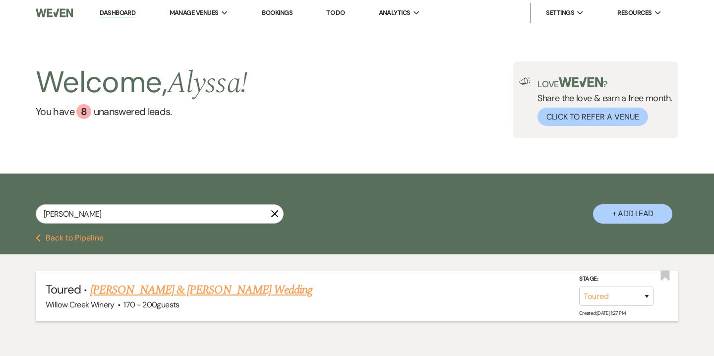
click at [141, 291] on link "Josh & Angeline Jacques's Wedding" at bounding box center [201, 290] width 222 height 18
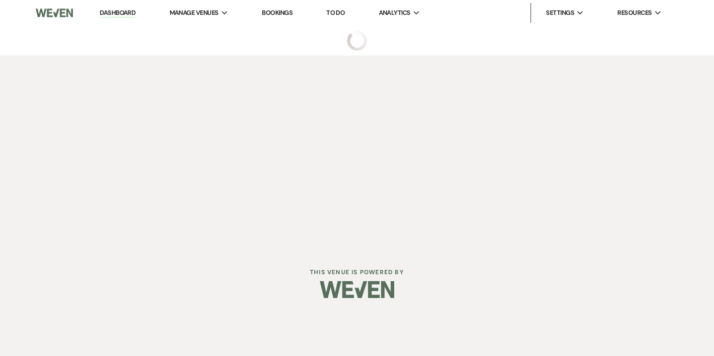
select select "5"
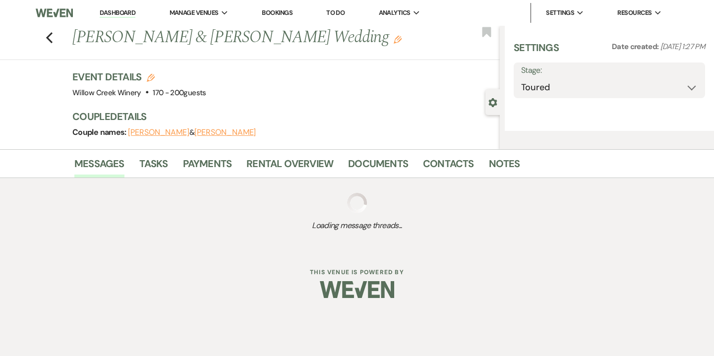
select select "14"
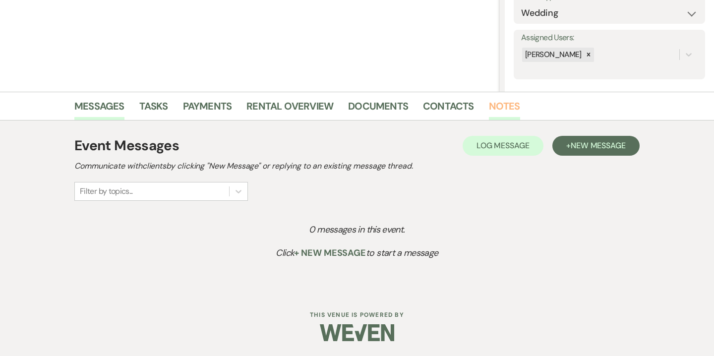
click at [504, 107] on link "Notes" at bounding box center [504, 109] width 31 height 22
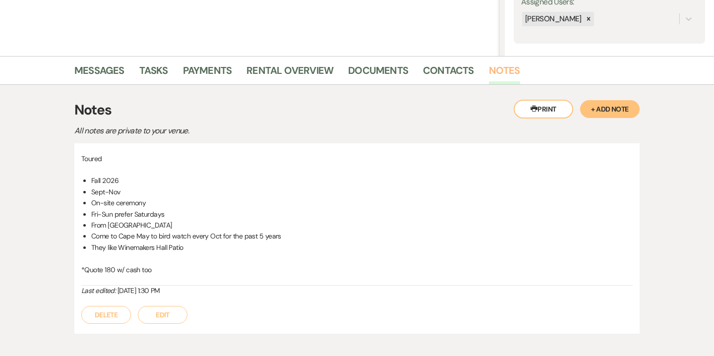
scroll to position [195, 0]
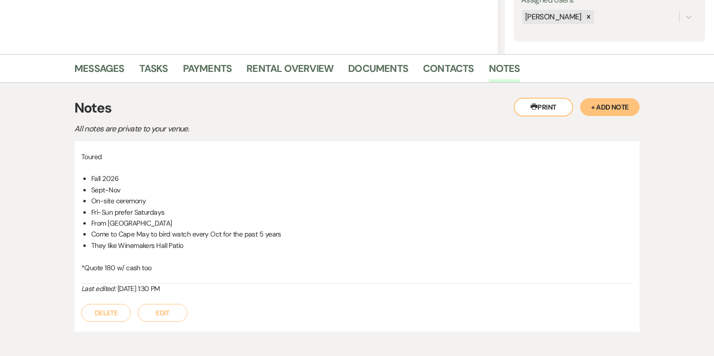
click at [170, 310] on button "Edit" at bounding box center [163, 313] width 50 height 18
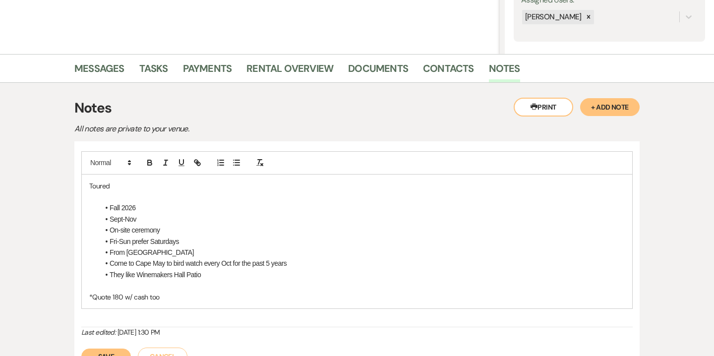
click at [296, 265] on li "Come to Cape May to bird watch every Oct for the past 5 years" at bounding box center [362, 263] width 526 height 11
click at [111, 351] on button "Save" at bounding box center [106, 357] width 50 height 16
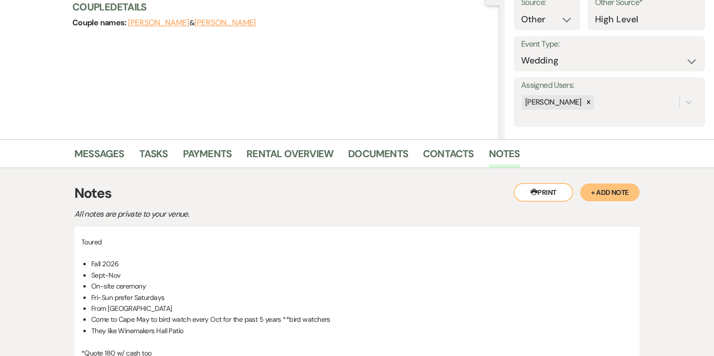
scroll to position [0, 0]
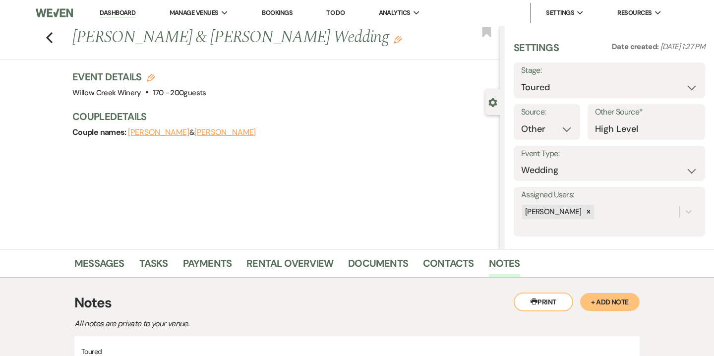
click at [150, 73] on button "Edit" at bounding box center [151, 77] width 8 height 9
select select "531"
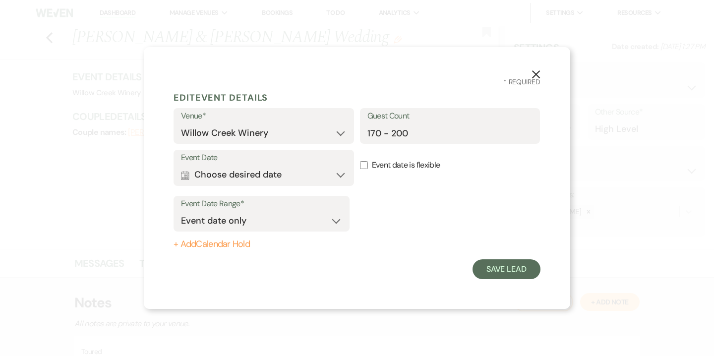
click at [242, 161] on label "Event Date" at bounding box center [264, 158] width 166 height 14
click at [244, 175] on button "Calendar Choose desired date Expand" at bounding box center [264, 175] width 166 height 20
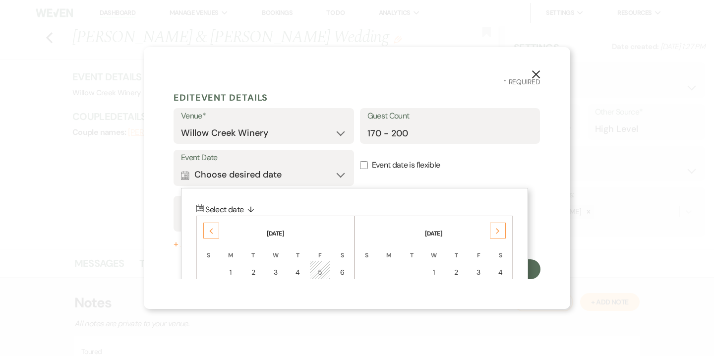
click at [496, 232] on icon "Next" at bounding box center [498, 231] width 5 height 6
click at [499, 271] on div "7" at bounding box center [501, 272] width 8 height 10
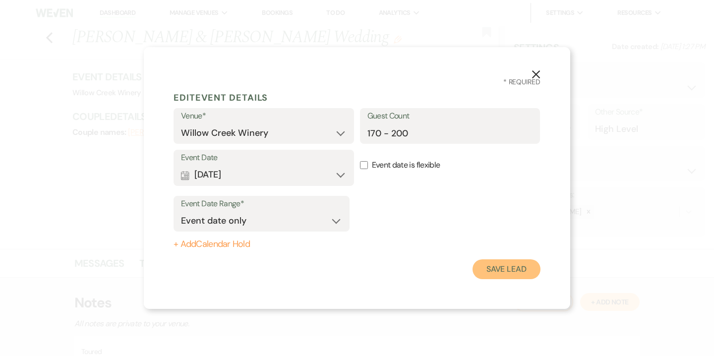
click at [510, 273] on button "Save Lead" at bounding box center [507, 269] width 68 height 20
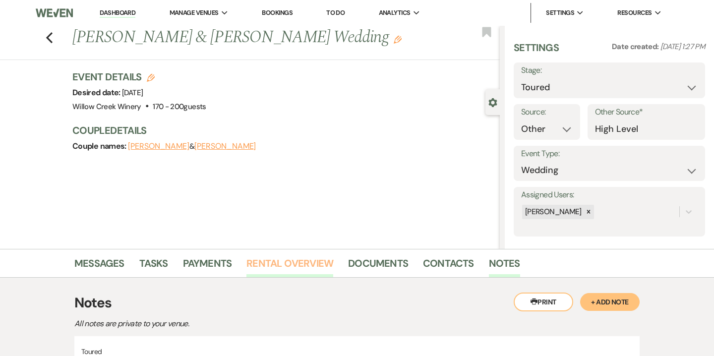
click at [299, 261] on link "Rental Overview" at bounding box center [290, 266] width 87 height 22
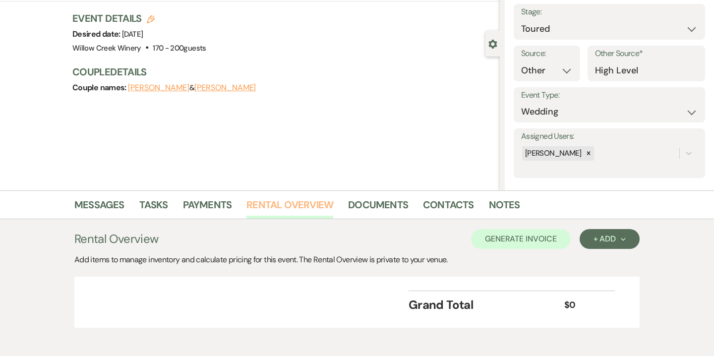
scroll to position [104, 0]
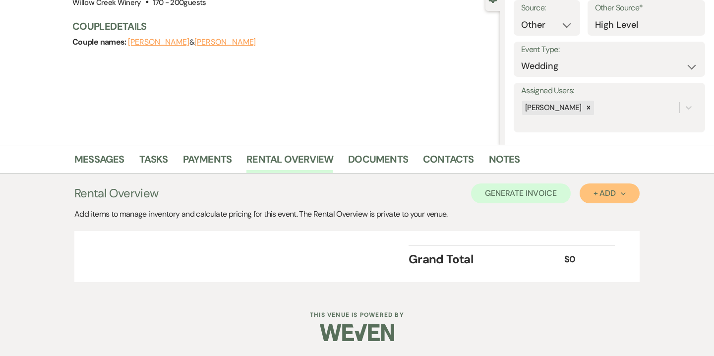
click at [598, 200] on button "+ Add Next" at bounding box center [610, 194] width 60 height 20
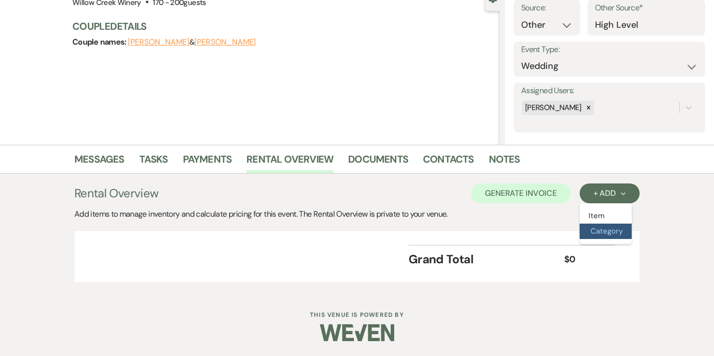
click at [599, 231] on button "Category" at bounding box center [606, 231] width 52 height 15
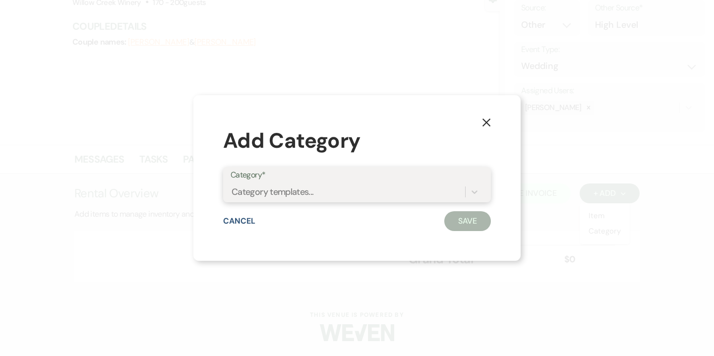
click at [403, 201] on div "Category templates..." at bounding box center [357, 192] width 253 height 19
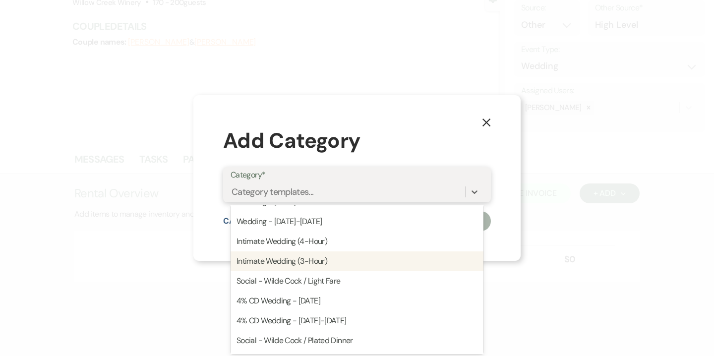
scroll to position [37, 0]
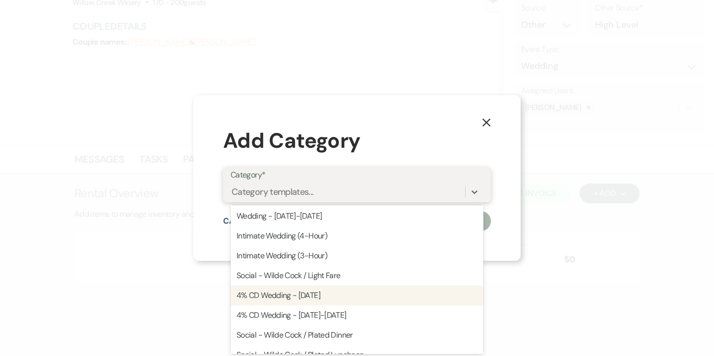
click at [351, 298] on div "4% CD Wedding - Saturday" at bounding box center [357, 296] width 253 height 20
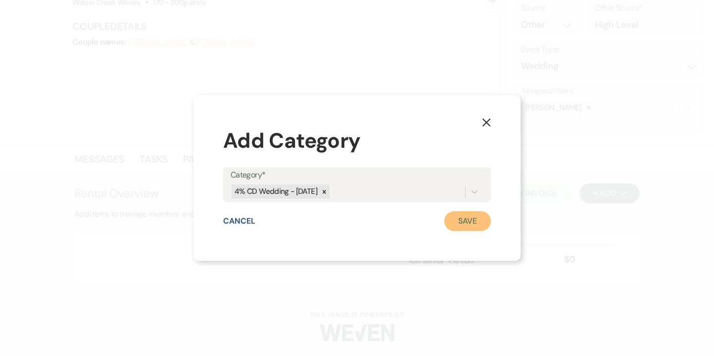
click at [467, 217] on button "Save" at bounding box center [467, 221] width 47 height 20
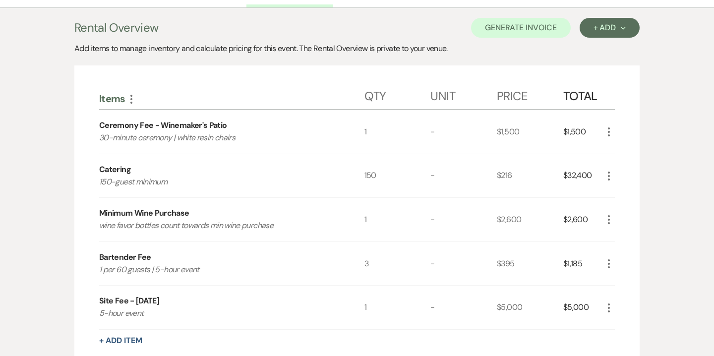
scroll to position [269, 0]
click at [611, 176] on icon "More" at bounding box center [609, 177] width 12 height 12
click at [631, 193] on button "Pencil Edit" at bounding box center [629, 196] width 52 height 16
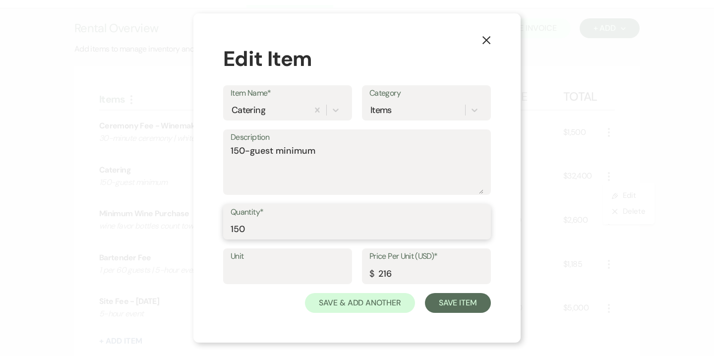
click at [241, 226] on input "150" at bounding box center [357, 228] width 253 height 19
type input "180"
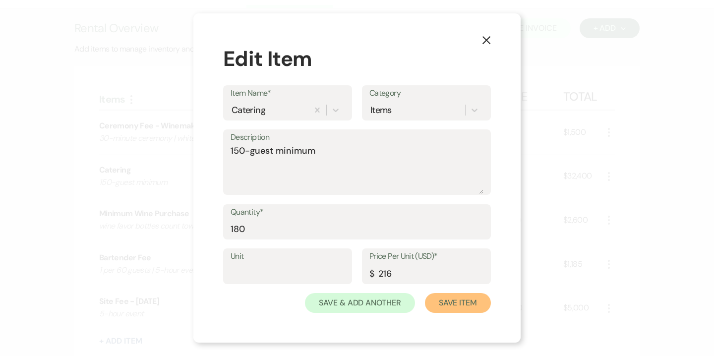
click at [450, 308] on button "Save Item" at bounding box center [458, 303] width 66 height 20
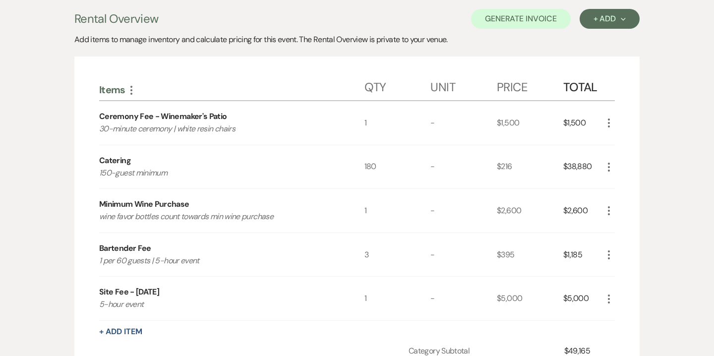
scroll to position [202, 0]
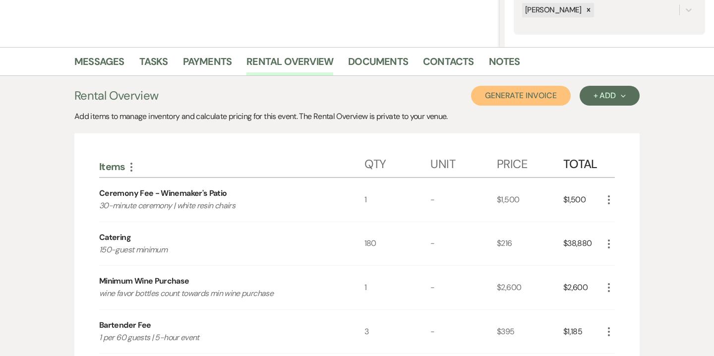
click at [535, 97] on button "Generate Invoice" at bounding box center [521, 96] width 100 height 20
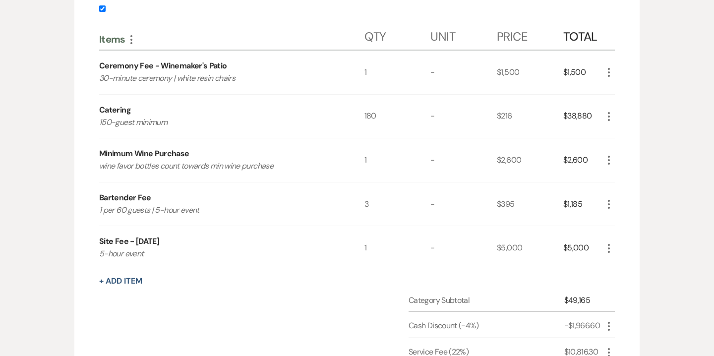
scroll to position [268, 0]
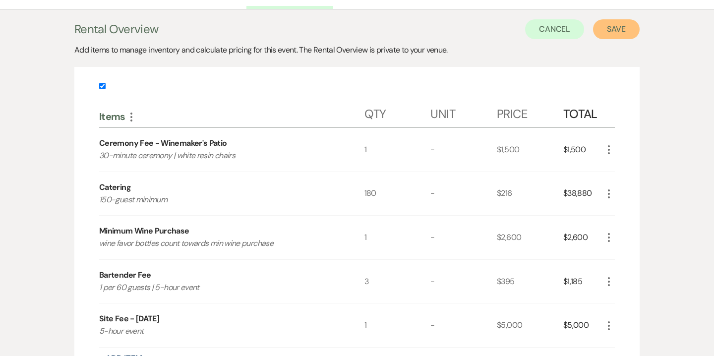
click at [626, 23] on button "Save" at bounding box center [616, 29] width 47 height 20
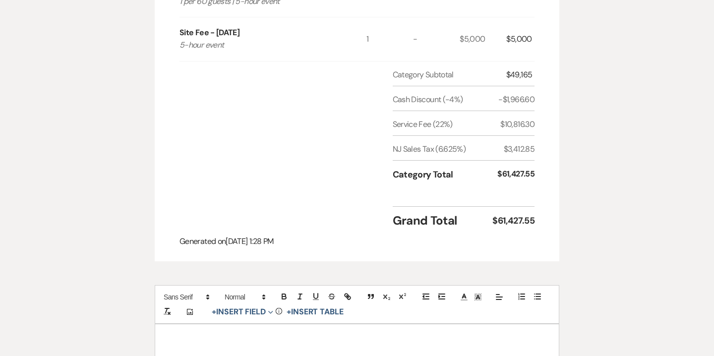
scroll to position [646, 0]
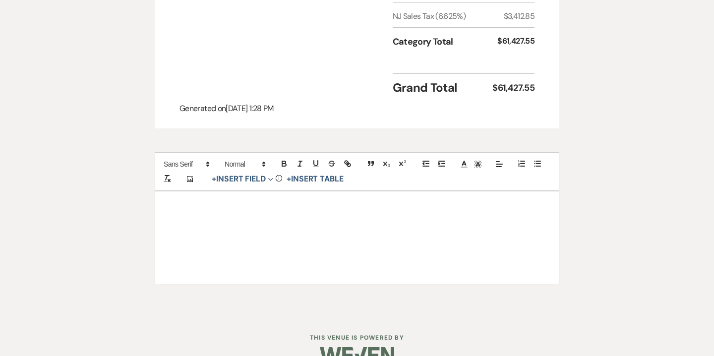
click at [465, 191] on div at bounding box center [357, 237] width 404 height 93
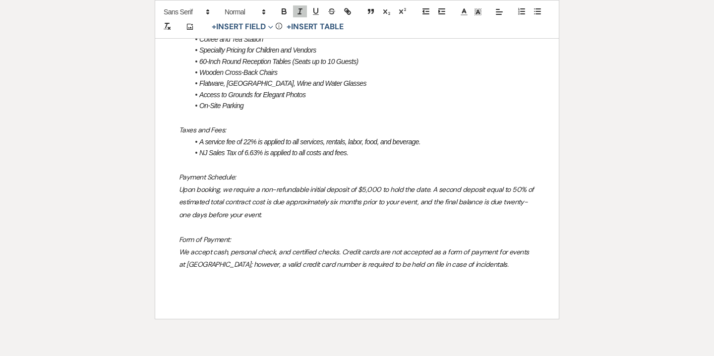
scroll to position [984, 0]
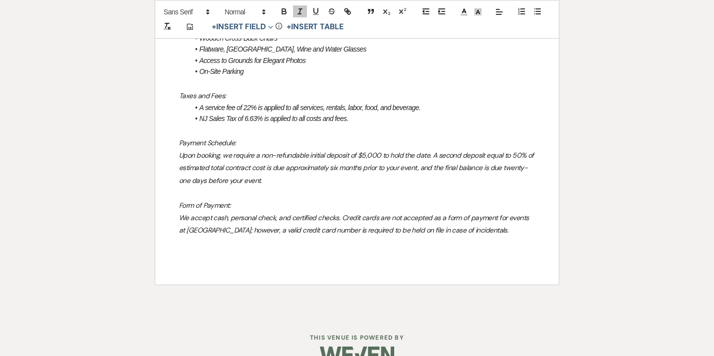
click at [409, 249] on div "The Willow Creek Wedding Experience Includes: Expert Assistance from your Venue…" at bounding box center [357, 69] width 404 height 431
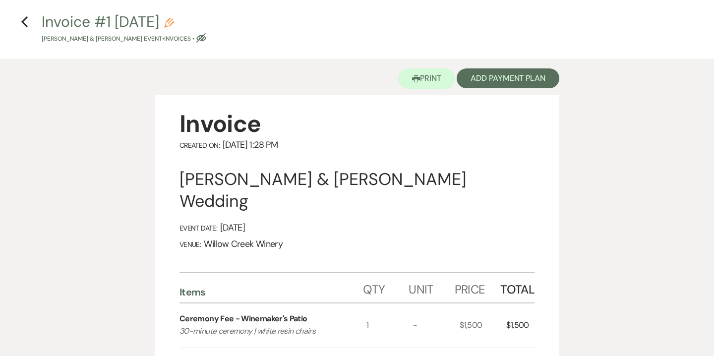
scroll to position [0, 0]
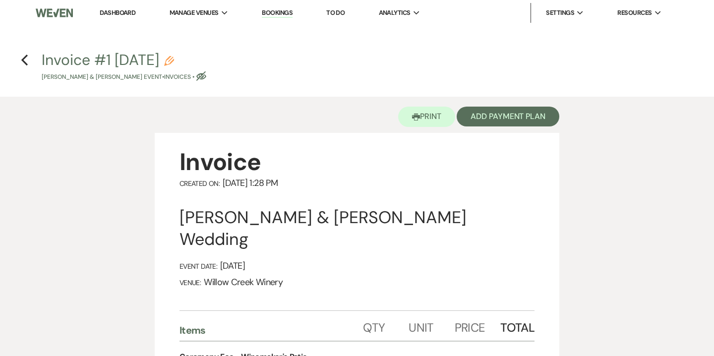
click at [174, 60] on icon "Pencil" at bounding box center [169, 61] width 10 height 10
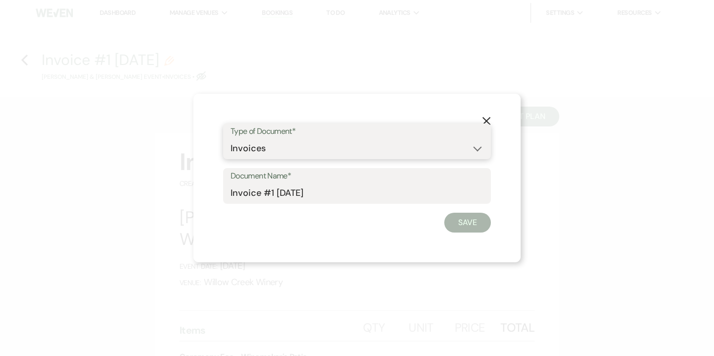
click at [269, 145] on select "Special Event Insurance Vendor Certificate of Insurance Contracts / Rental Agre…" at bounding box center [357, 148] width 253 height 19
select select "8"
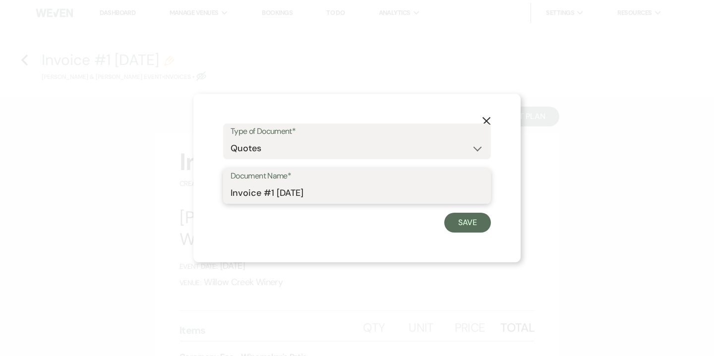
drag, startPoint x: 254, startPoint y: 191, endPoint x: 215, endPoint y: 193, distance: 39.2
click at [215, 193] on div "X Type of Document* Special Event Insurance Vendor Certificate of Insurance Con…" at bounding box center [356, 178] width 327 height 169
click at [272, 191] on input "Quote #1 8-14-2025" at bounding box center [357, 193] width 253 height 19
click at [337, 198] on input "Quote #1 (8-14-2025" at bounding box center [357, 193] width 253 height 19
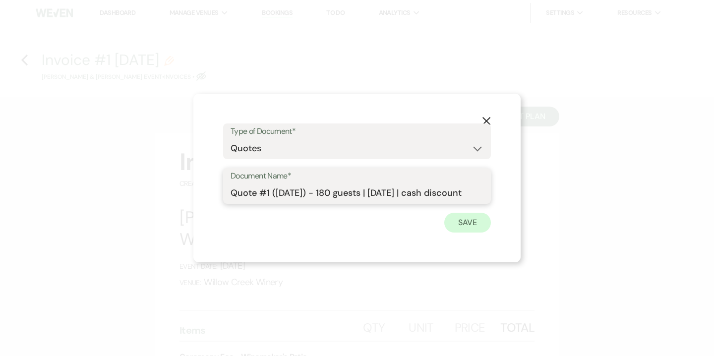
type input "Quote #1 (8-14-2025) - 180 guests | Saturday | cash discount"
click at [478, 223] on button "Save" at bounding box center [467, 223] width 47 height 20
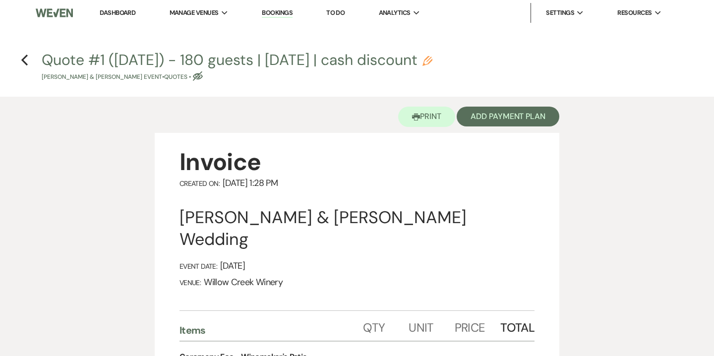
click at [28, 58] on h4 "Previous Quote #1 (8-14-2025) - 180 guests | Saturday | cash discount Pencil Jo…" at bounding box center [357, 66] width 714 height 32
click at [30, 56] on h4 "Previous Quote #1 (8-14-2025) - 180 guests | Saturday | cash discount Pencil Jo…" at bounding box center [357, 66] width 714 height 32
click at [27, 56] on icon "Previous" at bounding box center [24, 60] width 7 height 12
select select "5"
select select "14"
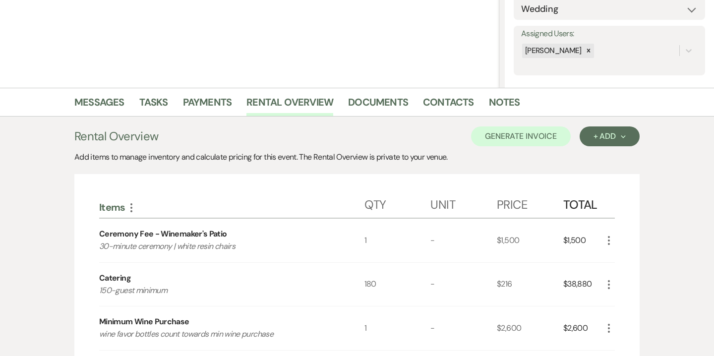
scroll to position [133, 0]
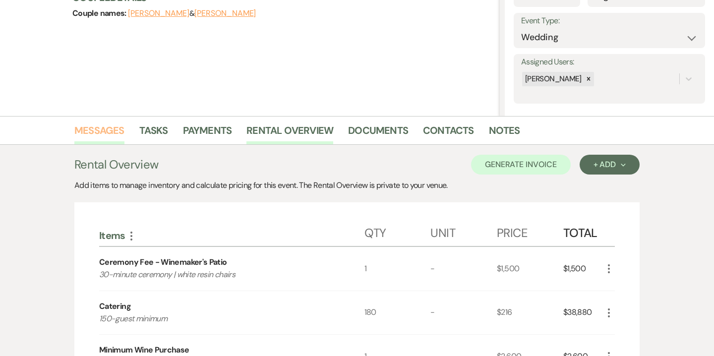
click at [119, 134] on link "Messages" at bounding box center [99, 134] width 50 height 22
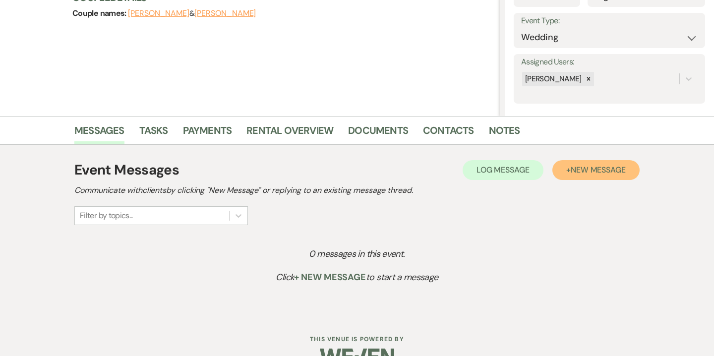
click at [593, 166] on span "New Message" at bounding box center [598, 170] width 55 height 10
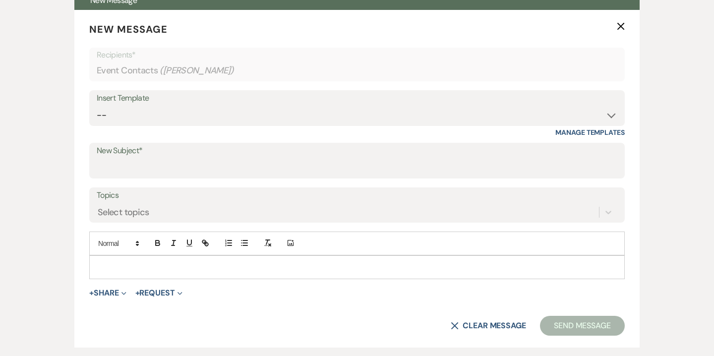
scroll to position [380, 0]
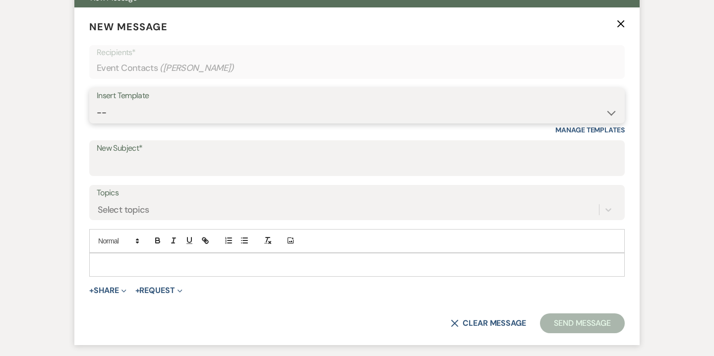
click at [416, 116] on select "-- Weven Planning Portal Introduction (Booked Events) 6-Month Check-in Review R…" at bounding box center [357, 112] width 521 height 19
select select "3669"
type input "So Nice to Meet You!"
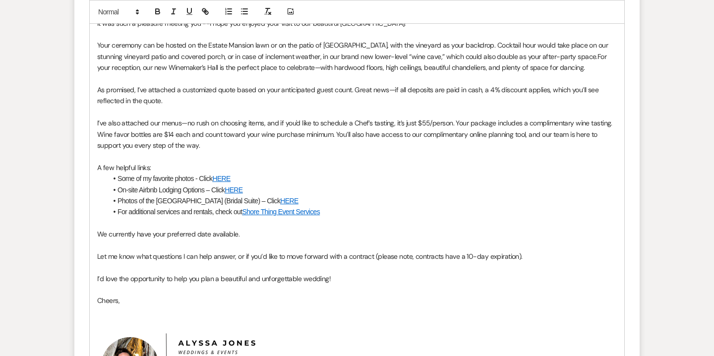
scroll to position [645, 0]
drag, startPoint x: 153, startPoint y: 232, endPoint x: 197, endPoint y: 235, distance: 43.8
click at [197, 235] on span "We currently have your preferred date available." at bounding box center [168, 233] width 142 height 9
click at [303, 235] on p "We currently have the following fall 2026 weekend dates available." at bounding box center [357, 233] width 520 height 11
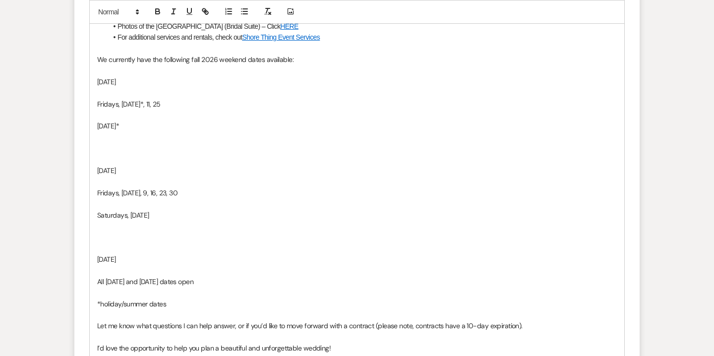
scroll to position [819, 0]
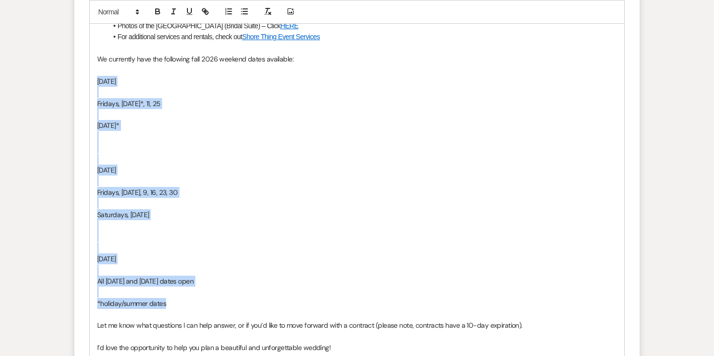
drag, startPoint x: 98, startPoint y: 83, endPoint x: 194, endPoint y: 301, distance: 237.6
click at [194, 301] on div "Hi Josh & Angeline, It was such a pleasure meeting you --I hope you enjoyed you…" at bounding box center [357, 158] width 535 height 689
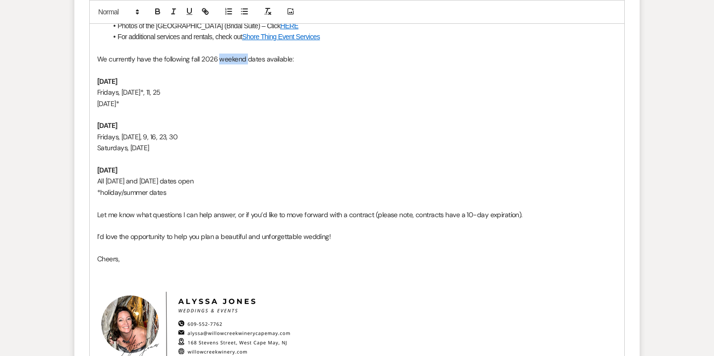
drag, startPoint x: 217, startPoint y: 59, endPoint x: 246, endPoint y: 59, distance: 28.3
click at [246, 59] on span "We currently have the following fall 2026 weekend dates available:" at bounding box center [195, 59] width 196 height 9
click at [126, 149] on span "Saturdays, Oct. 17, 31" at bounding box center [123, 147] width 52 height 9
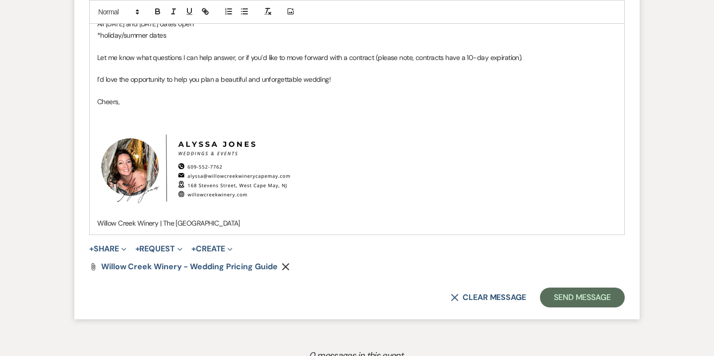
scroll to position [1022, 0]
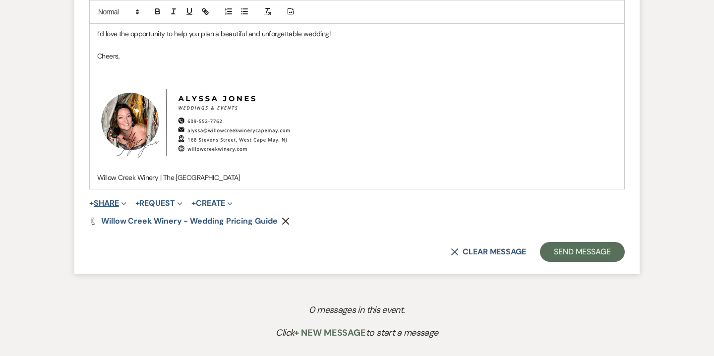
click at [117, 200] on button "+ Share Expand" at bounding box center [107, 203] width 37 height 8
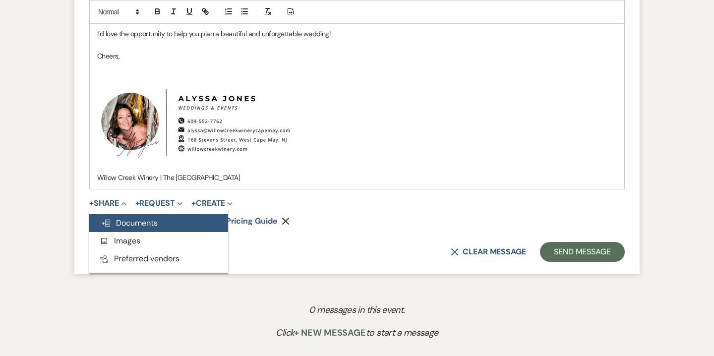
click at [143, 222] on span "Doc Upload Documents" at bounding box center [129, 223] width 57 height 10
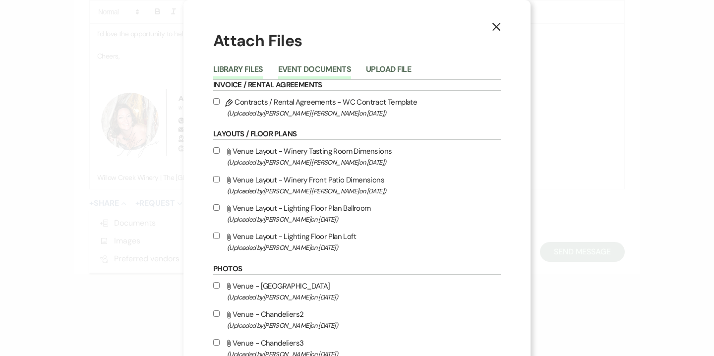
click at [319, 77] on button "Event Documents" at bounding box center [314, 72] width 73 height 14
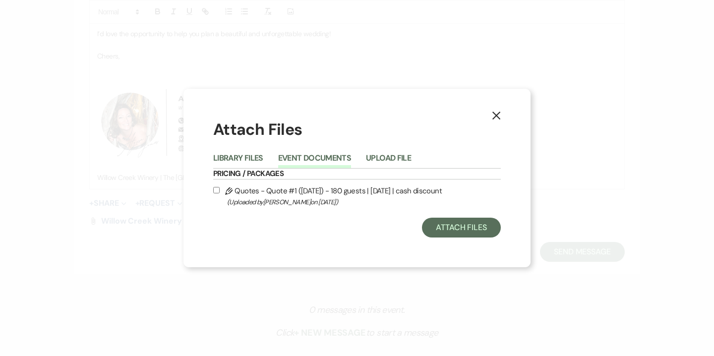
click at [286, 205] on span "(Uploaded by Alyssa Jones on Aug 14th, 2025 )" at bounding box center [364, 201] width 274 height 11
click at [220, 193] on input "Pencil Quotes - Quote #1 (8-14-2025) - 180 guests | Saturday | cash discount (U…" at bounding box center [216, 190] width 6 height 6
checkbox input "true"
click at [444, 234] on button "Attach Files" at bounding box center [461, 228] width 79 height 20
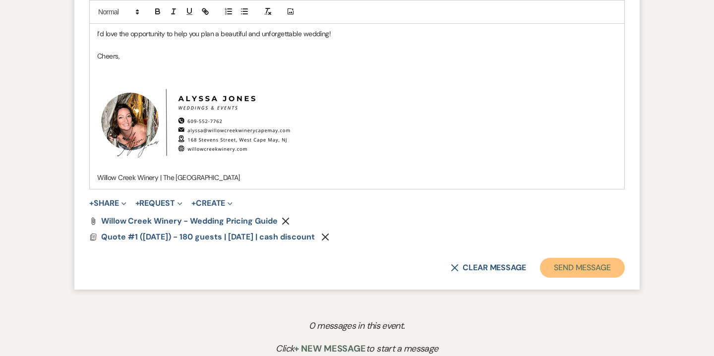
click at [594, 269] on button "Send Message" at bounding box center [582, 268] width 85 height 20
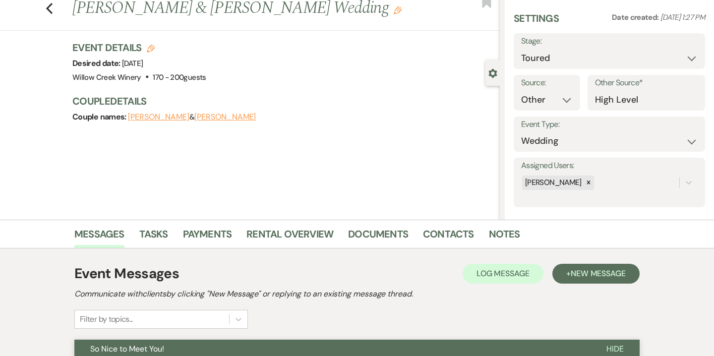
scroll to position [0, 0]
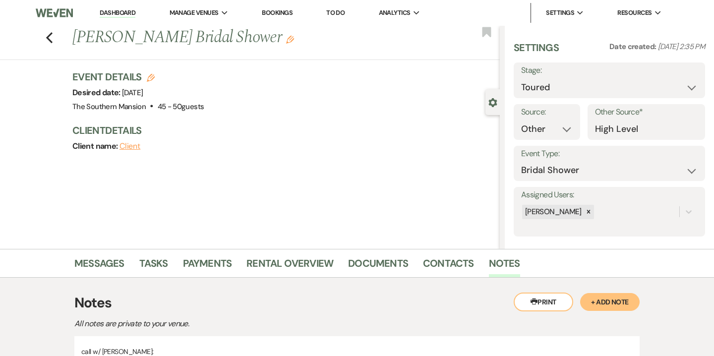
select select "5"
select select "14"
select select "5"
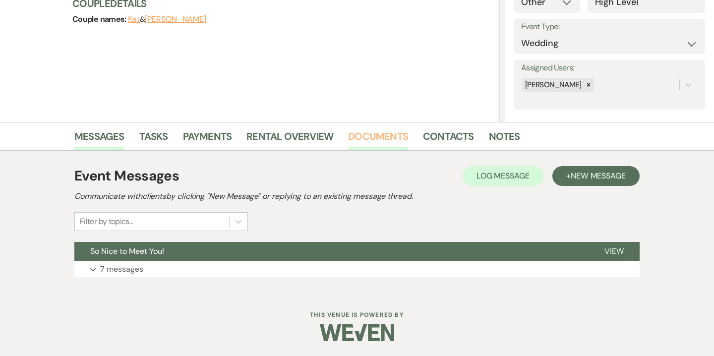
click at [366, 145] on link "Documents" at bounding box center [378, 139] width 60 height 22
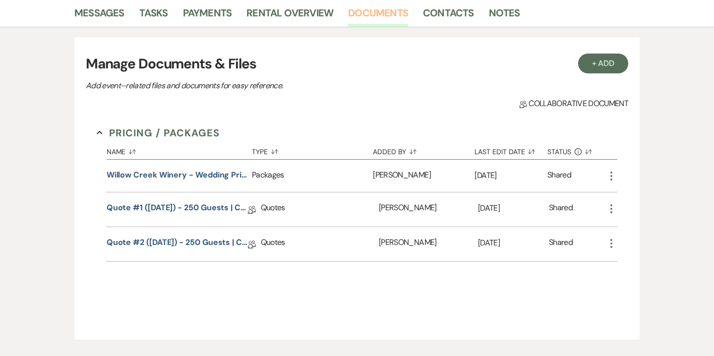
scroll to position [258, 0]
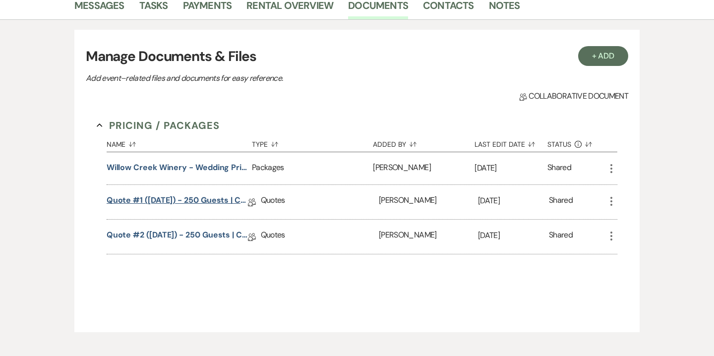
click at [234, 200] on link "Quote #1 ([DATE]) - 250 guests | cash discount" at bounding box center [177, 201] width 141 height 15
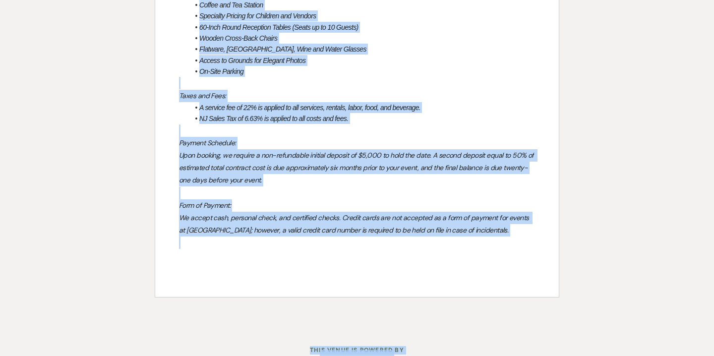
scroll to position [950, 0]
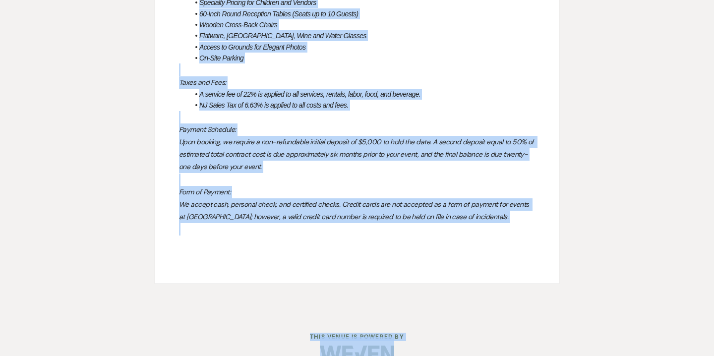
drag, startPoint x: 180, startPoint y: 152, endPoint x: 259, endPoint y: 360, distance: 222.3
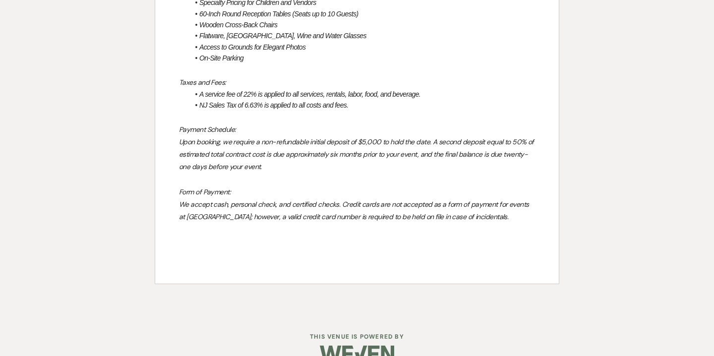
click at [335, 200] on em "We accept cash, personal check, and certified checks. Credit cards are not acce…" at bounding box center [355, 210] width 352 height 21
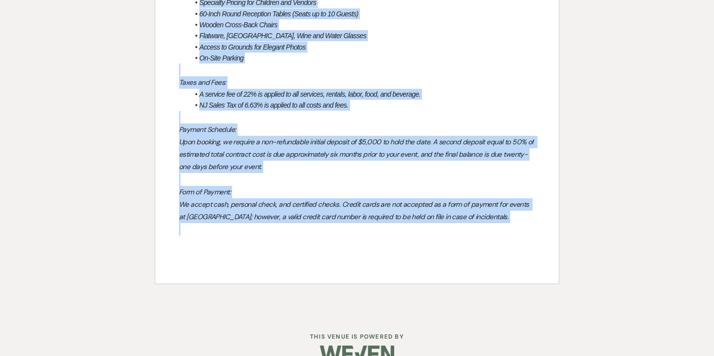
drag, startPoint x: 180, startPoint y: 121, endPoint x: 510, endPoint y: 203, distance: 340.5
click at [510, 203] on div "The Willow Creek Wedding Experience Includes: Expert Assistance from your Venue…" at bounding box center [357, 66] width 404 height 435
copy div "Lor Ipsumd Sitam Consect Adipiscing Elitsedd: Eiusmo Temporinci utla etdo Magna…"
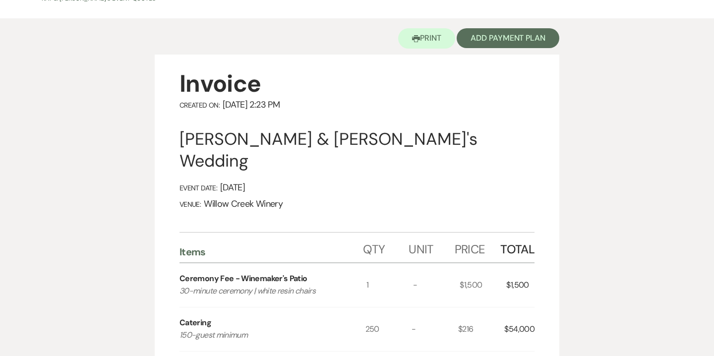
scroll to position [0, 0]
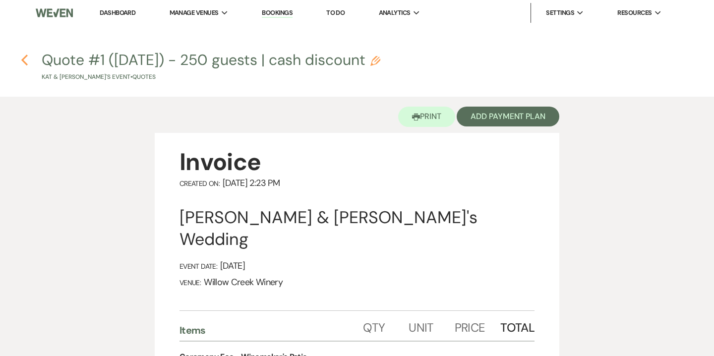
click at [24, 61] on icon "Previous" at bounding box center [24, 60] width 7 height 12
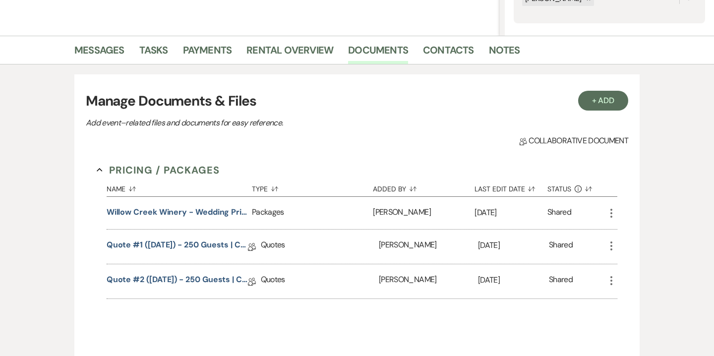
scroll to position [263, 0]
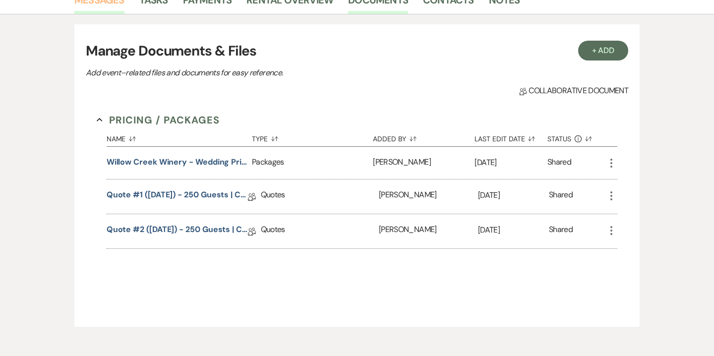
click at [112, 8] on link "Messages" at bounding box center [99, 3] width 50 height 22
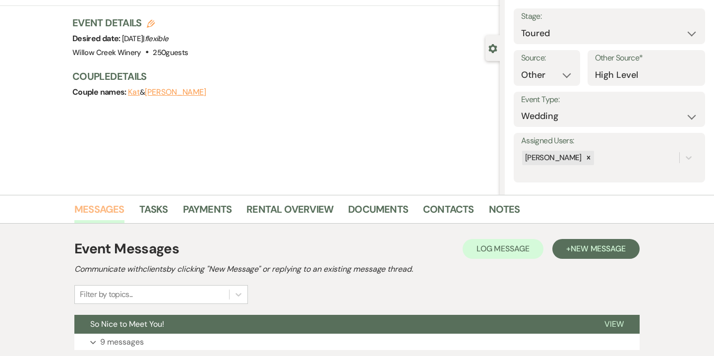
scroll to position [127, 0]
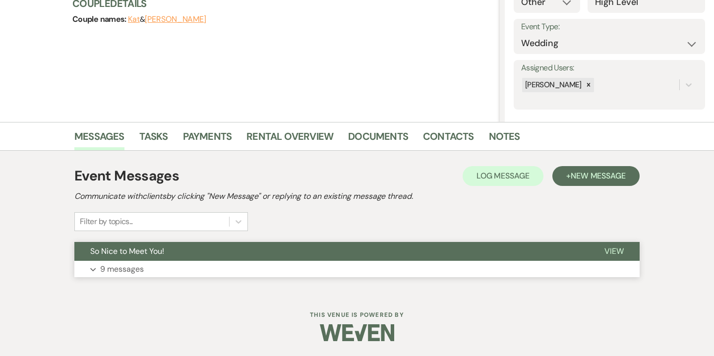
click at [144, 264] on button "Expand 9 messages" at bounding box center [356, 269] width 565 height 17
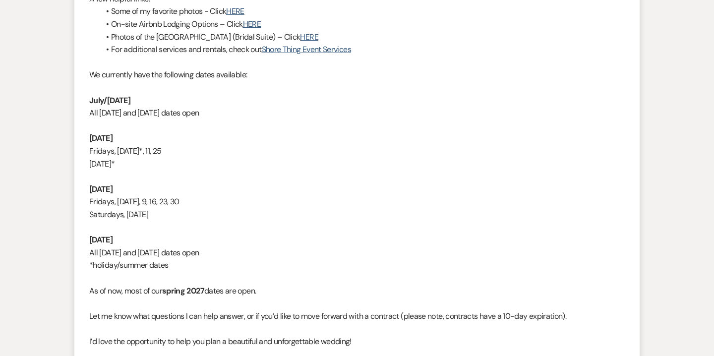
scroll to position [622, 0]
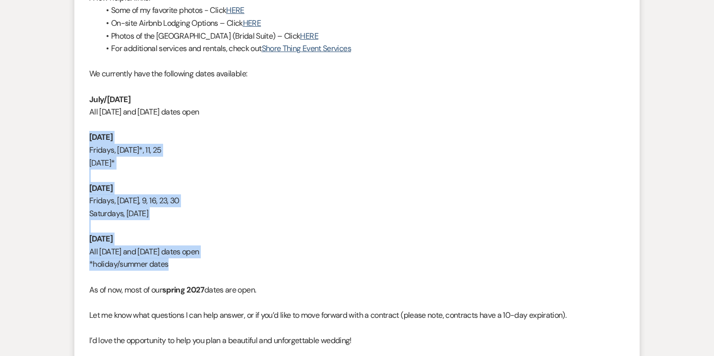
drag, startPoint x: 90, startPoint y: 148, endPoint x: 187, endPoint y: 278, distance: 161.9
click at [187, 278] on div "Hi [PERSON_NAME] & [PERSON_NAME], It was such a pleasure meeting you --I hope y…" at bounding box center [357, 149] width 536 height 696
copy div "[DATE] Fridays, [DATE]*, 11, 25 [DATE]* [DATE] Fridays, [DATE], 9, 16, 23, 30 S…"
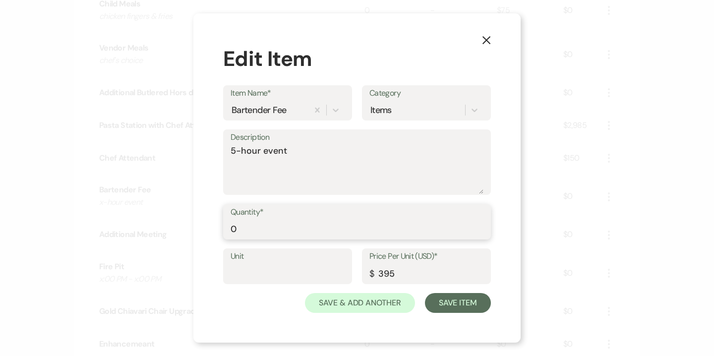
click at [234, 228] on input "0" at bounding box center [357, 228] width 253 height 19
type input "4"
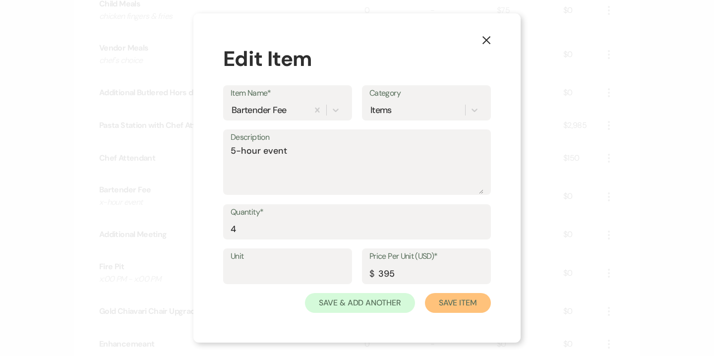
click at [458, 305] on button "Save Item" at bounding box center [458, 303] width 66 height 20
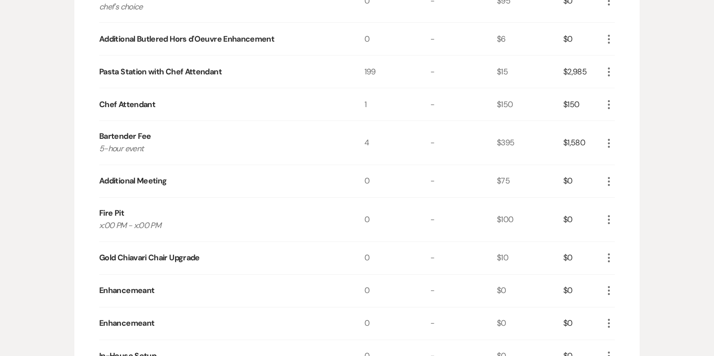
scroll to position [1083, 0]
click at [610, 177] on icon "More" at bounding box center [609, 181] width 12 height 12
click at [635, 214] on button "X Delete" at bounding box center [630, 216] width 54 height 16
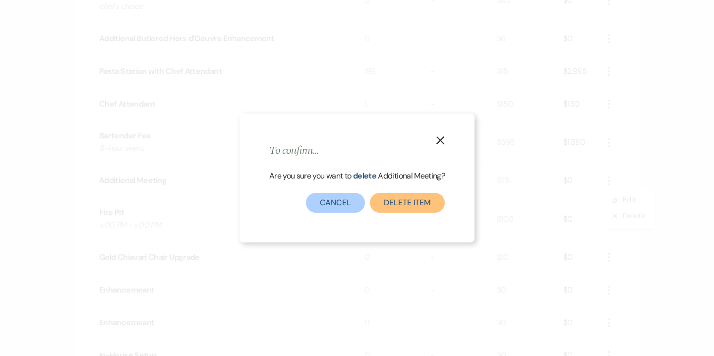
click at [438, 199] on button "Delete Item" at bounding box center [407, 203] width 75 height 20
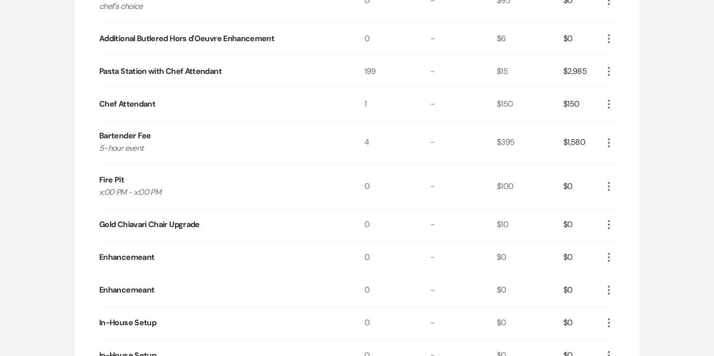
click at [610, 183] on icon "More" at bounding box center [609, 187] width 12 height 12
click at [641, 247] on div "Messages Tasks Payments Vendors Rental Overview Timeline Docs & Files Contacts …" at bounding box center [357, 329] width 714 height 2471
click at [607, 219] on icon "More" at bounding box center [609, 225] width 12 height 12
click at [630, 252] on button "X Delete" at bounding box center [630, 260] width 54 height 16
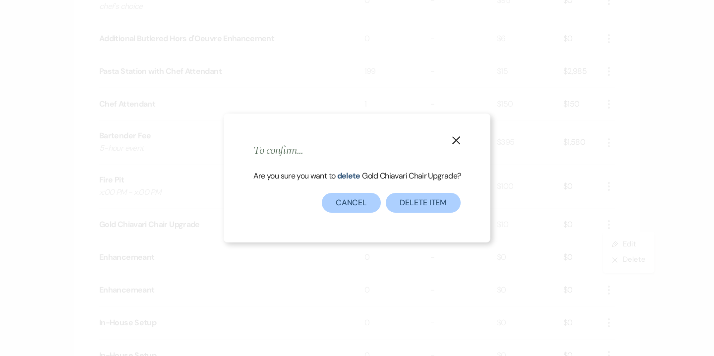
click at [673, 218] on div "X To confirm... Are you sure you want to delete Gold Chiavari Chair Upgrade ? D…" at bounding box center [357, 178] width 714 height 356
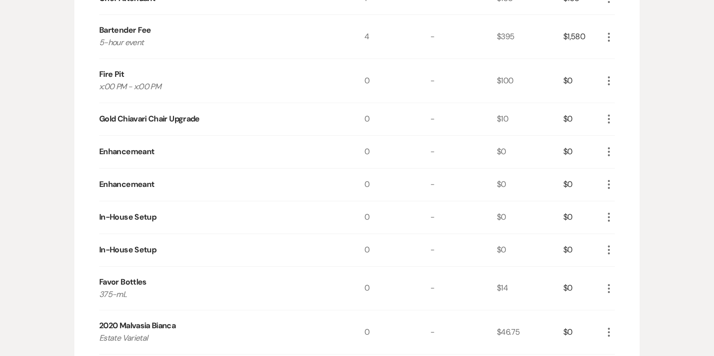
scroll to position [1190, 0]
click at [611, 151] on icon "More" at bounding box center [609, 151] width 12 height 12
click at [630, 185] on button "X Delete" at bounding box center [630, 187] width 54 height 16
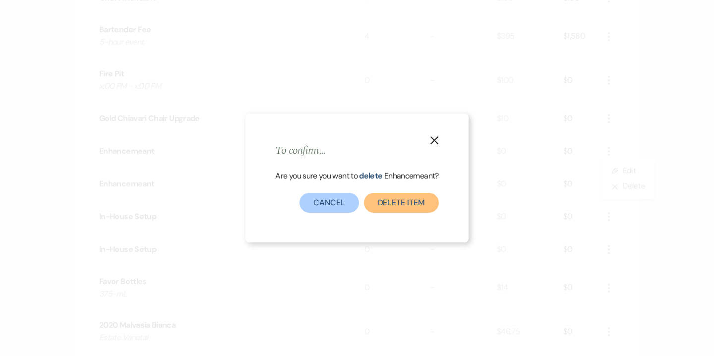
click at [401, 201] on button "Delete Item" at bounding box center [401, 203] width 75 height 20
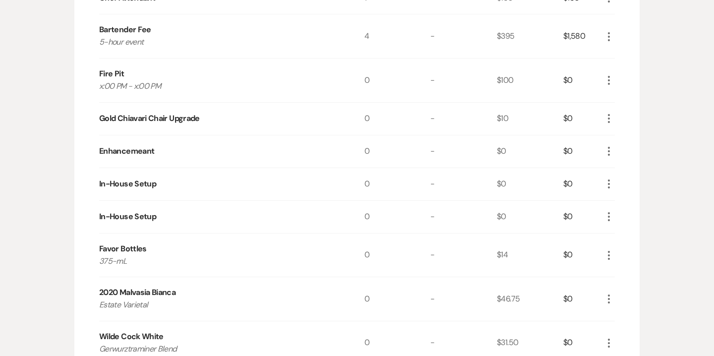
click at [609, 147] on icon "More" at bounding box center [609, 151] width 12 height 12
click at [635, 184] on button "X Delete" at bounding box center [630, 187] width 54 height 16
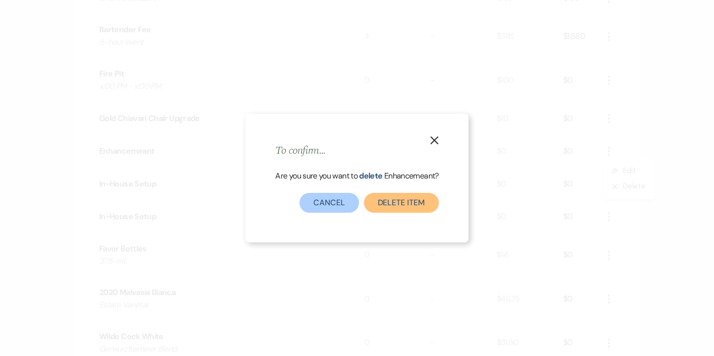
click at [417, 197] on button "Delete Item" at bounding box center [401, 203] width 75 height 20
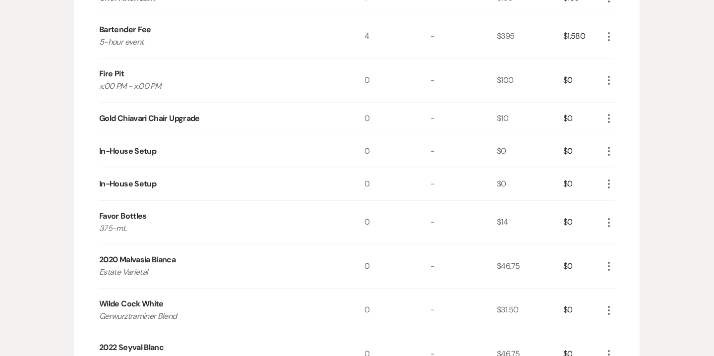
click at [609, 151] on icon "More" at bounding box center [609, 151] width 12 height 12
click at [628, 181] on button "X Delete" at bounding box center [630, 187] width 54 height 16
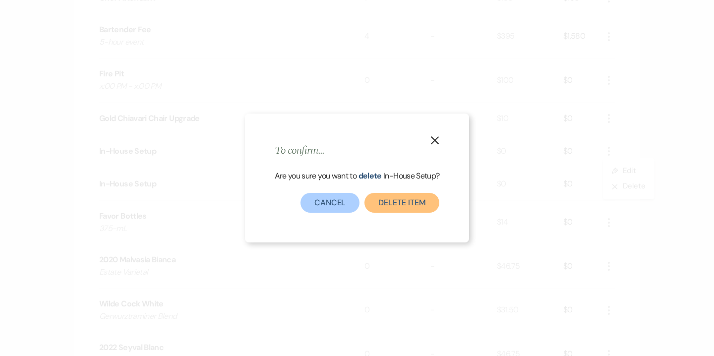
click at [419, 196] on button "Delete Item" at bounding box center [402, 203] width 75 height 20
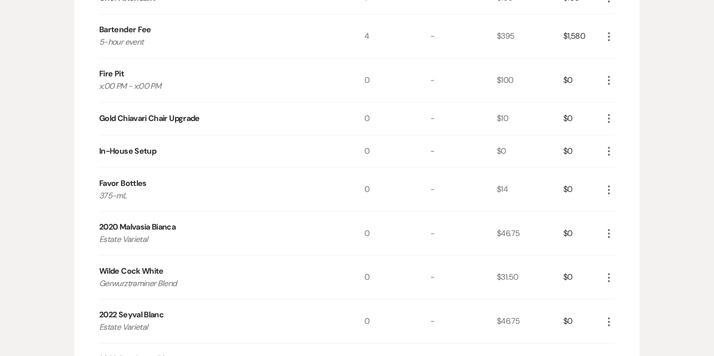
click at [606, 151] on icon "More" at bounding box center [609, 151] width 12 height 12
click at [628, 189] on button "X Delete" at bounding box center [630, 187] width 54 height 16
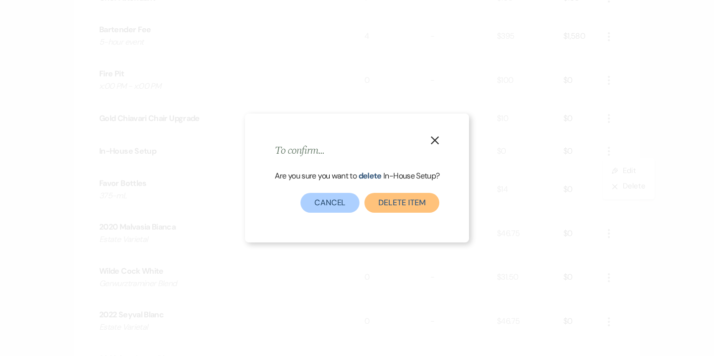
click at [394, 210] on button "Delete Item" at bounding box center [402, 203] width 75 height 20
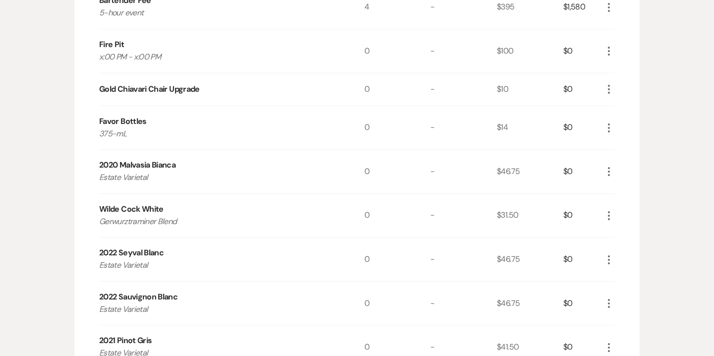
scroll to position [1219, 0]
click at [608, 168] on icon "More" at bounding box center [609, 171] width 12 height 12
click at [640, 207] on button "X Delete" at bounding box center [630, 206] width 54 height 16
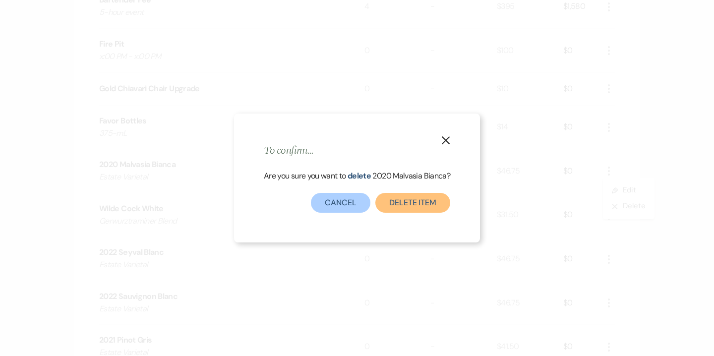
click at [424, 201] on button "Delete Item" at bounding box center [413, 203] width 75 height 20
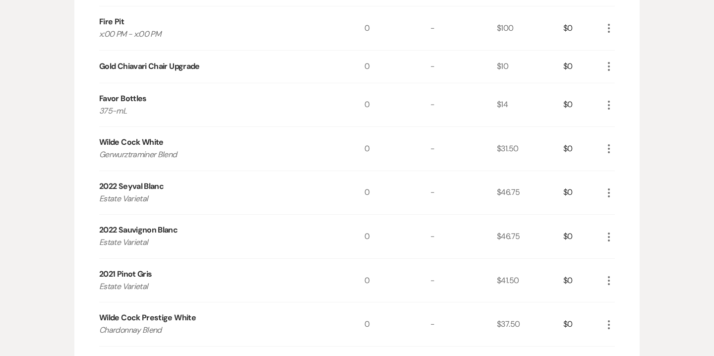
scroll to position [1276, 0]
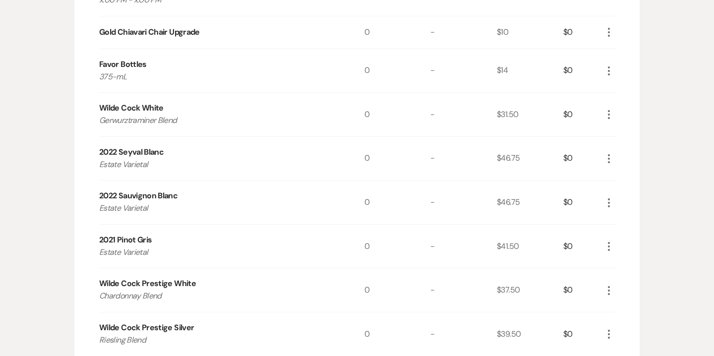
click at [610, 153] on icon "More" at bounding box center [609, 159] width 12 height 12
click at [631, 200] on ul "Pencil Edit X Delete" at bounding box center [629, 185] width 52 height 41
click at [631, 192] on button "X Delete" at bounding box center [630, 194] width 54 height 16
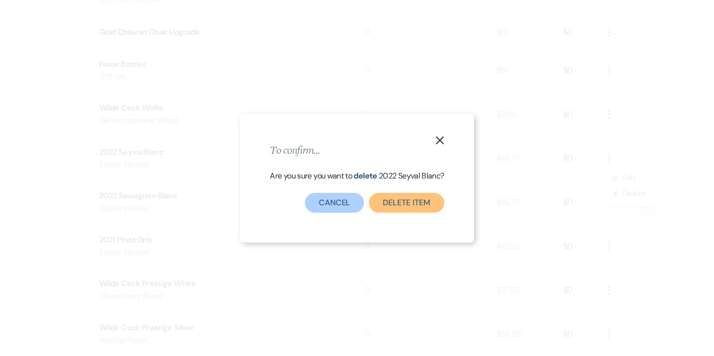
click at [405, 204] on button "Delete Item" at bounding box center [406, 203] width 75 height 20
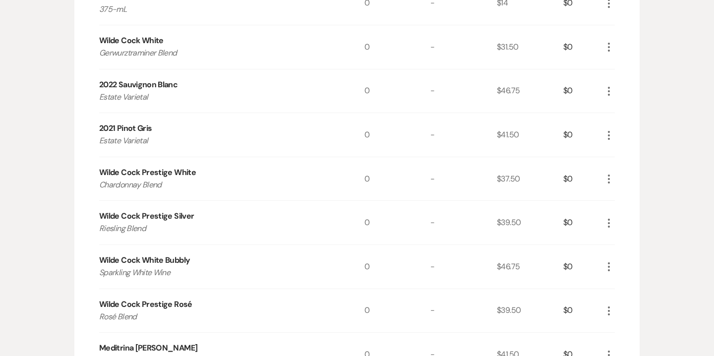
scroll to position [1342, 0]
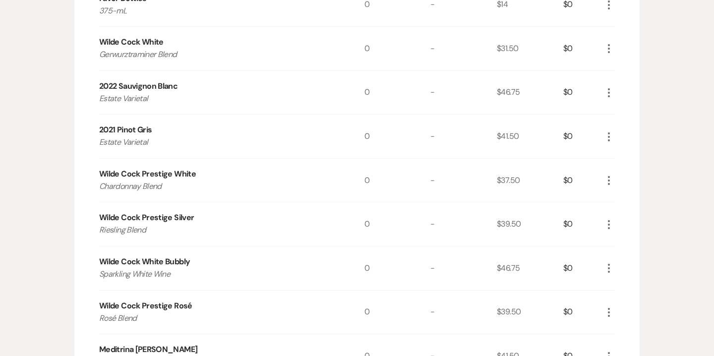
click at [611, 139] on icon "More" at bounding box center [609, 137] width 12 height 12
click at [627, 153] on button "Pencil Edit" at bounding box center [629, 156] width 52 height 16
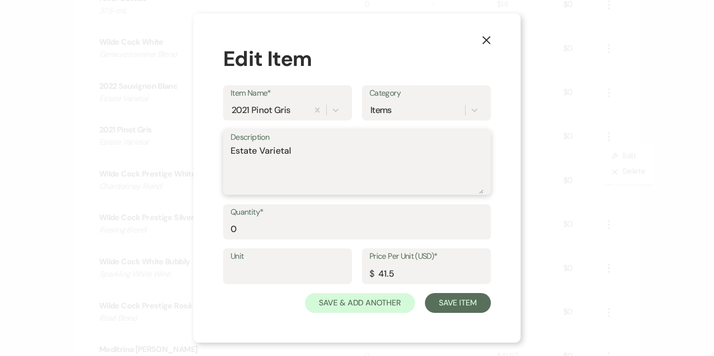
click at [259, 151] on textarea "Estate Varietal" at bounding box center [357, 169] width 253 height 50
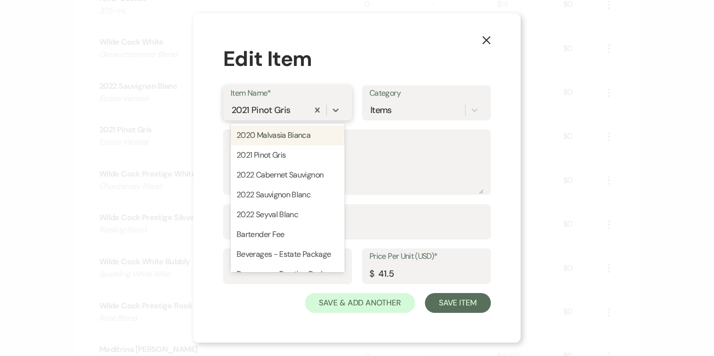
click at [289, 107] on div "2021 Pinot Gris" at bounding box center [270, 109] width 78 height 17
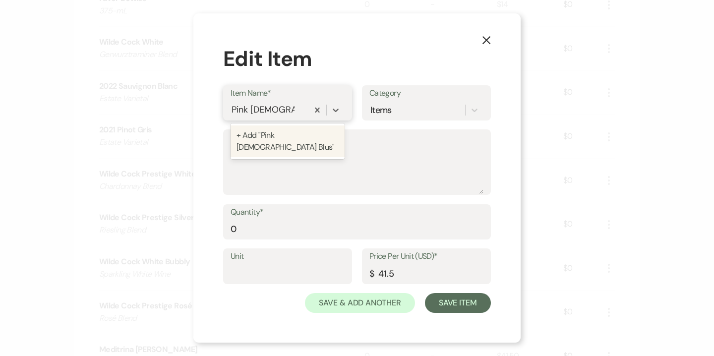
type input "Pink [DEMOGRAPHIC_DATA] Blush"
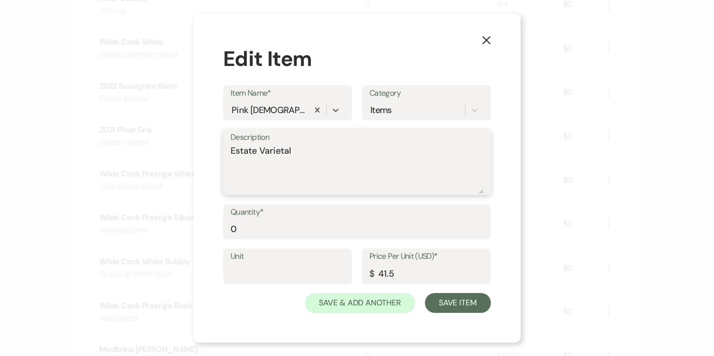
click at [268, 152] on textarea "Estate Varietal" at bounding box center [357, 169] width 253 height 50
click at [388, 273] on input "41.5" at bounding box center [427, 273] width 114 height 19
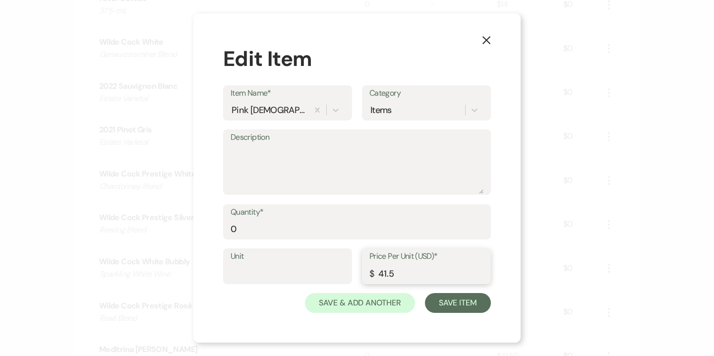
click at [388, 273] on input "41.5" at bounding box center [427, 273] width 114 height 19
click at [454, 300] on button "Save Item" at bounding box center [458, 303] width 66 height 20
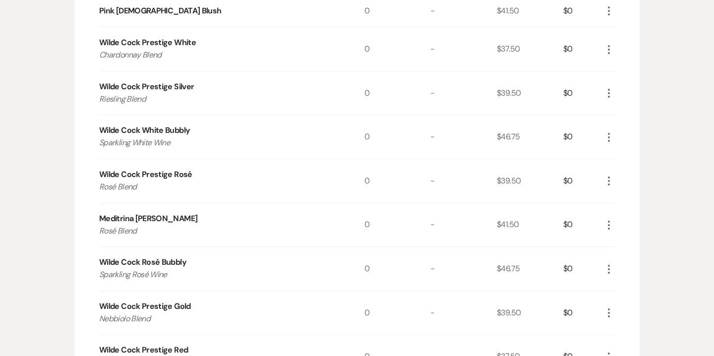
scroll to position [1461, 0]
click at [609, 13] on use "button" at bounding box center [609, 11] width 2 height 9
click at [625, 26] on button "Pencil Edit" at bounding box center [629, 31] width 52 height 16
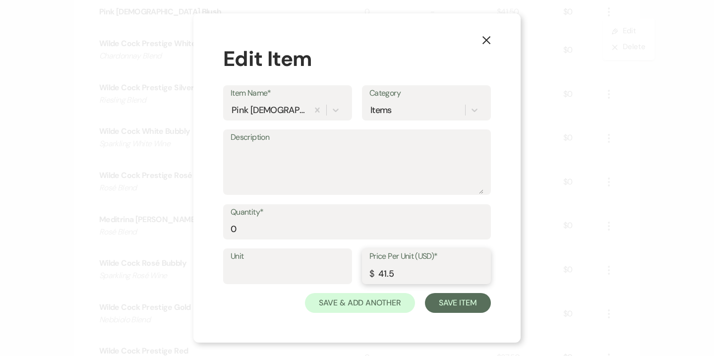
click at [386, 273] on input "41.5" at bounding box center [427, 273] width 114 height 19
type input "40.5"
click at [440, 305] on button "Save Item" at bounding box center [458, 303] width 66 height 20
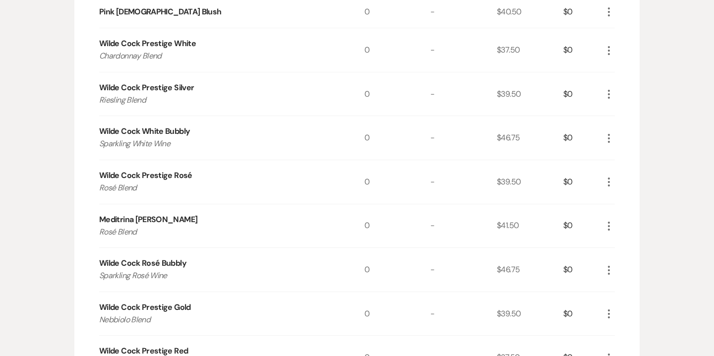
click at [607, 50] on icon "More" at bounding box center [609, 51] width 12 height 12
click at [628, 88] on button "X Delete" at bounding box center [630, 85] width 54 height 16
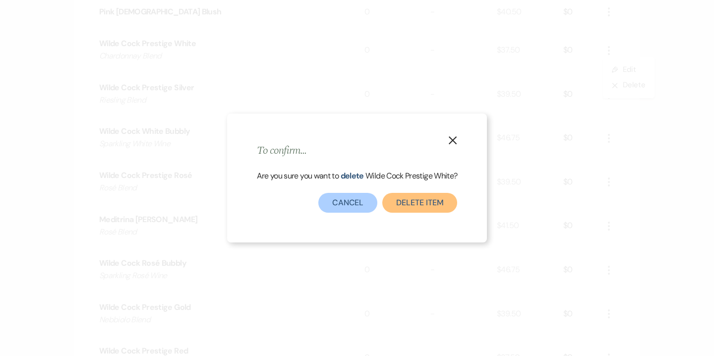
click at [443, 202] on button "Delete Item" at bounding box center [419, 203] width 75 height 20
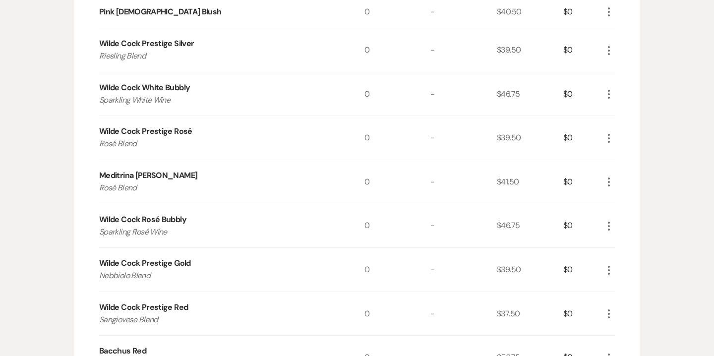
click at [607, 52] on icon "More" at bounding box center [609, 51] width 12 height 12
click at [626, 88] on button "X Delete" at bounding box center [630, 85] width 54 height 16
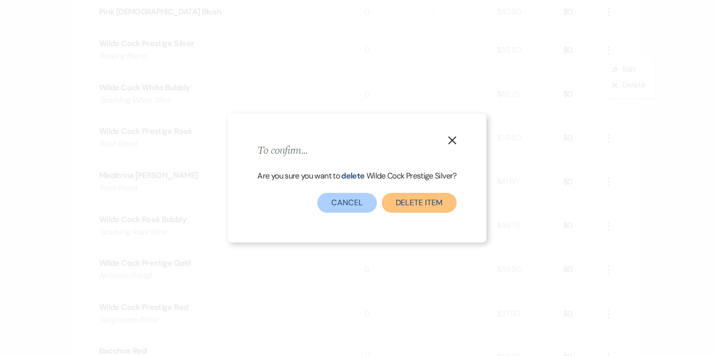
click at [431, 199] on button "Delete Item" at bounding box center [419, 203] width 75 height 20
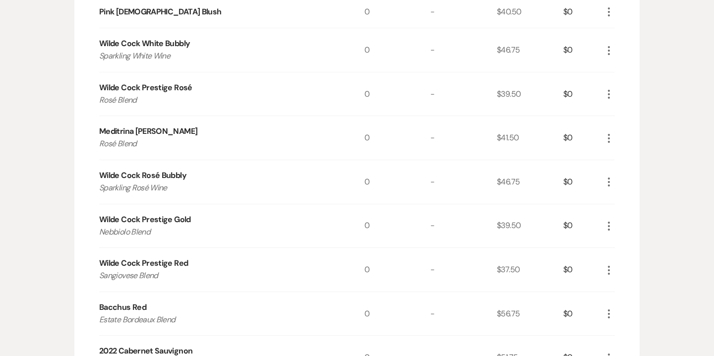
click at [610, 91] on use "button" at bounding box center [609, 94] width 2 height 9
click at [628, 131] on button "X Delete" at bounding box center [630, 130] width 54 height 16
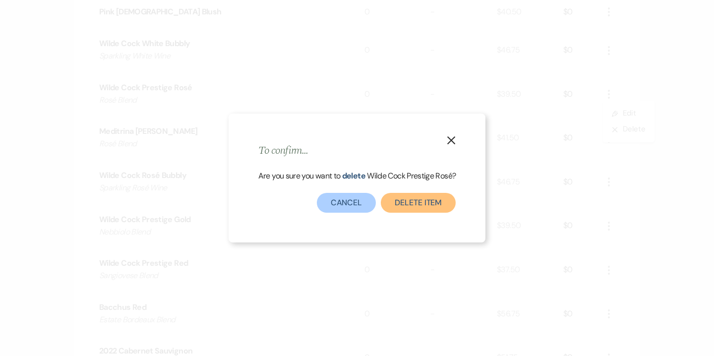
click at [431, 201] on button "Delete Item" at bounding box center [418, 203] width 75 height 20
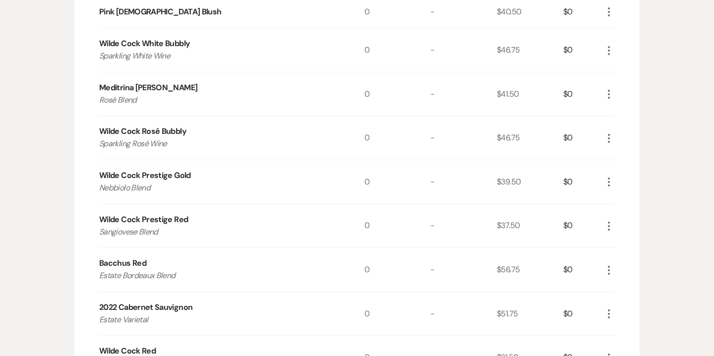
click at [610, 88] on icon "More" at bounding box center [609, 94] width 12 height 12
click at [633, 125] on button "X Delete" at bounding box center [630, 130] width 54 height 16
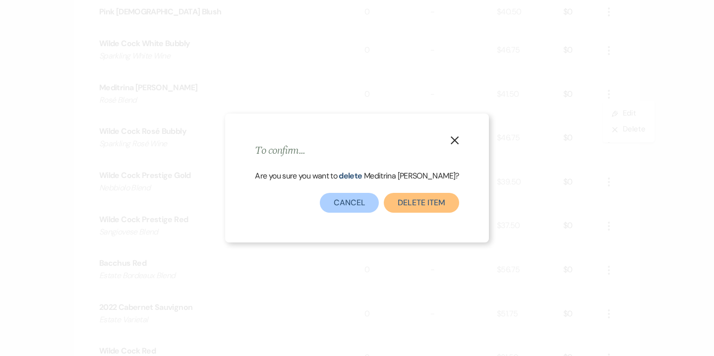
click at [416, 200] on button "Delete Item" at bounding box center [421, 203] width 75 height 20
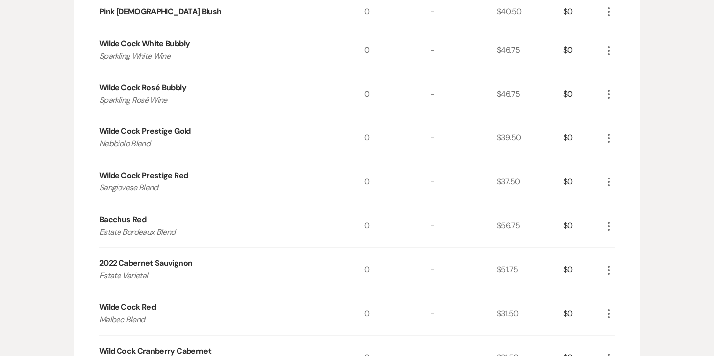
click at [612, 88] on icon "More" at bounding box center [609, 94] width 12 height 12
click at [624, 130] on button "X Delete" at bounding box center [630, 130] width 54 height 16
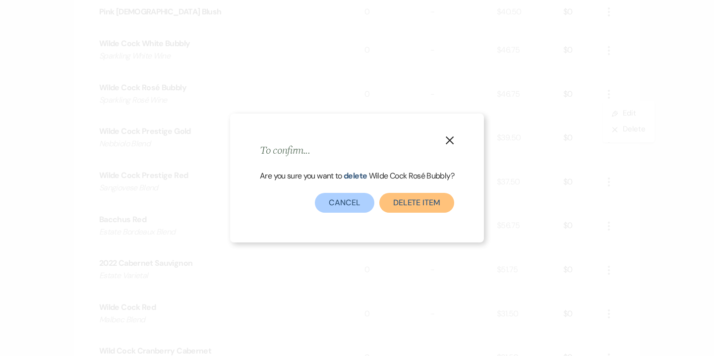
click at [413, 202] on button "Delete Item" at bounding box center [416, 203] width 75 height 20
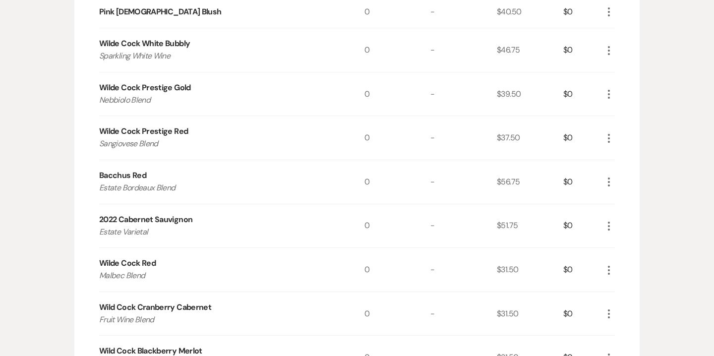
click at [608, 134] on use "button" at bounding box center [609, 138] width 2 height 9
click at [627, 175] on button "X Delete" at bounding box center [630, 173] width 54 height 16
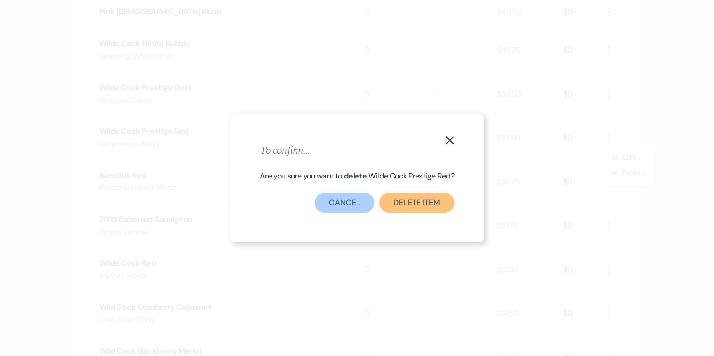
click at [419, 204] on button "Delete Item" at bounding box center [416, 203] width 75 height 20
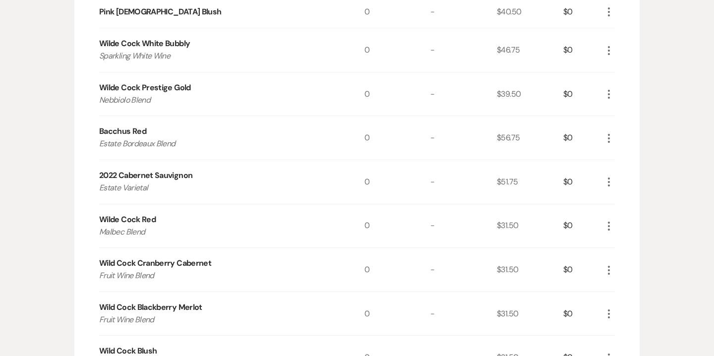
click at [610, 134] on icon "More" at bounding box center [609, 138] width 12 height 12
click at [637, 170] on button "X Delete" at bounding box center [630, 173] width 54 height 16
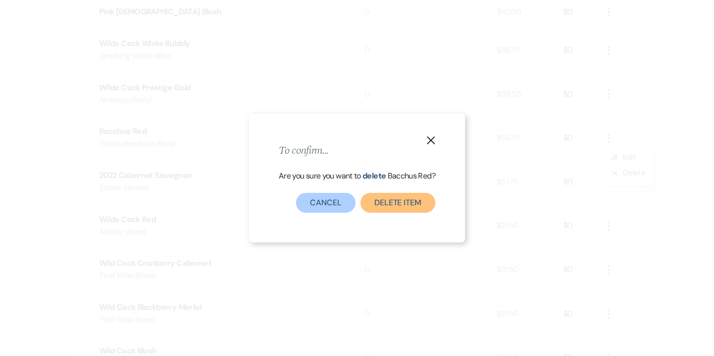
click at [418, 203] on button "Delete Item" at bounding box center [398, 203] width 75 height 20
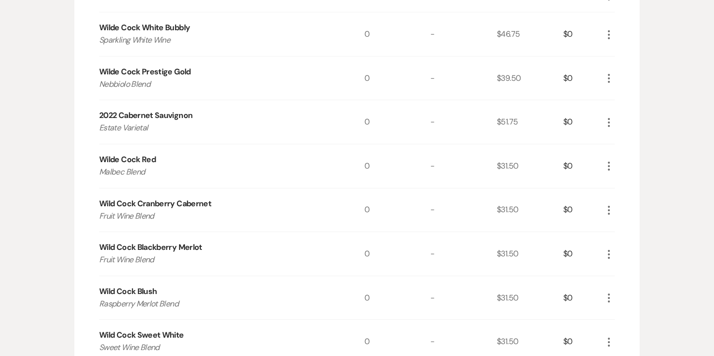
scroll to position [1508, 0]
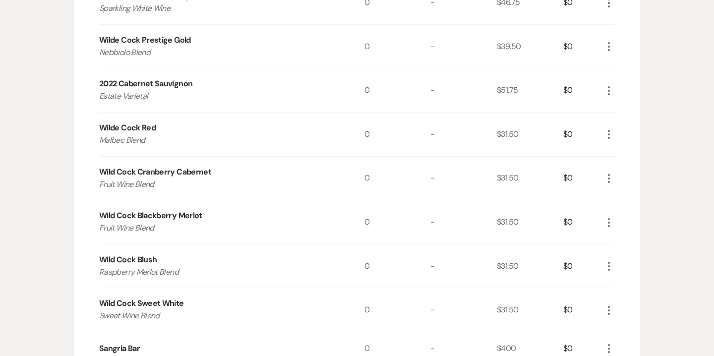
click at [608, 135] on icon "More" at bounding box center [609, 134] width 12 height 12
click at [633, 170] on button "X Delete" at bounding box center [630, 170] width 54 height 16
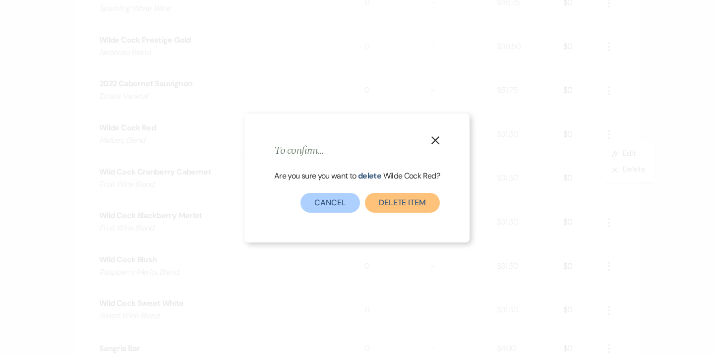
click at [416, 201] on button "Delete Item" at bounding box center [402, 203] width 75 height 20
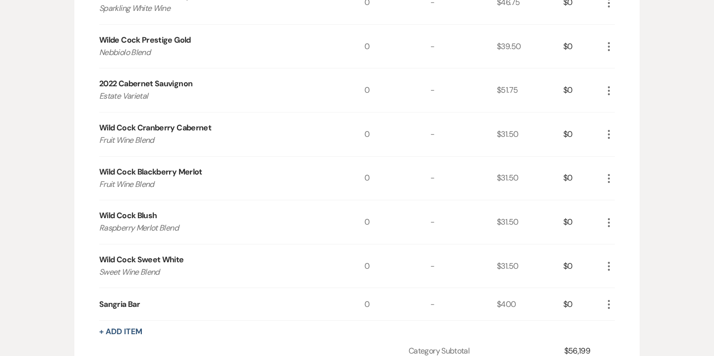
click at [605, 139] on div "More" at bounding box center [609, 135] width 12 height 44
click at [610, 136] on use "button" at bounding box center [609, 134] width 2 height 9
click at [631, 167] on button "X Delete" at bounding box center [630, 170] width 54 height 16
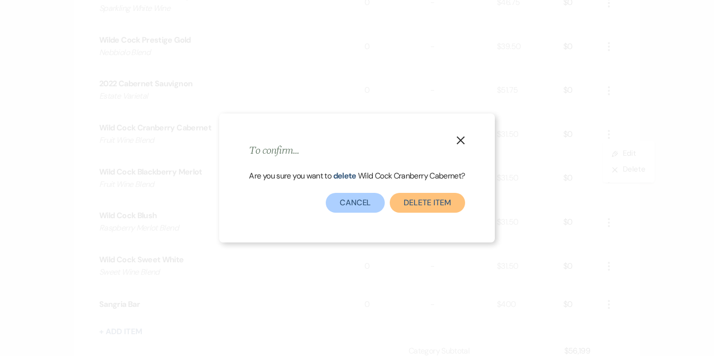
click at [428, 201] on button "Delete Item" at bounding box center [427, 203] width 75 height 20
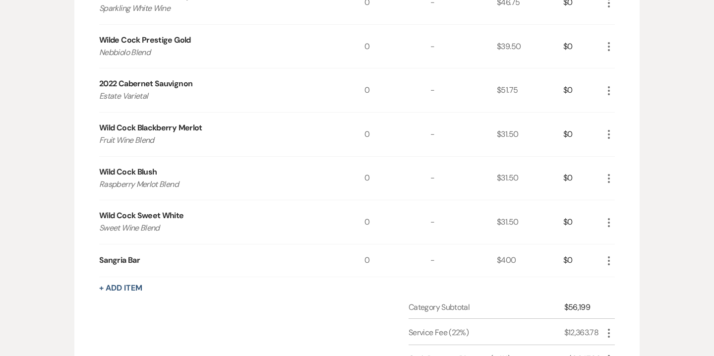
click at [611, 132] on icon "More" at bounding box center [609, 134] width 12 height 12
click at [628, 169] on button "X Delete" at bounding box center [630, 170] width 54 height 16
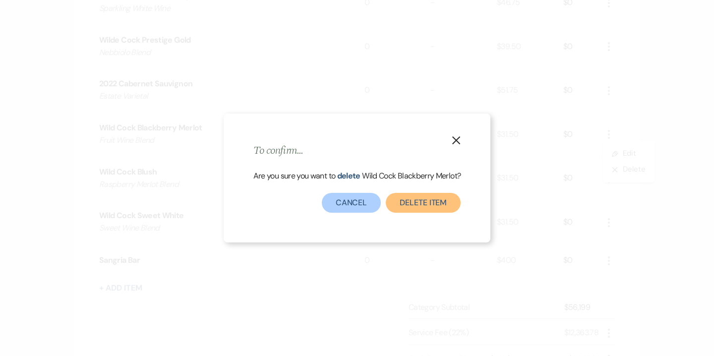
click at [419, 203] on button "Delete Item" at bounding box center [423, 203] width 75 height 20
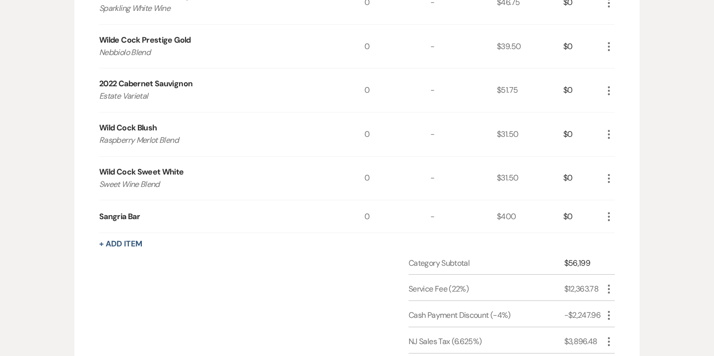
click at [611, 130] on icon "More" at bounding box center [609, 134] width 12 height 12
click at [629, 164] on button "X Delete" at bounding box center [630, 170] width 54 height 16
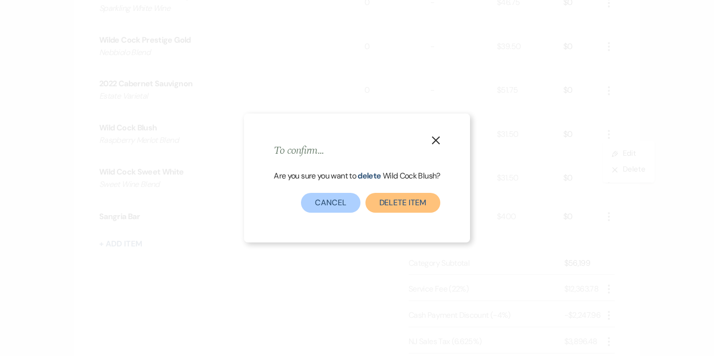
click at [432, 208] on button "Delete Item" at bounding box center [403, 203] width 75 height 20
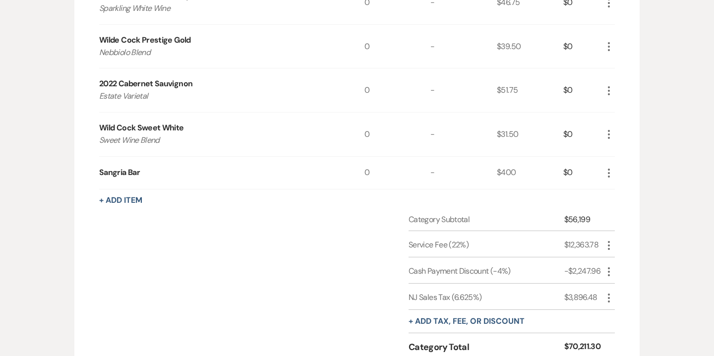
click at [607, 129] on icon "More" at bounding box center [609, 134] width 12 height 12
click at [632, 163] on button "X Delete" at bounding box center [630, 170] width 54 height 16
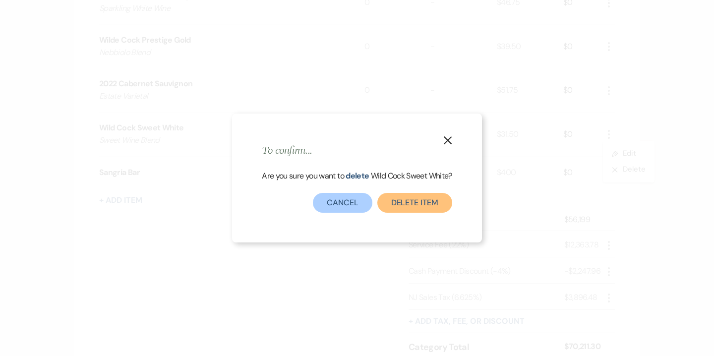
click at [434, 199] on button "Delete Item" at bounding box center [414, 203] width 75 height 20
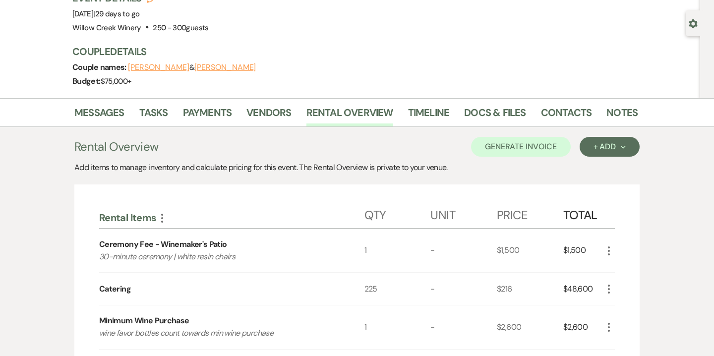
scroll to position [0, 0]
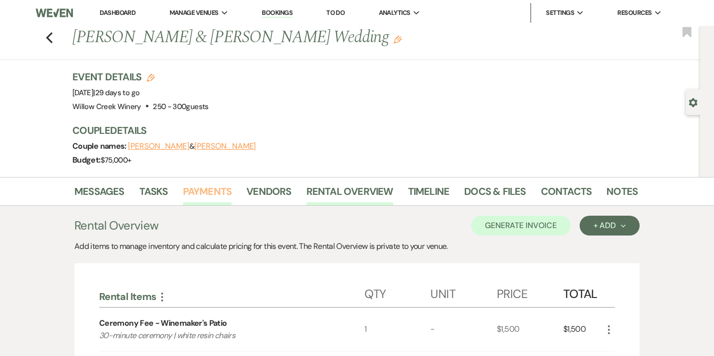
click at [201, 195] on link "Payments" at bounding box center [207, 195] width 49 height 22
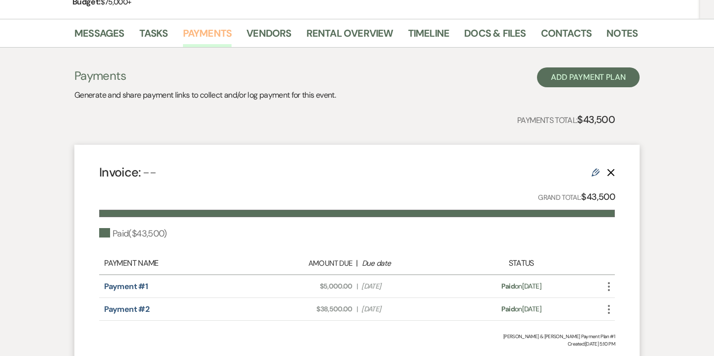
scroll to position [242, 0]
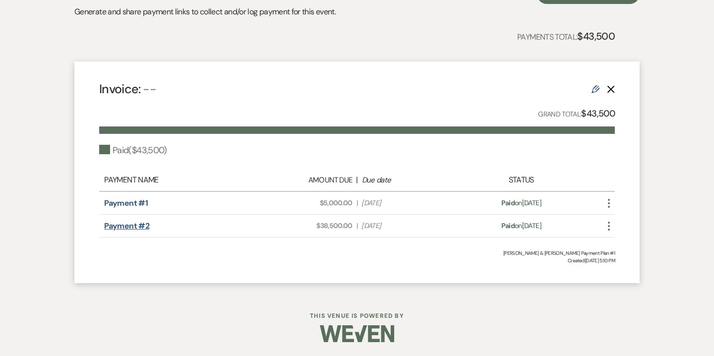
click at [143, 227] on link "Payment #2" at bounding box center [126, 226] width 45 height 10
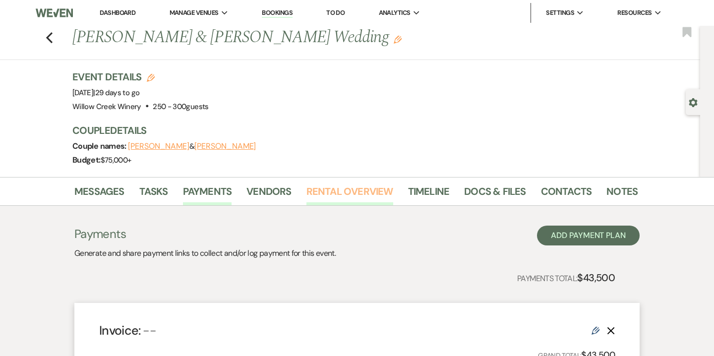
click at [345, 192] on link "Rental Overview" at bounding box center [350, 195] width 87 height 22
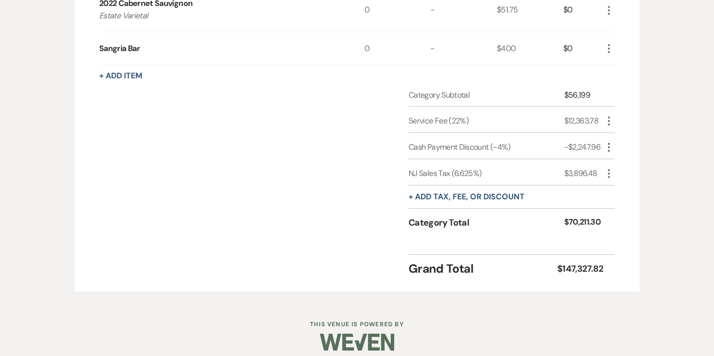
scroll to position [1593, 0]
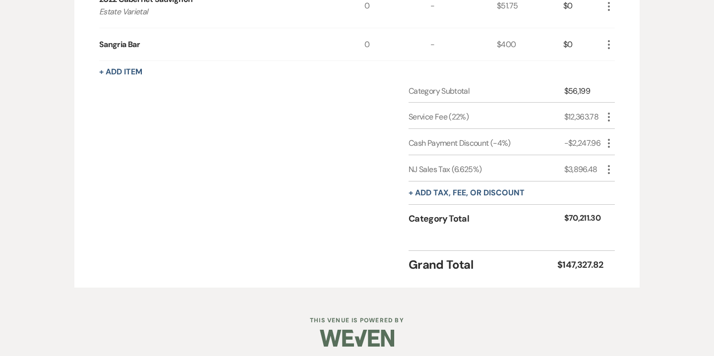
click at [611, 142] on icon "More" at bounding box center [609, 143] width 12 height 12
click at [637, 177] on button "[PERSON_NAME]" at bounding box center [630, 179] width 54 height 16
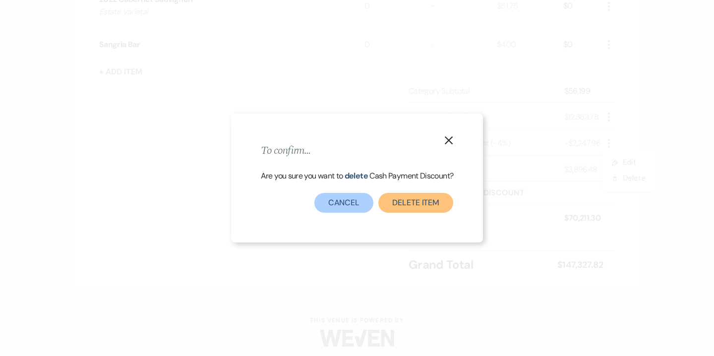
click at [441, 209] on button "Delete item" at bounding box center [415, 203] width 75 height 20
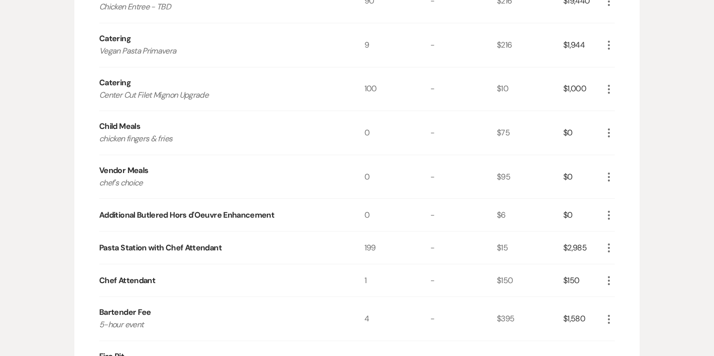
scroll to position [909, 0]
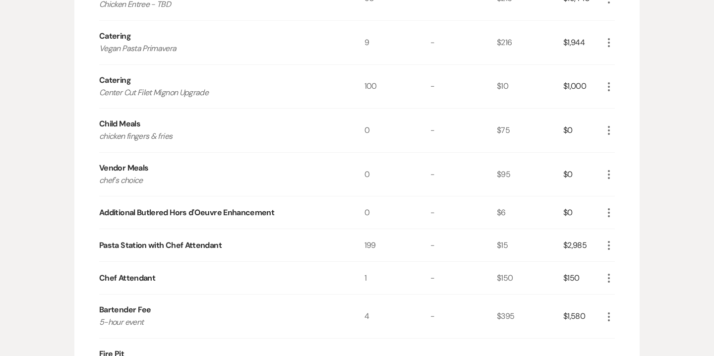
click at [610, 212] on use "button" at bounding box center [609, 212] width 2 height 9
click at [630, 228] on button "Pencil Edit" at bounding box center [629, 232] width 52 height 16
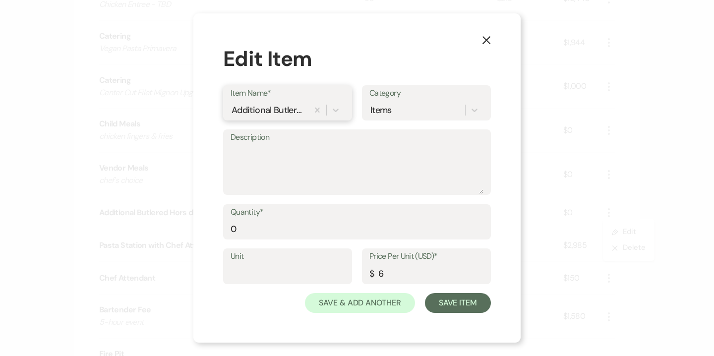
click at [298, 106] on div "Additional Butlered Hors d'Oeuvre Enhancement" at bounding box center [269, 109] width 74 height 13
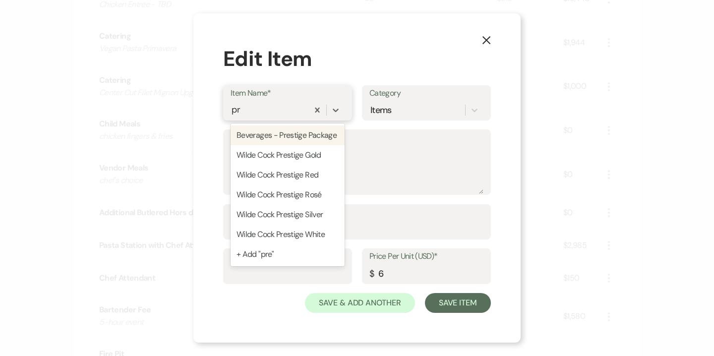
type input "p"
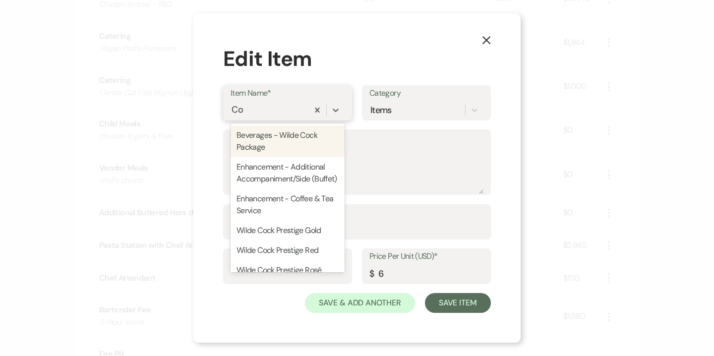
type input "C"
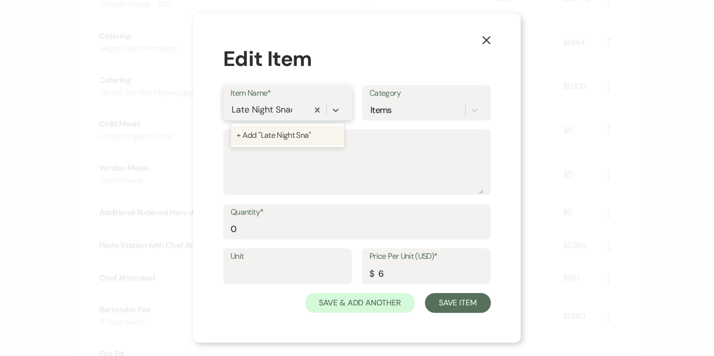
type input "Late Night Snack"
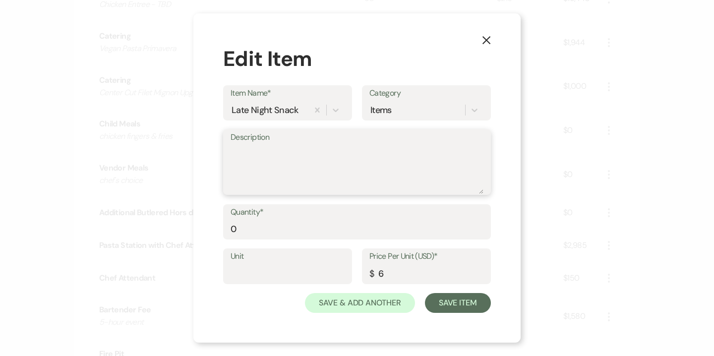
click at [275, 167] on textarea "Description" at bounding box center [357, 169] width 253 height 50
type textarea "P"
type textarea "Soft Pretzel Station"
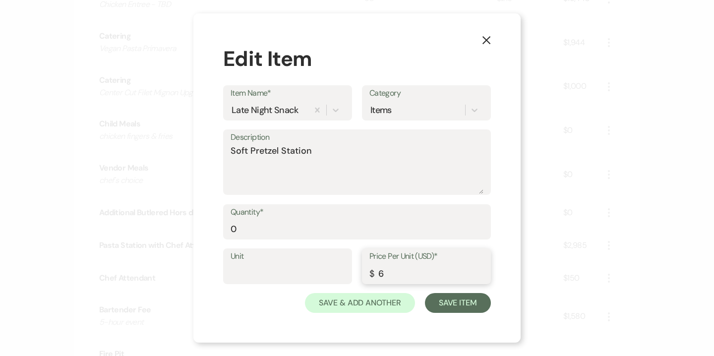
click at [383, 273] on input "6" at bounding box center [427, 273] width 114 height 19
type input "10"
click at [281, 236] on input "0" at bounding box center [357, 228] width 253 height 19
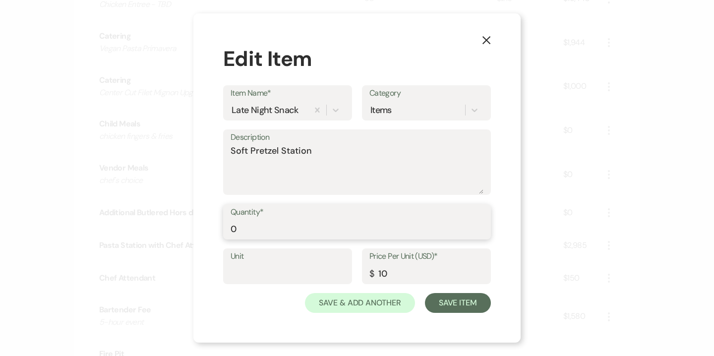
click at [281, 236] on input "0" at bounding box center [357, 228] width 253 height 19
type input "100"
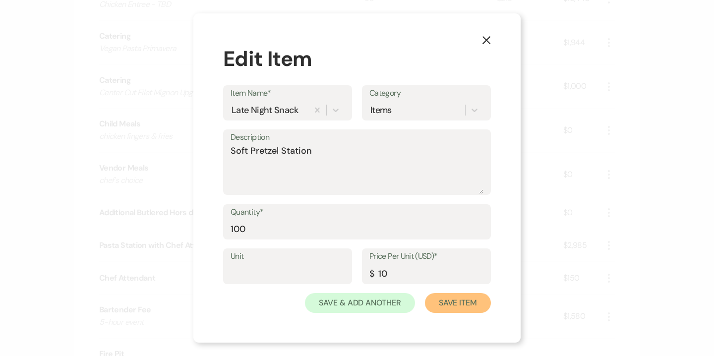
click at [470, 297] on button "Save Item" at bounding box center [458, 303] width 66 height 20
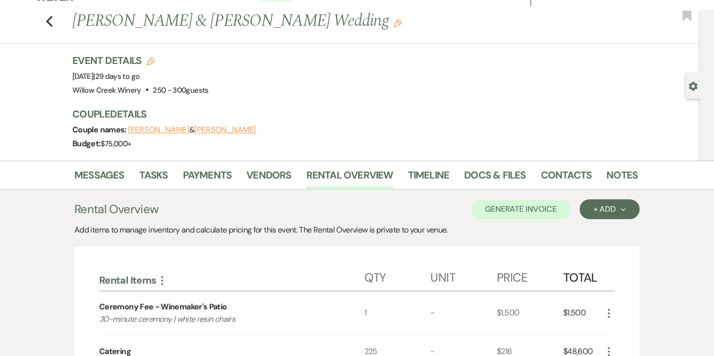
scroll to position [0, 0]
